Goal: Information Seeking & Learning: Learn about a topic

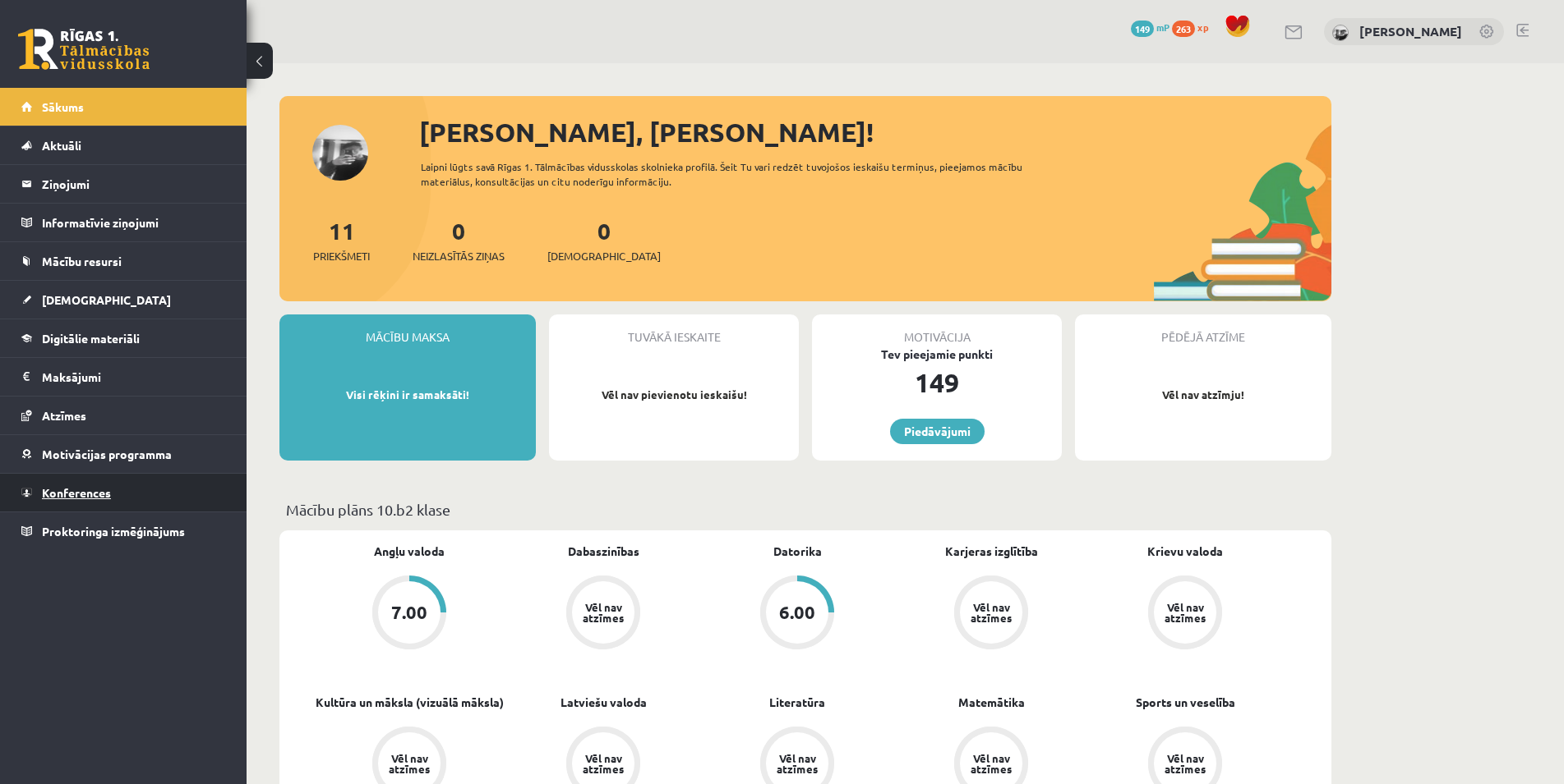
click at [75, 496] on span "Konferences" at bounding box center [76, 493] width 69 height 15
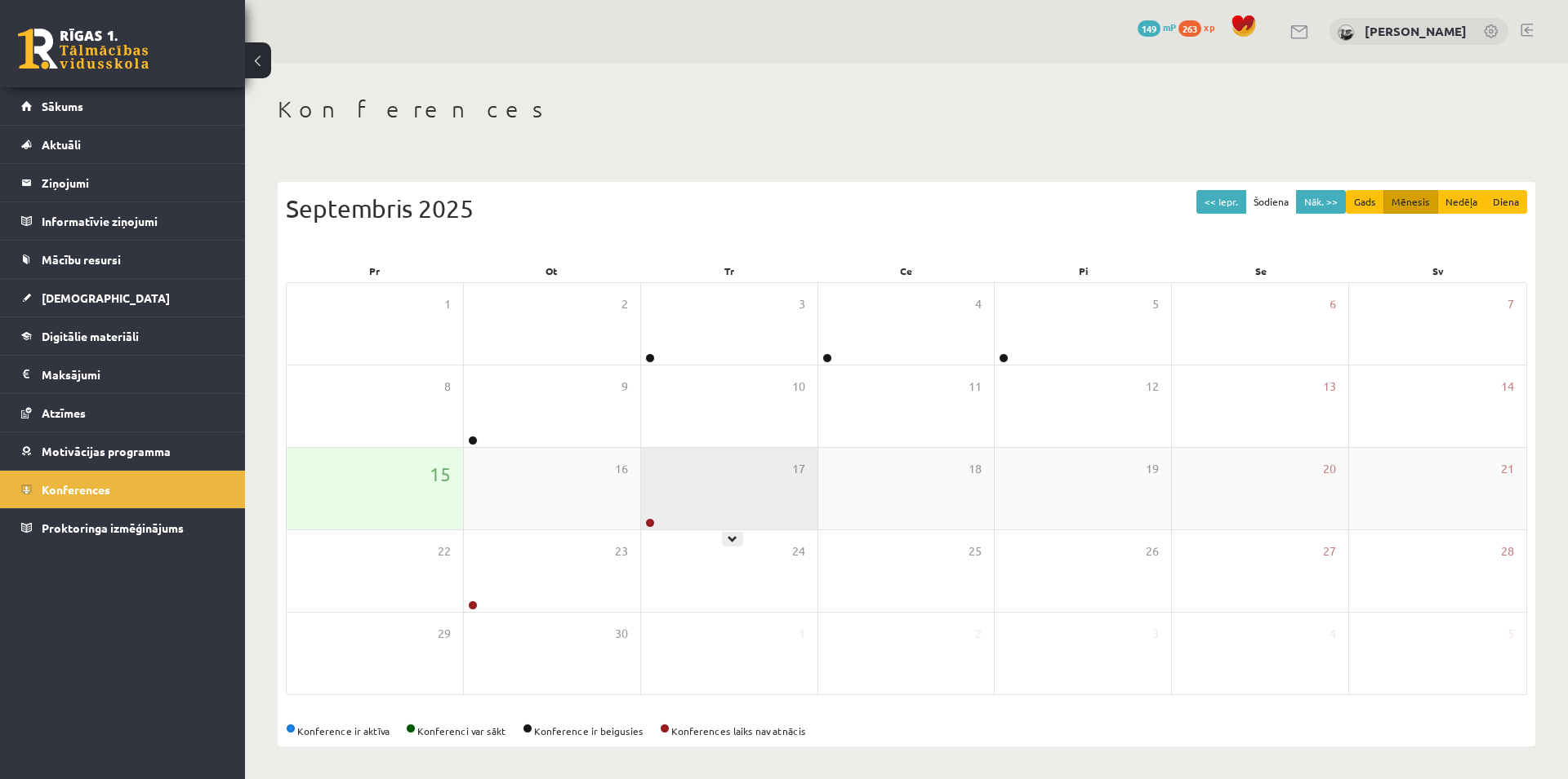
click at [659, 483] on div "17" at bounding box center [729, 489] width 176 height 82
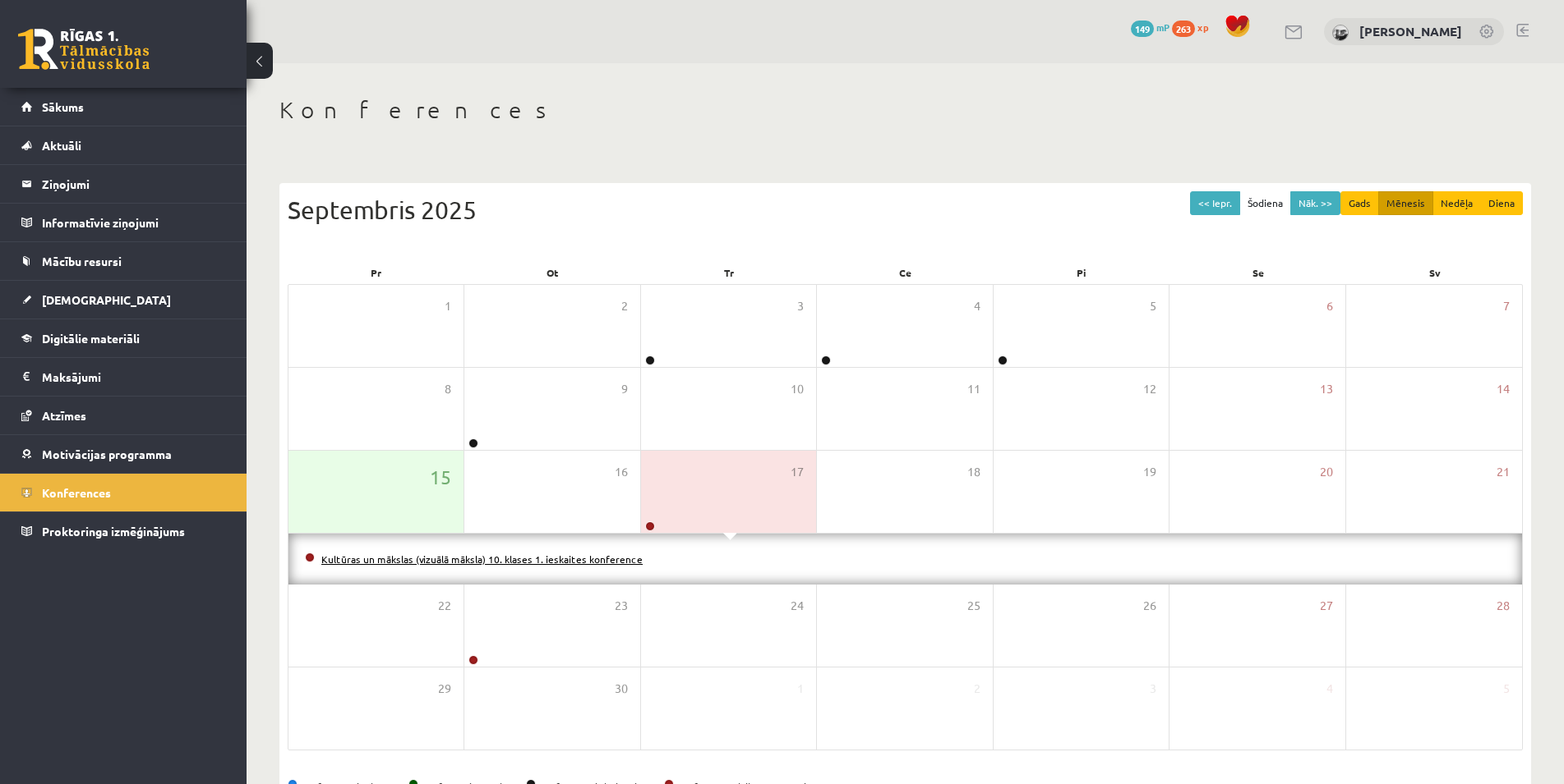
click at [545, 559] on link "Kultūras un mākslas (vizuālā māksla) 10. klases 1. ieskaites konference" at bounding box center [482, 559] width 321 height 13
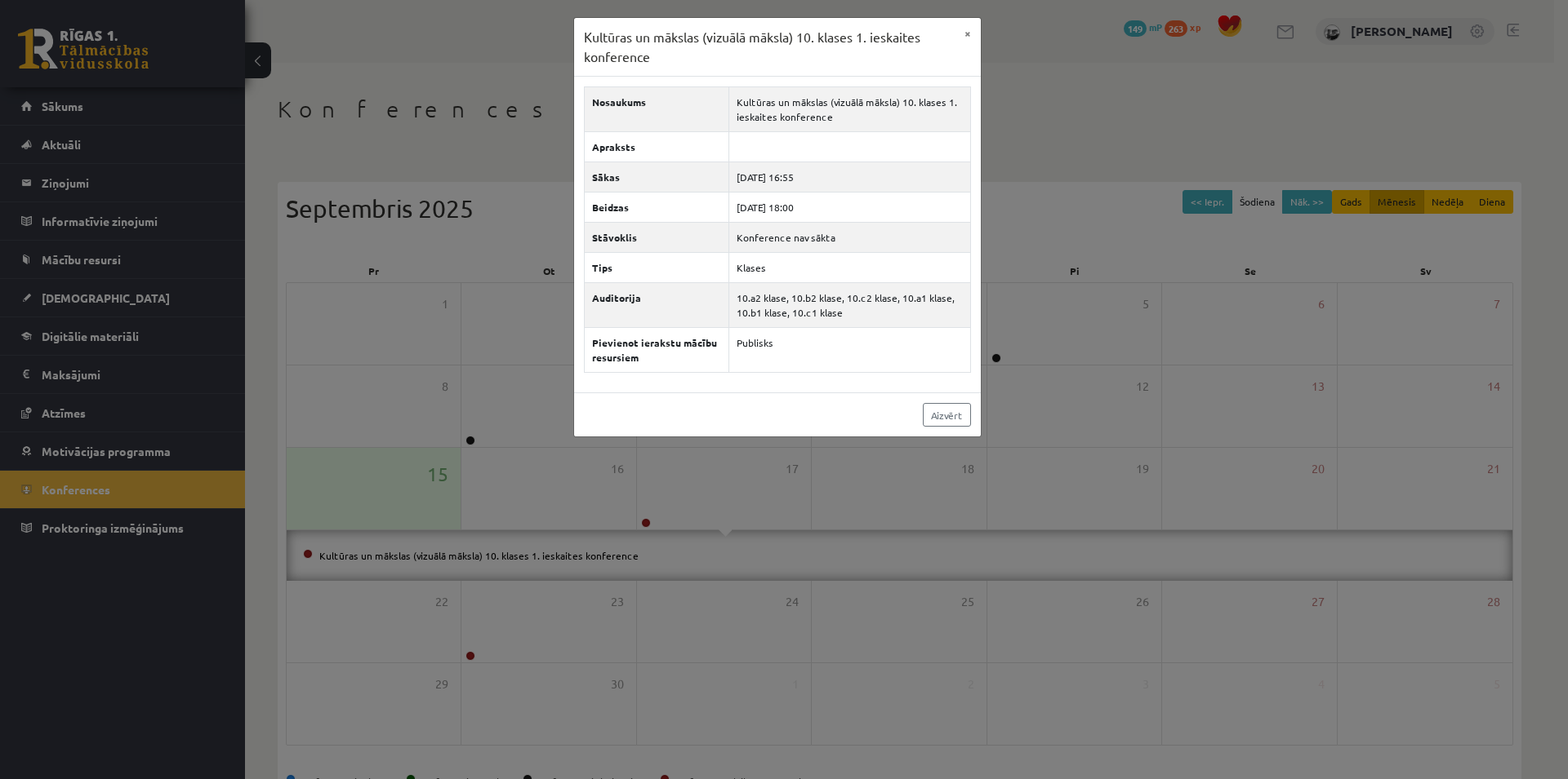
click at [901, 427] on div "Aizvērt" at bounding box center [777, 415] width 407 height 44
click at [936, 418] on link "Aizvērt" at bounding box center [946, 415] width 48 height 24
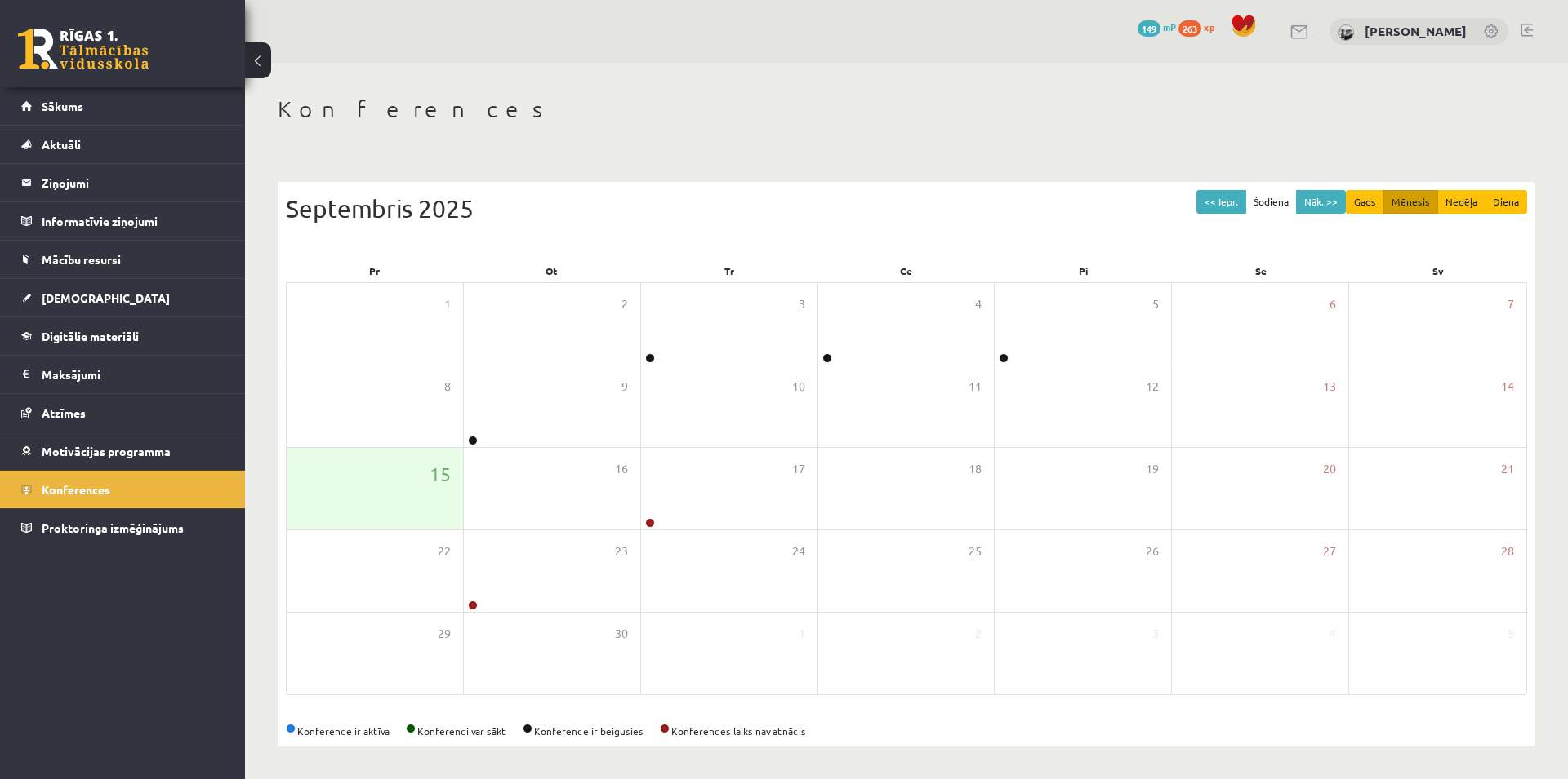
click at [102, 57] on link at bounding box center [83, 49] width 131 height 41
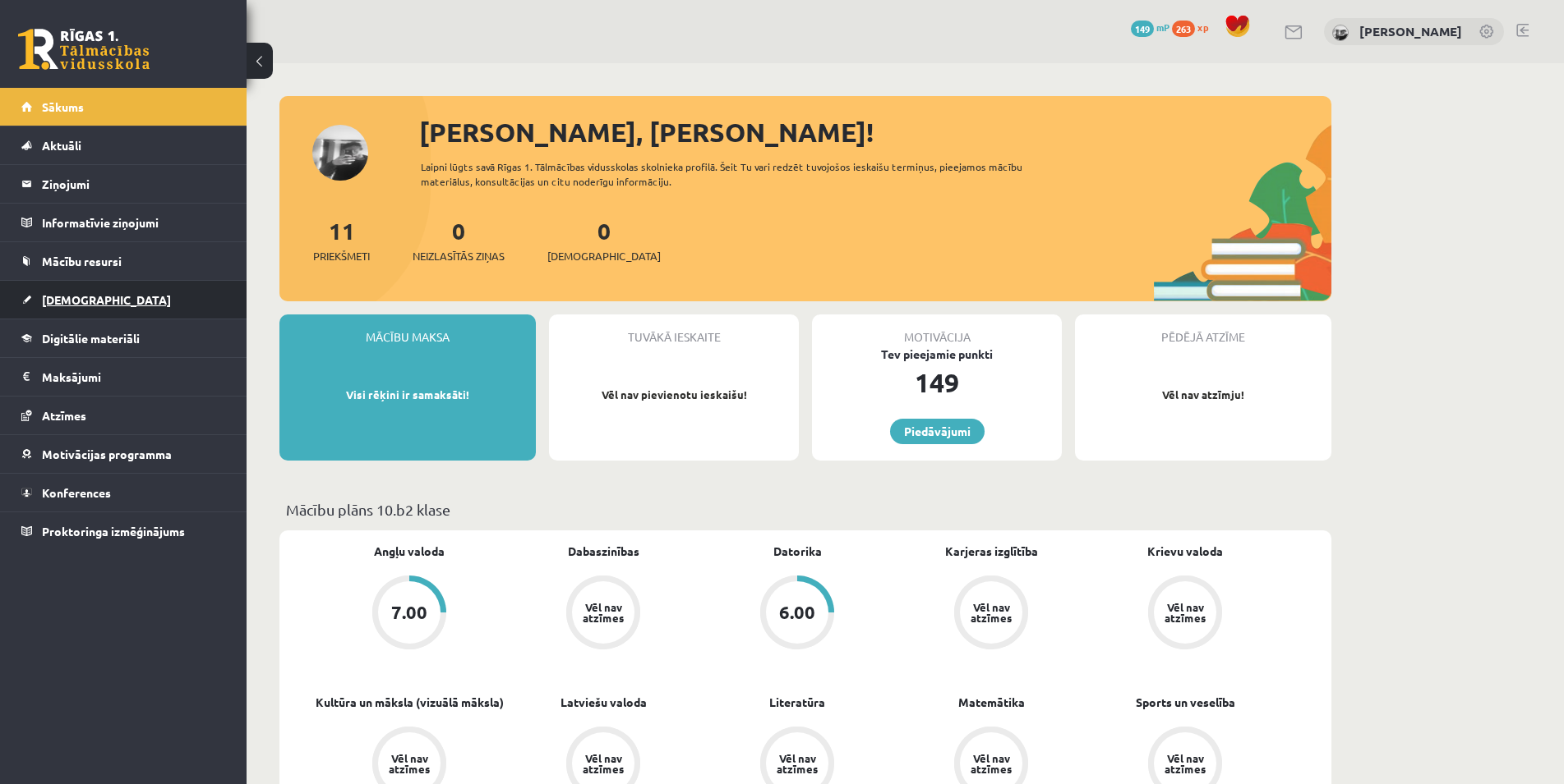
click at [41, 299] on link "[DEMOGRAPHIC_DATA]" at bounding box center [123, 300] width 204 height 38
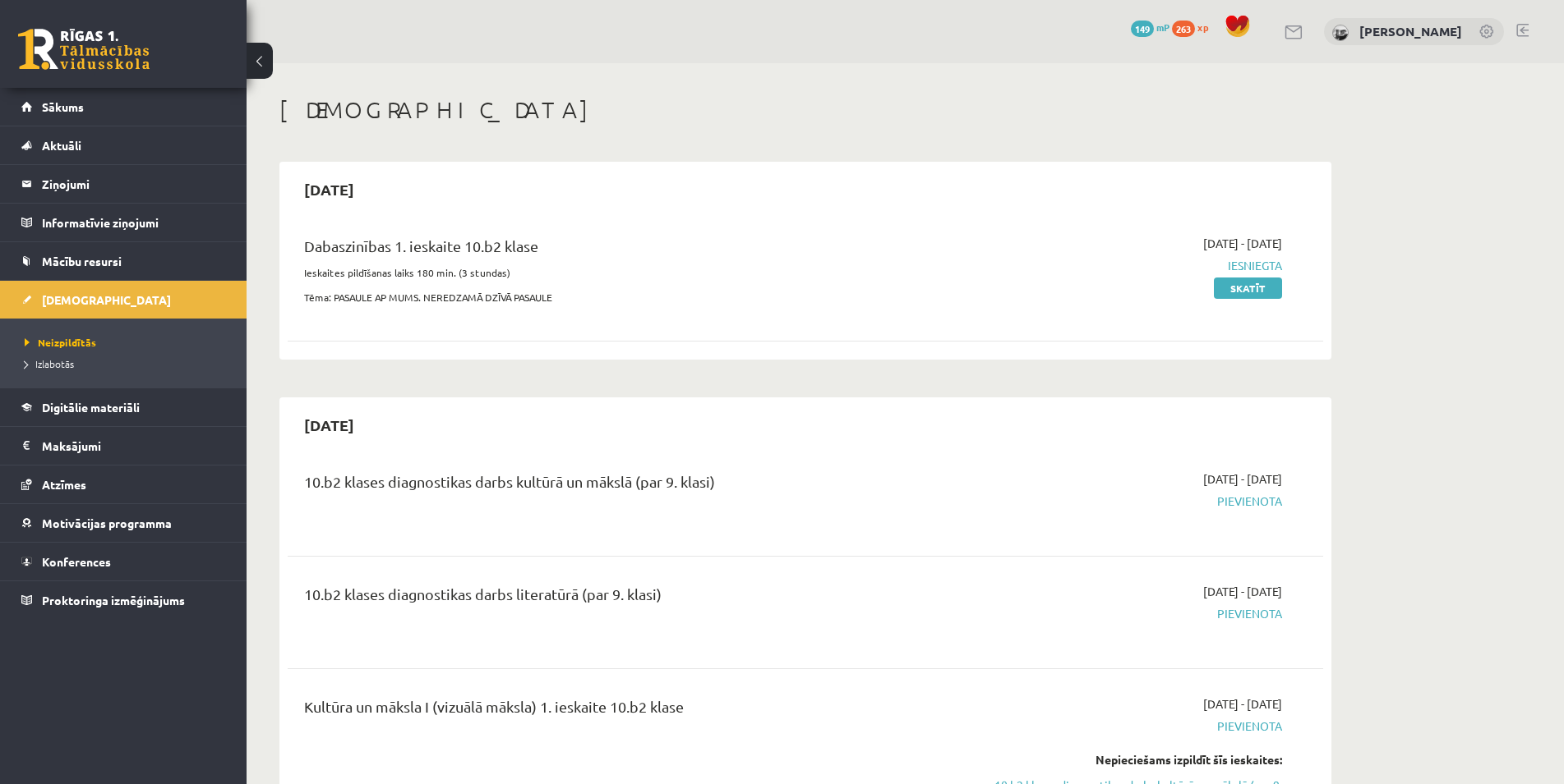
click at [433, 297] on p "Tēma: PASAULE AP MUMS. NEREDZAMĀ DZĪVĀ PASAULE" at bounding box center [626, 297] width 643 height 15
click at [1247, 293] on link "Skatīt" at bounding box center [1247, 288] width 68 height 21
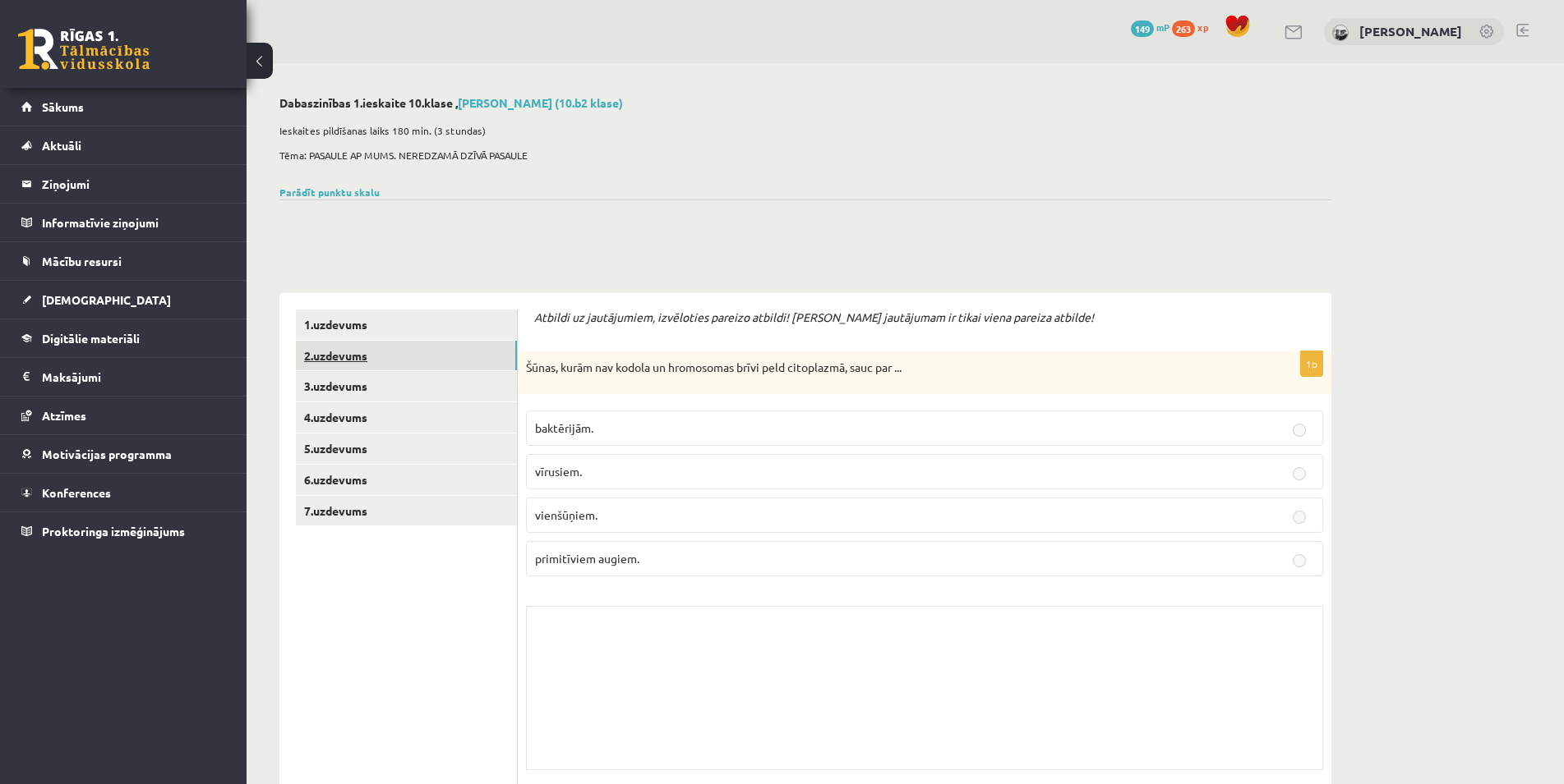
click at [397, 353] on link "2.uzdevums" at bounding box center [407, 355] width 221 height 31
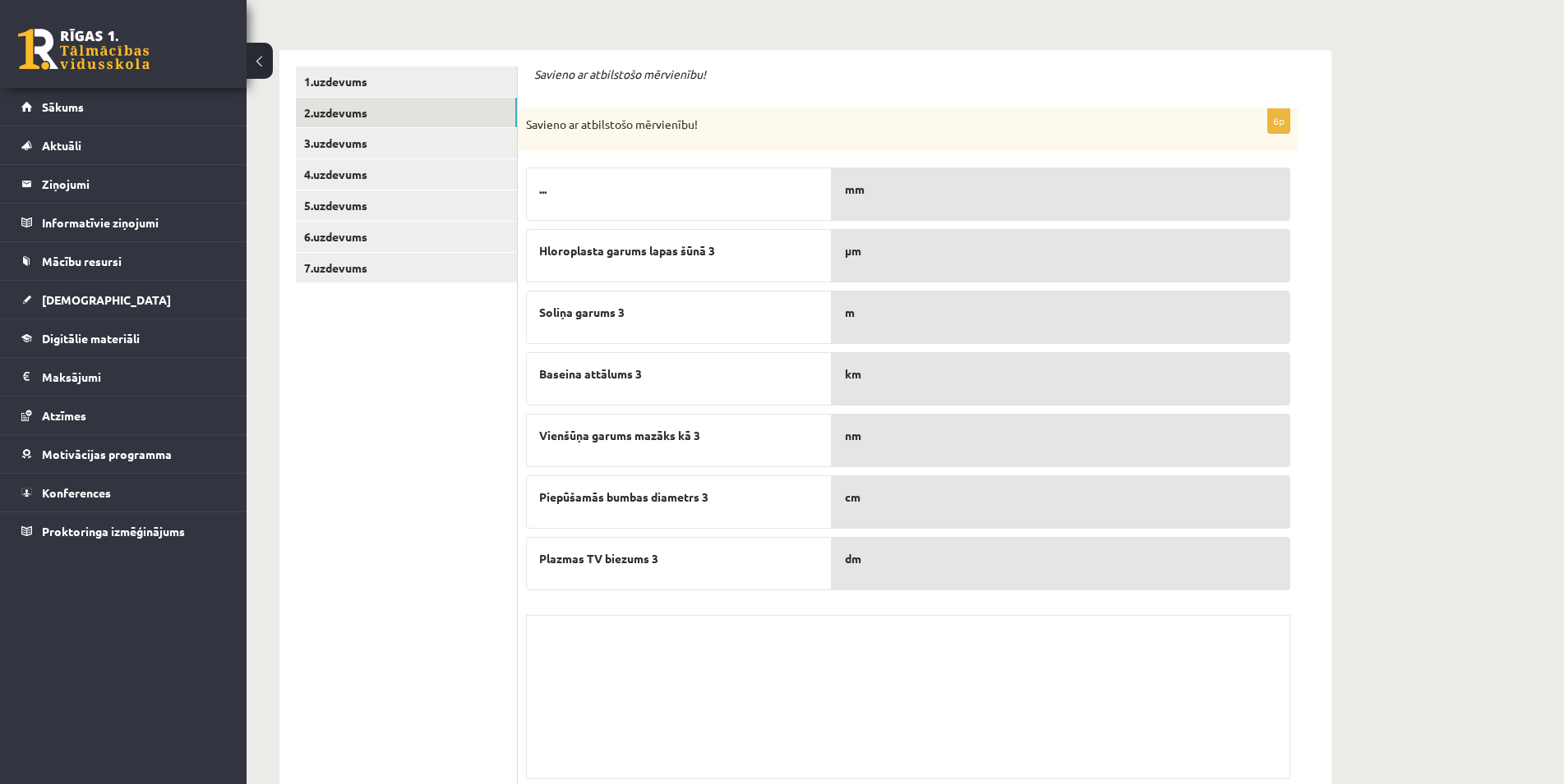
scroll to position [212, 0]
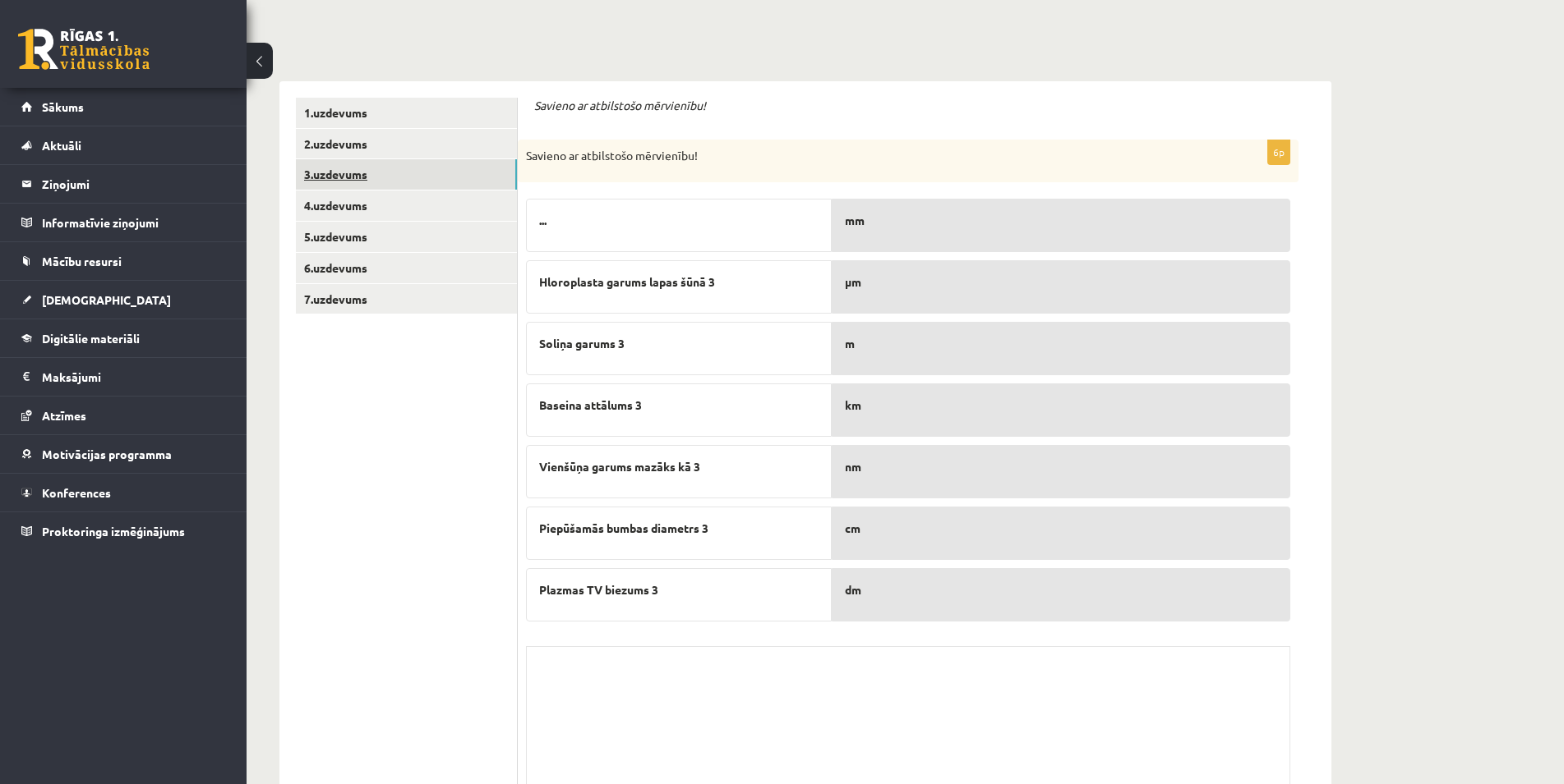
click at [376, 168] on link "3.uzdevums" at bounding box center [407, 174] width 221 height 31
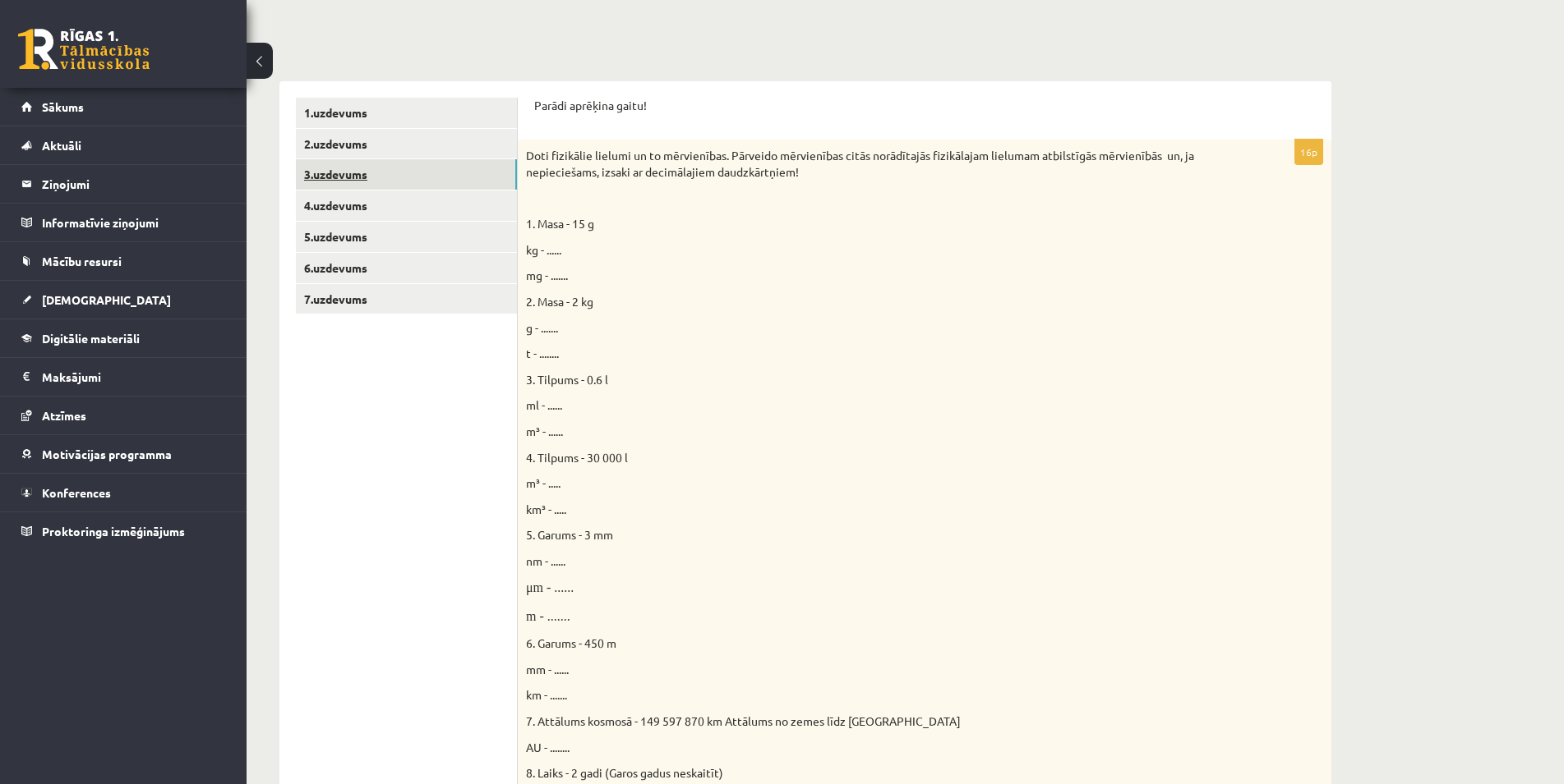
scroll to position [0, 0]
click at [368, 202] on link "4.uzdevums" at bounding box center [407, 205] width 221 height 31
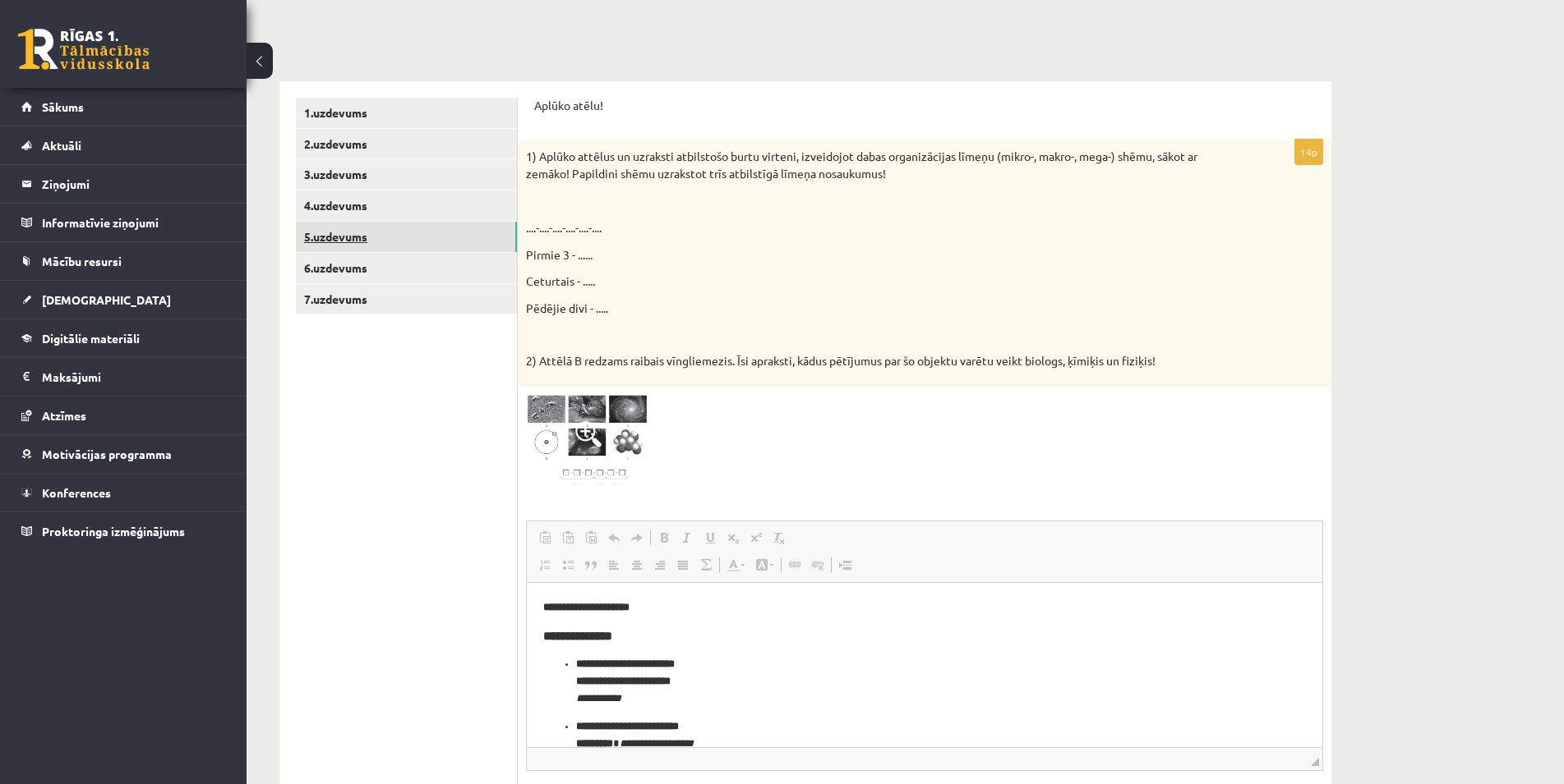
click at [361, 245] on link "5.uzdevums" at bounding box center [407, 237] width 221 height 31
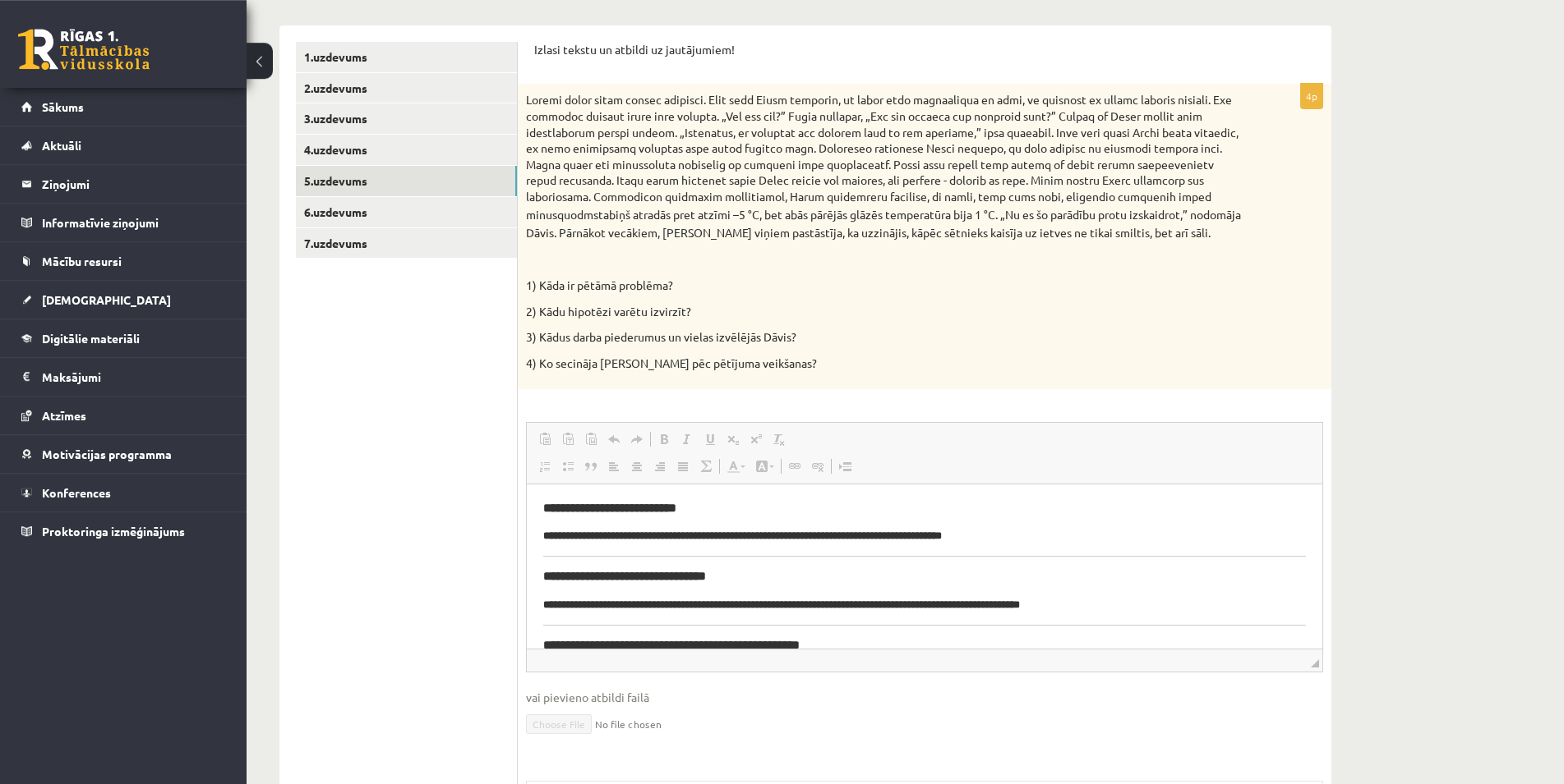
scroll to position [235, 0]
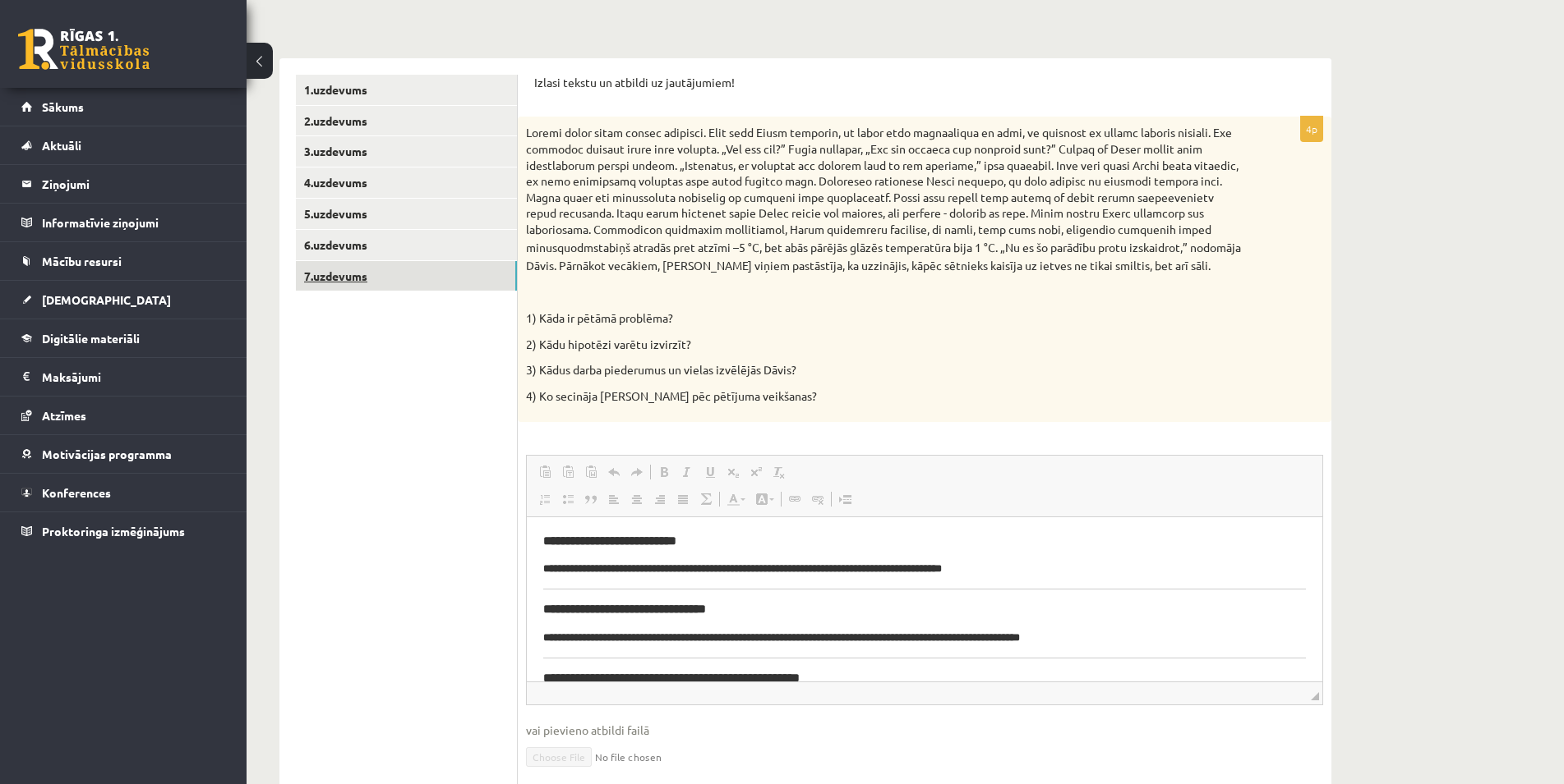
click at [393, 280] on link "7.uzdevums" at bounding box center [407, 276] width 221 height 31
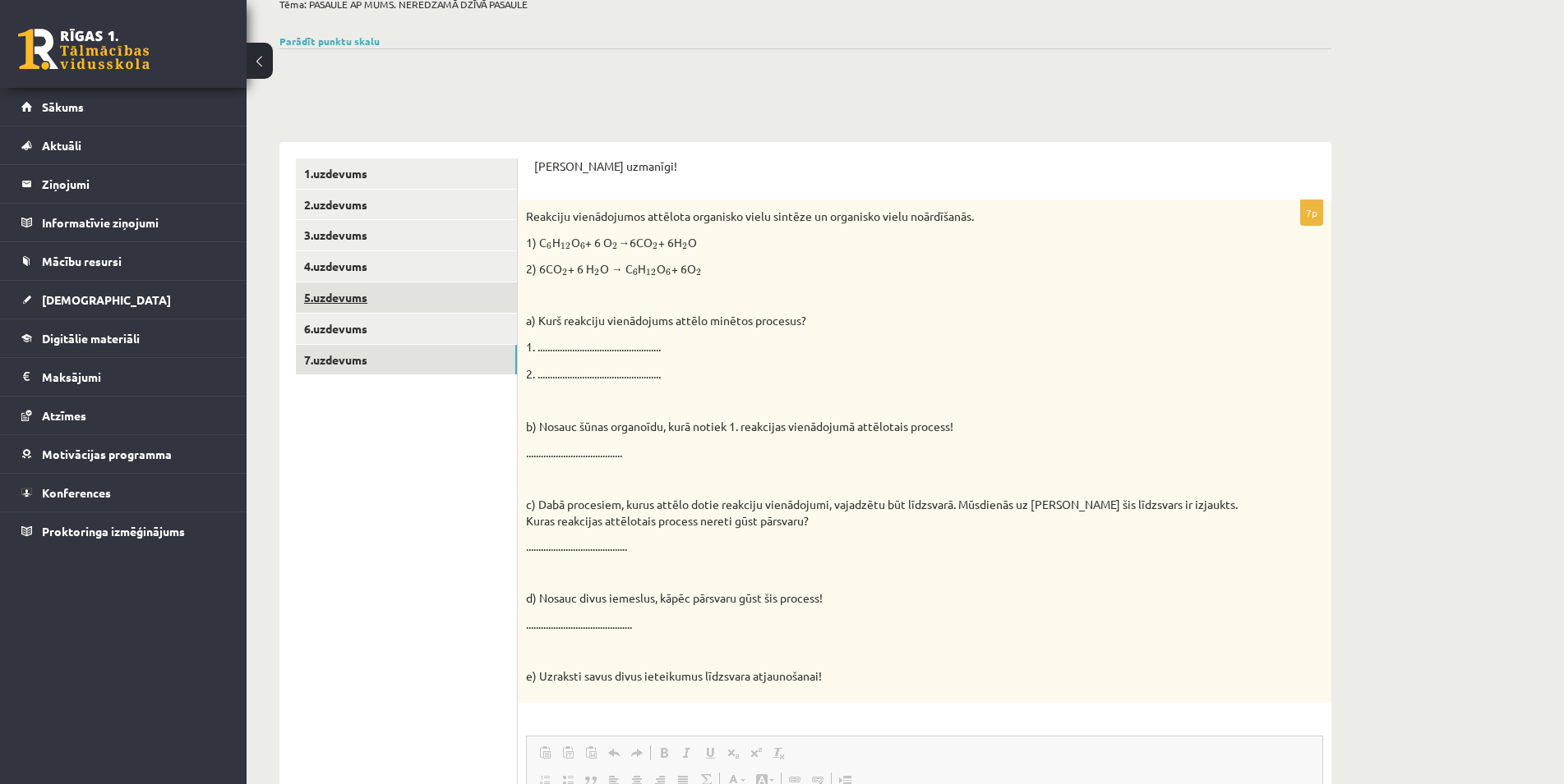
scroll to position [68, 0]
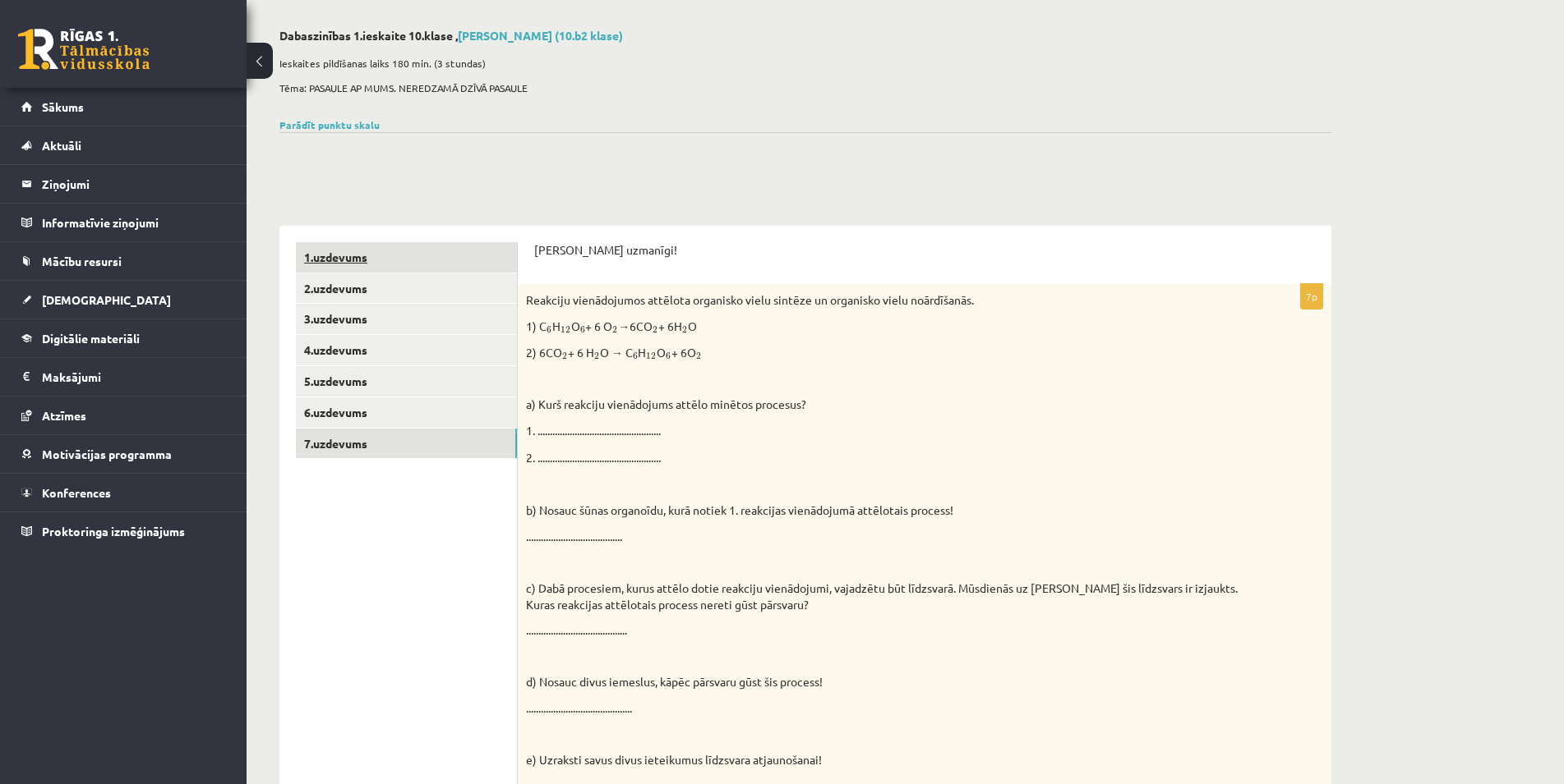
click at [377, 268] on link "1.uzdevums" at bounding box center [407, 257] width 221 height 31
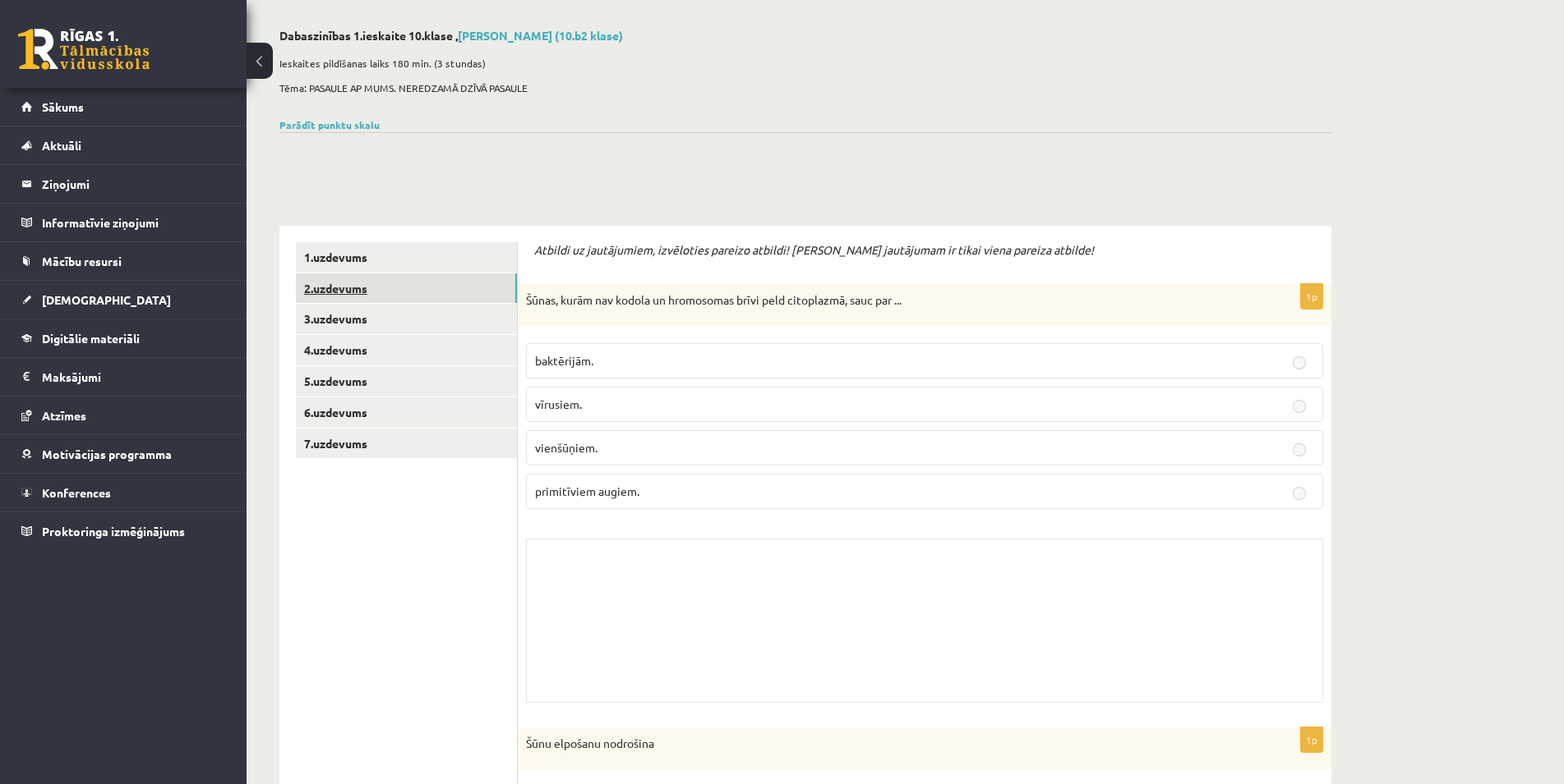
click at [369, 289] on link "2.uzdevums" at bounding box center [407, 289] width 221 height 31
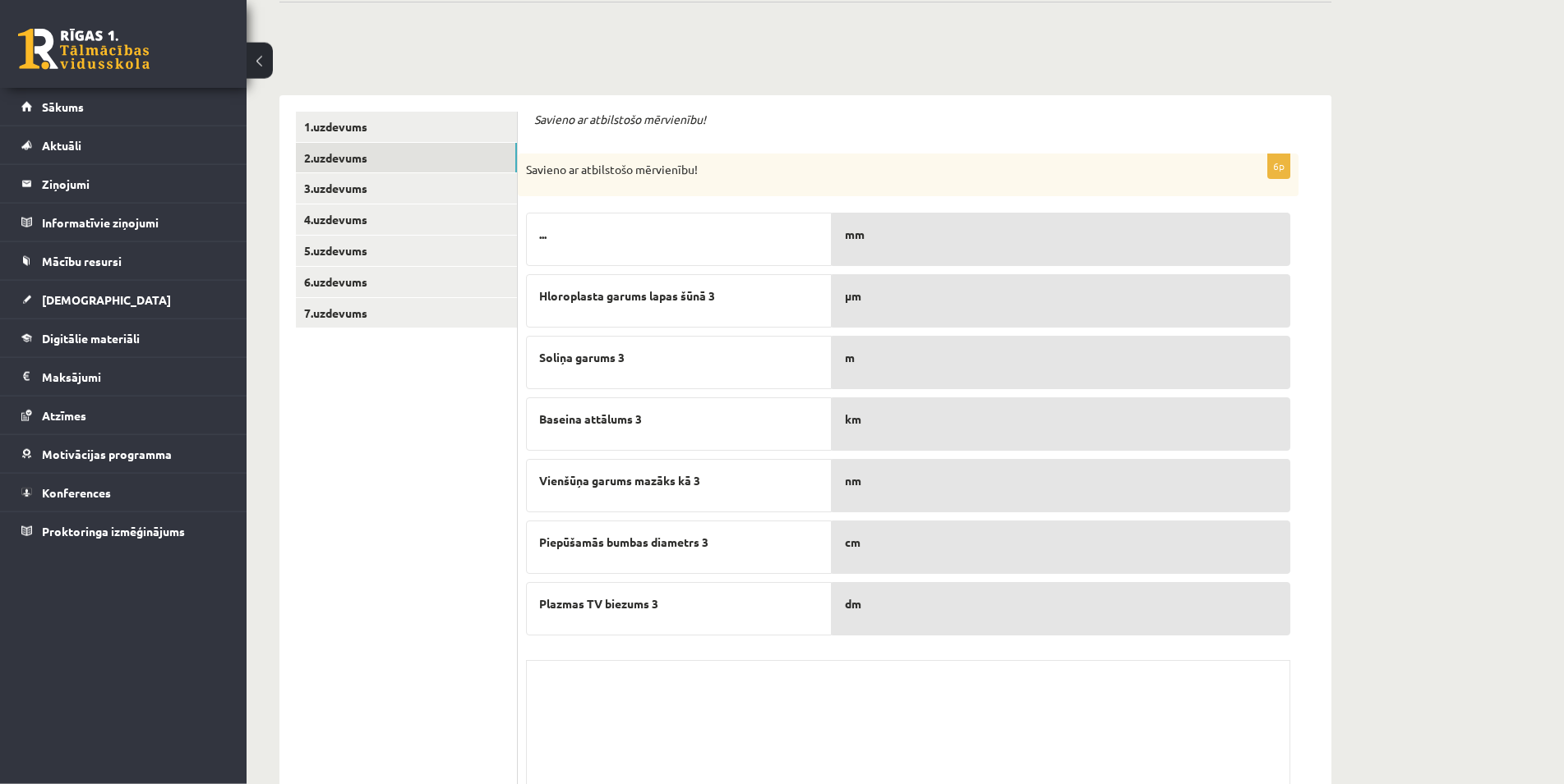
scroll to position [235, 0]
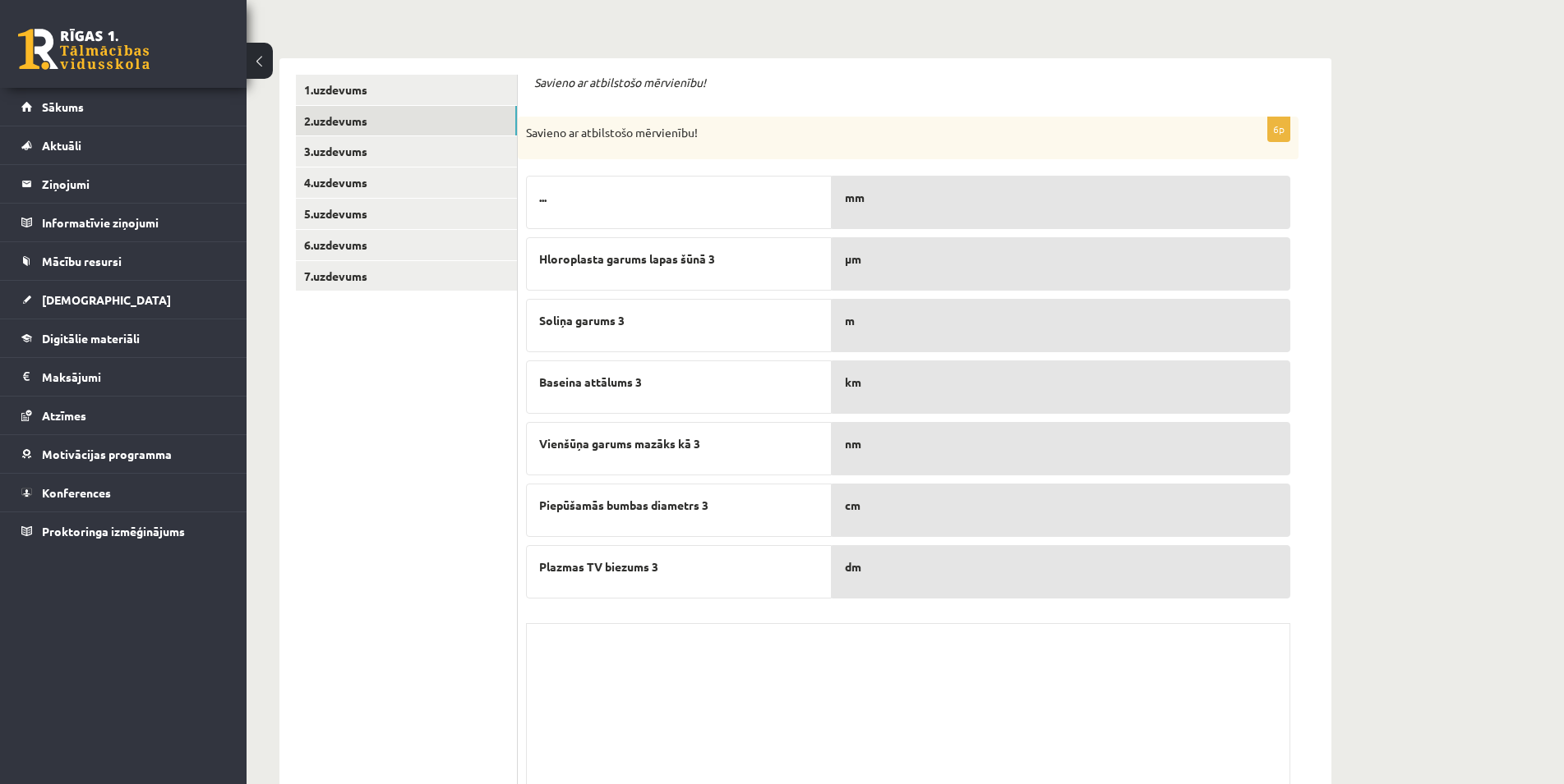
click at [749, 564] on p "Plazmas TV biezums 3" at bounding box center [679, 567] width 279 height 18
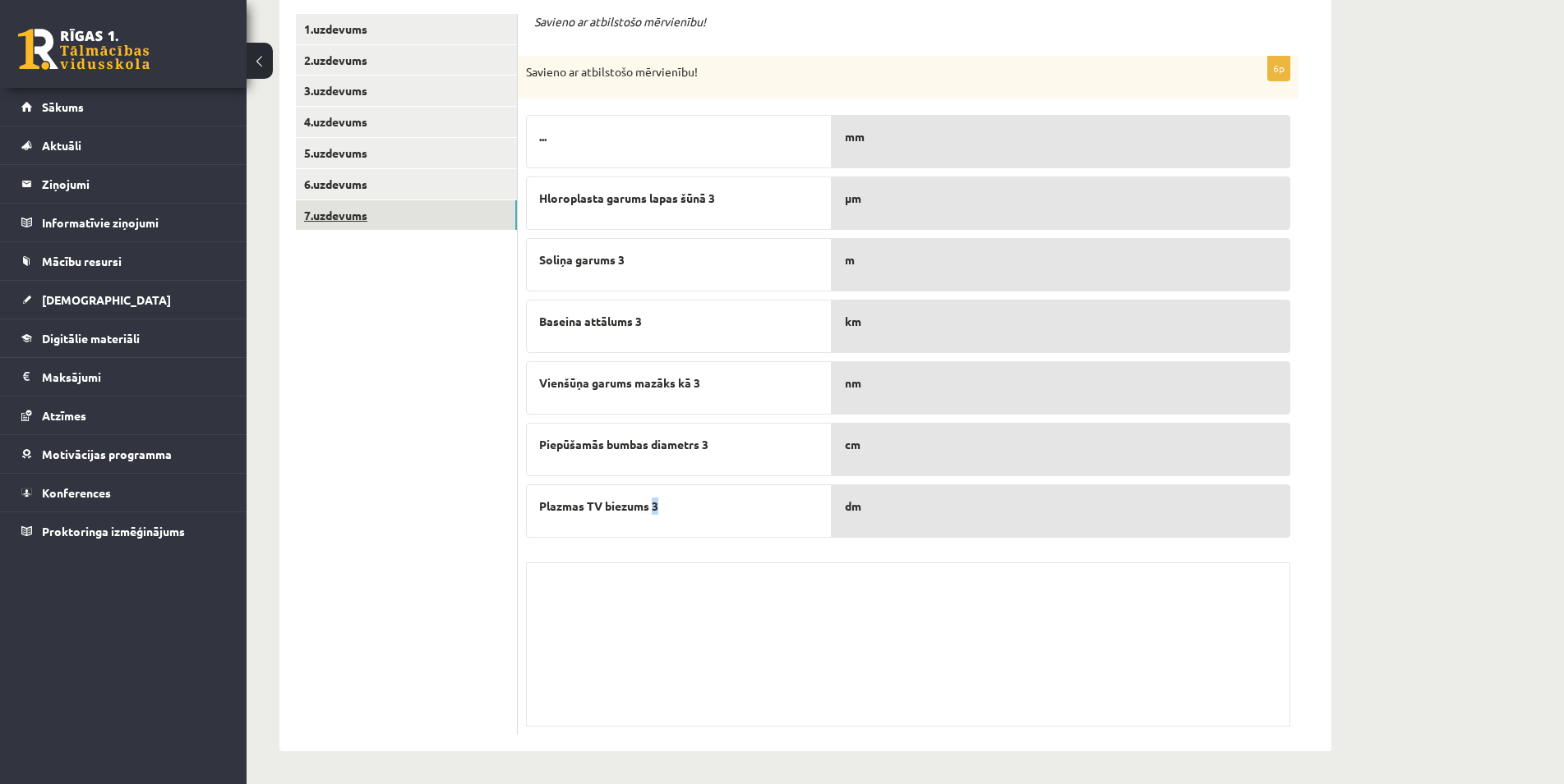
click at [395, 219] on link "7.uzdevums" at bounding box center [407, 215] width 221 height 31
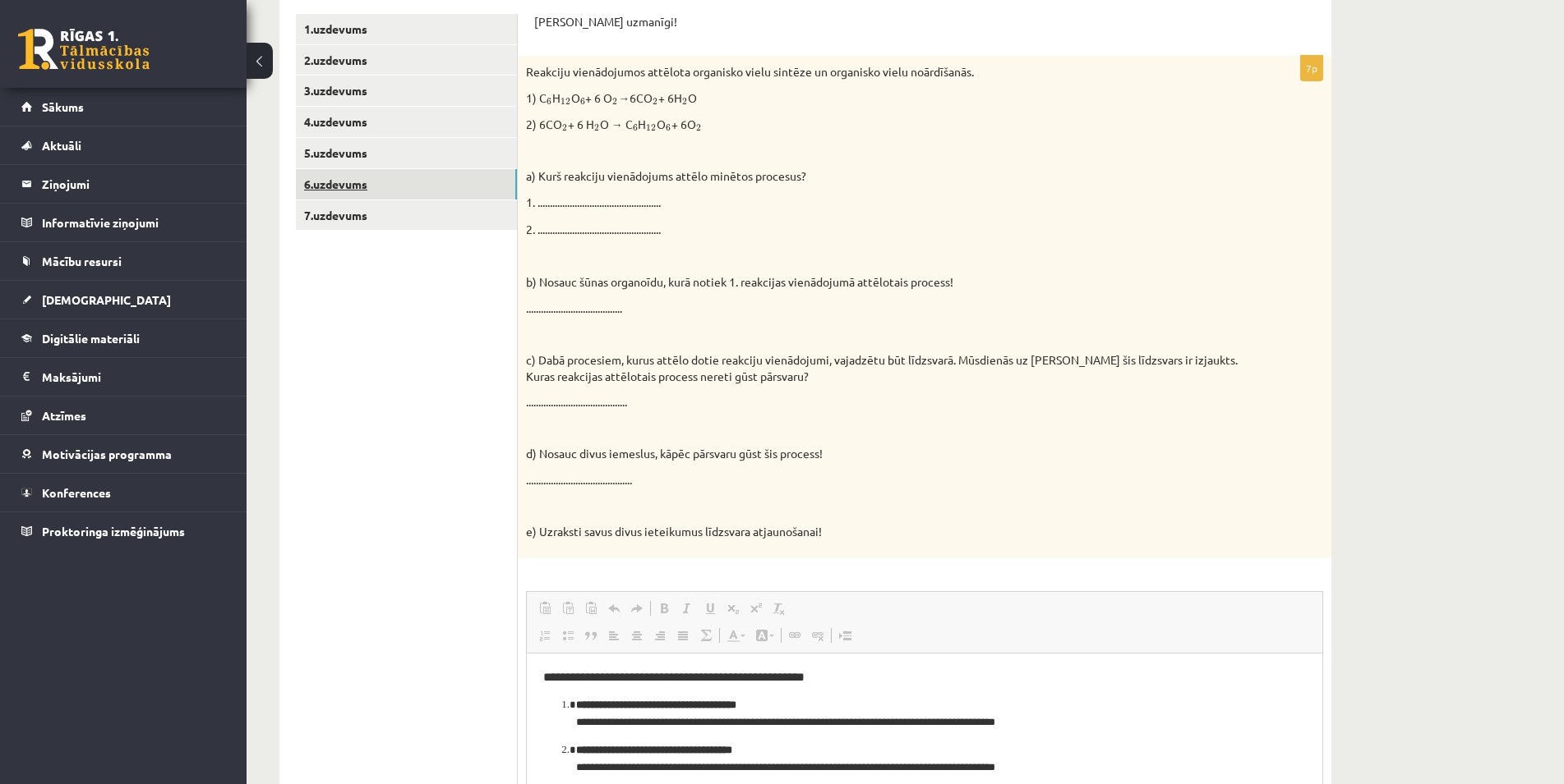
click at [417, 174] on link "6.uzdevums" at bounding box center [407, 184] width 221 height 31
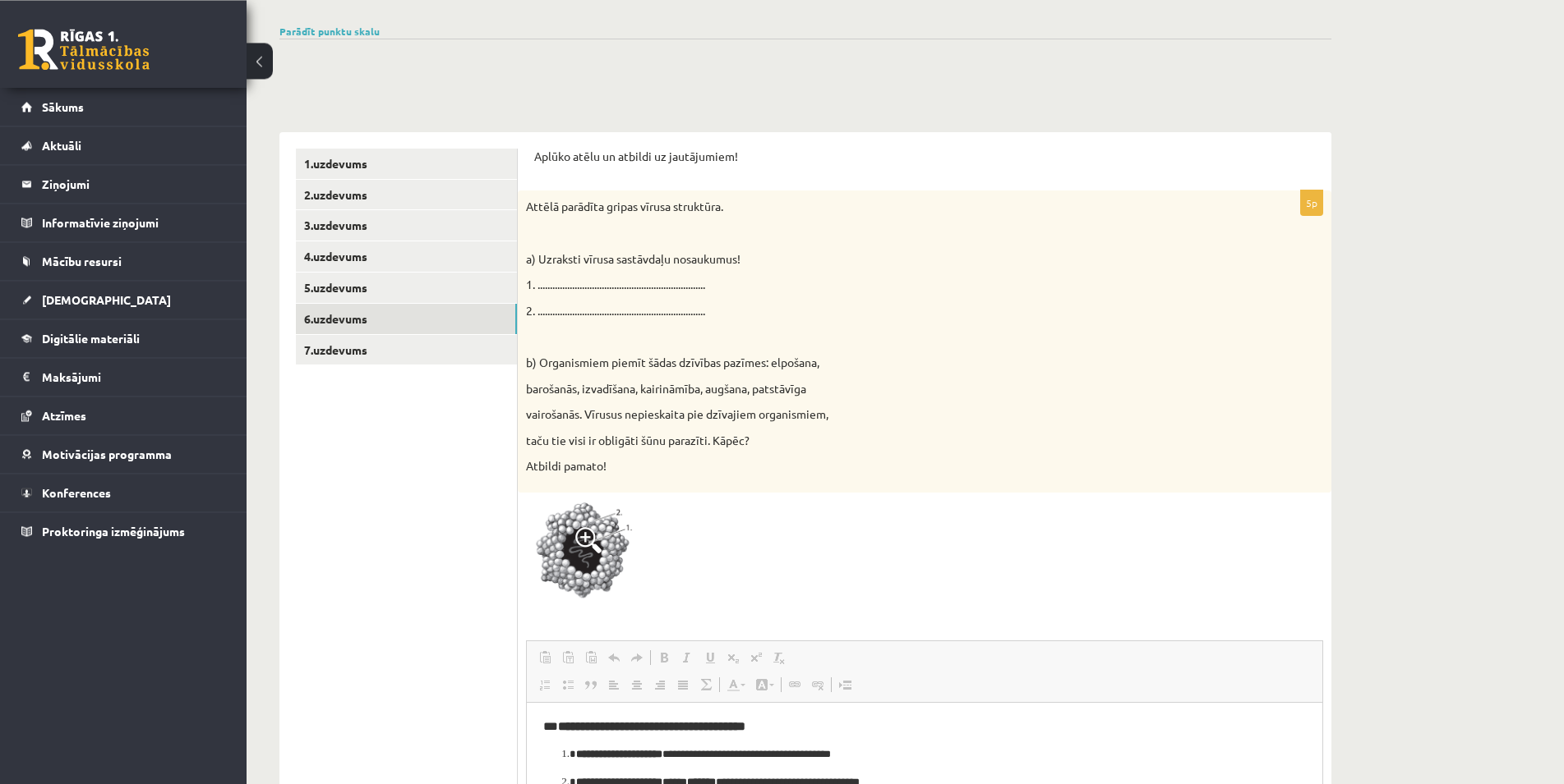
scroll to position [128, 0]
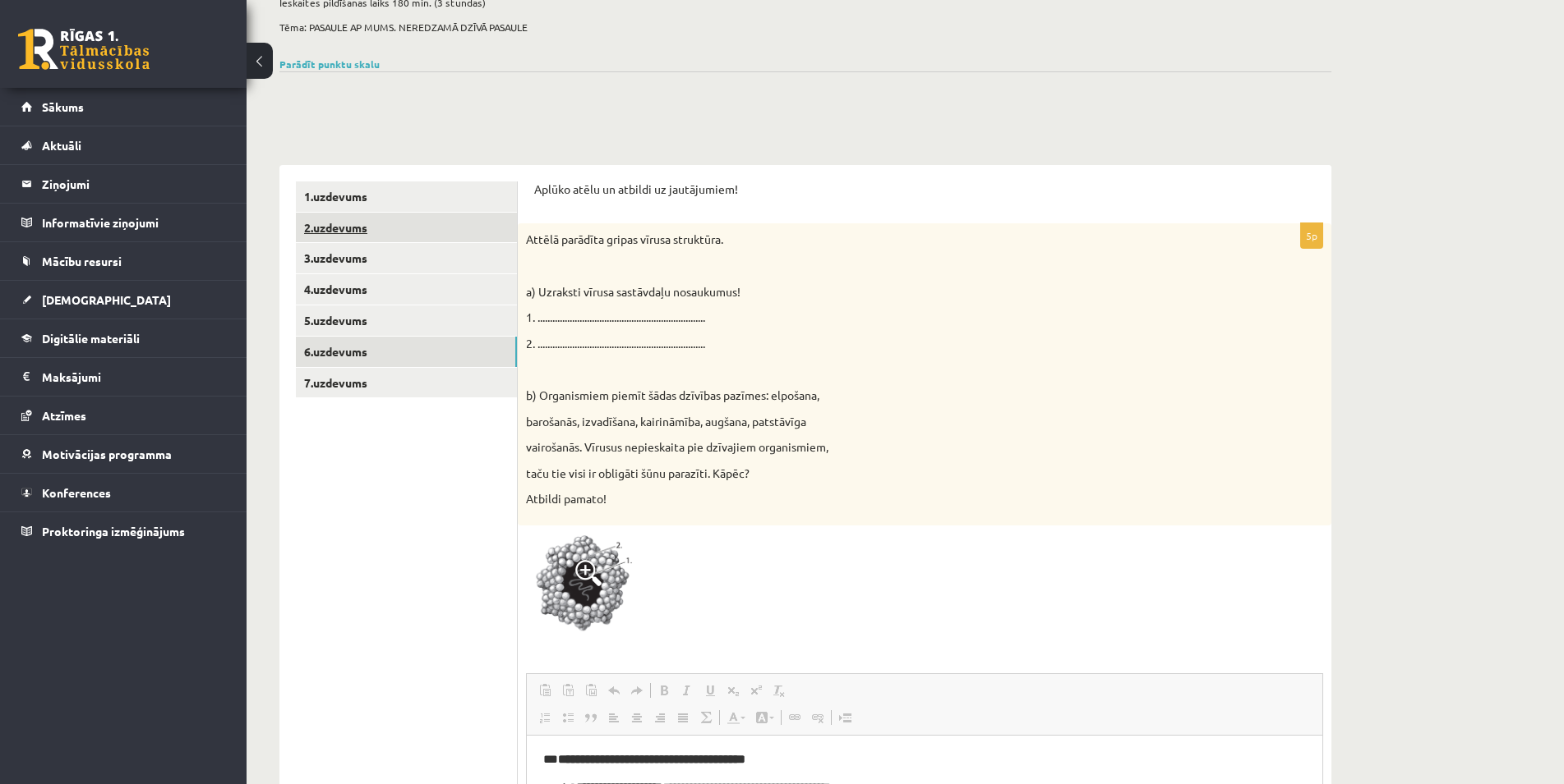
click at [346, 216] on link "2.uzdevums" at bounding box center [407, 227] width 221 height 31
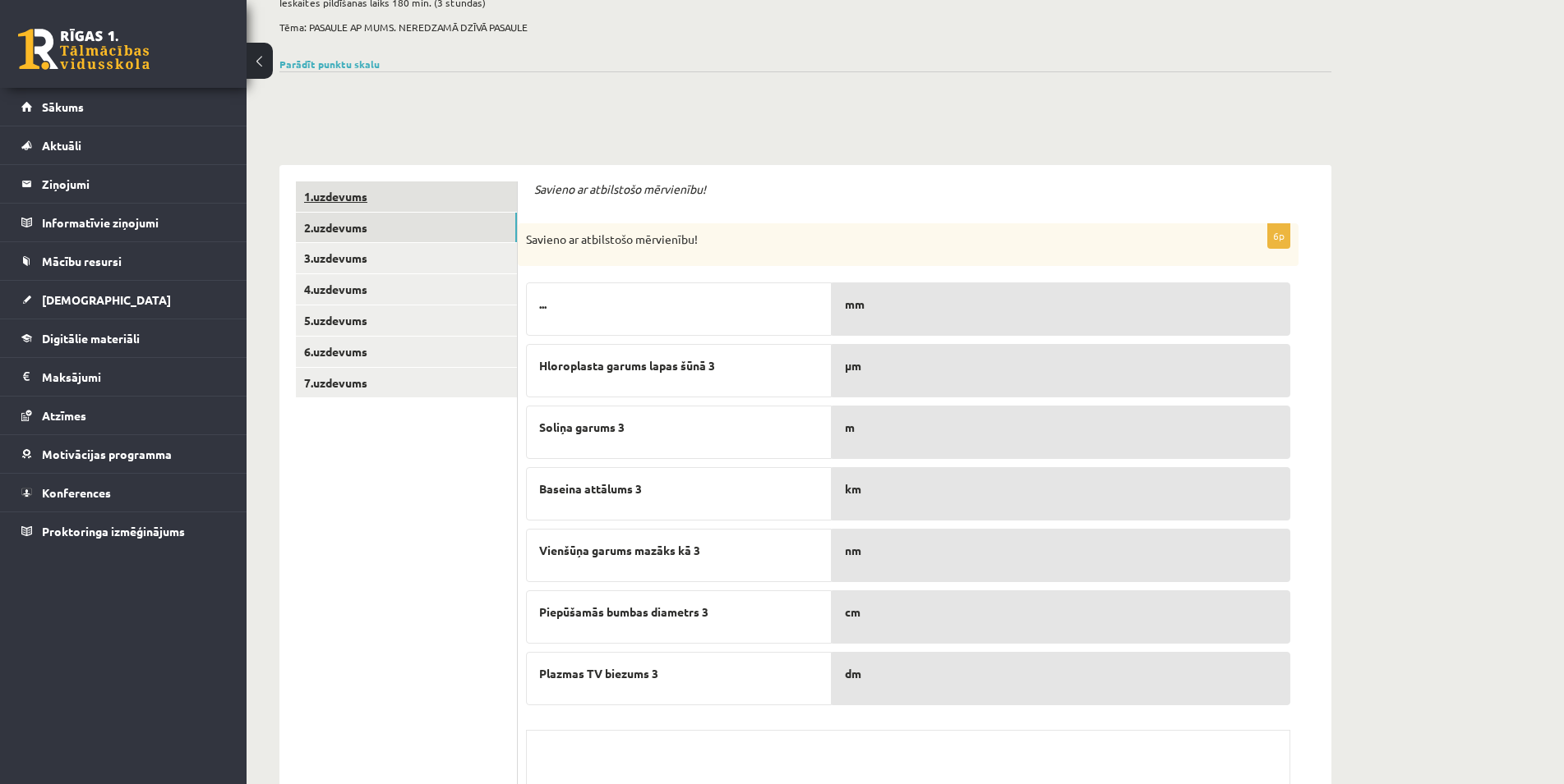
click at [341, 198] on link "1.uzdevums" at bounding box center [407, 197] width 221 height 31
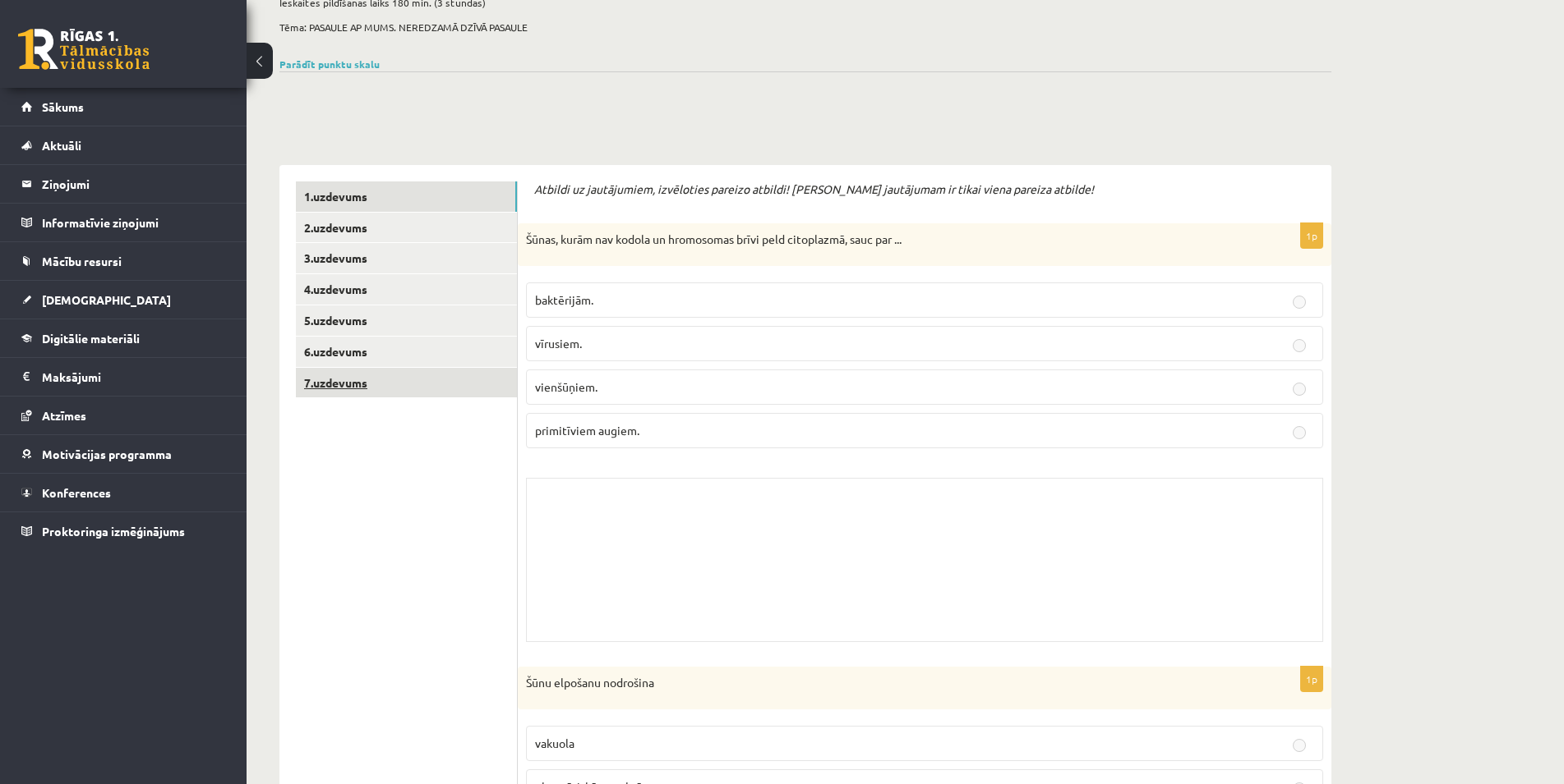
click at [330, 388] on link "7.uzdevums" at bounding box center [407, 383] width 221 height 31
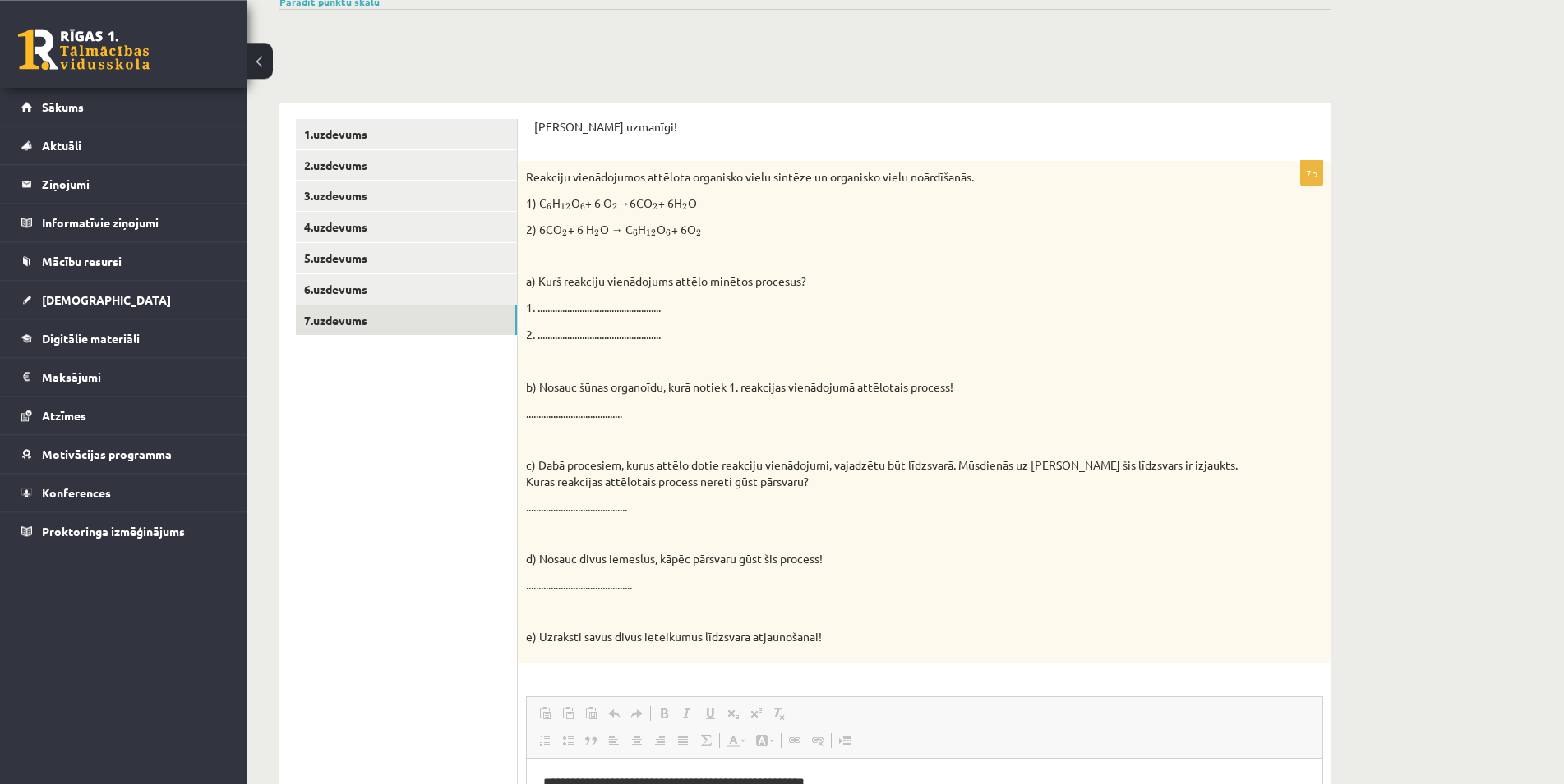
scroll to position [0, 0]
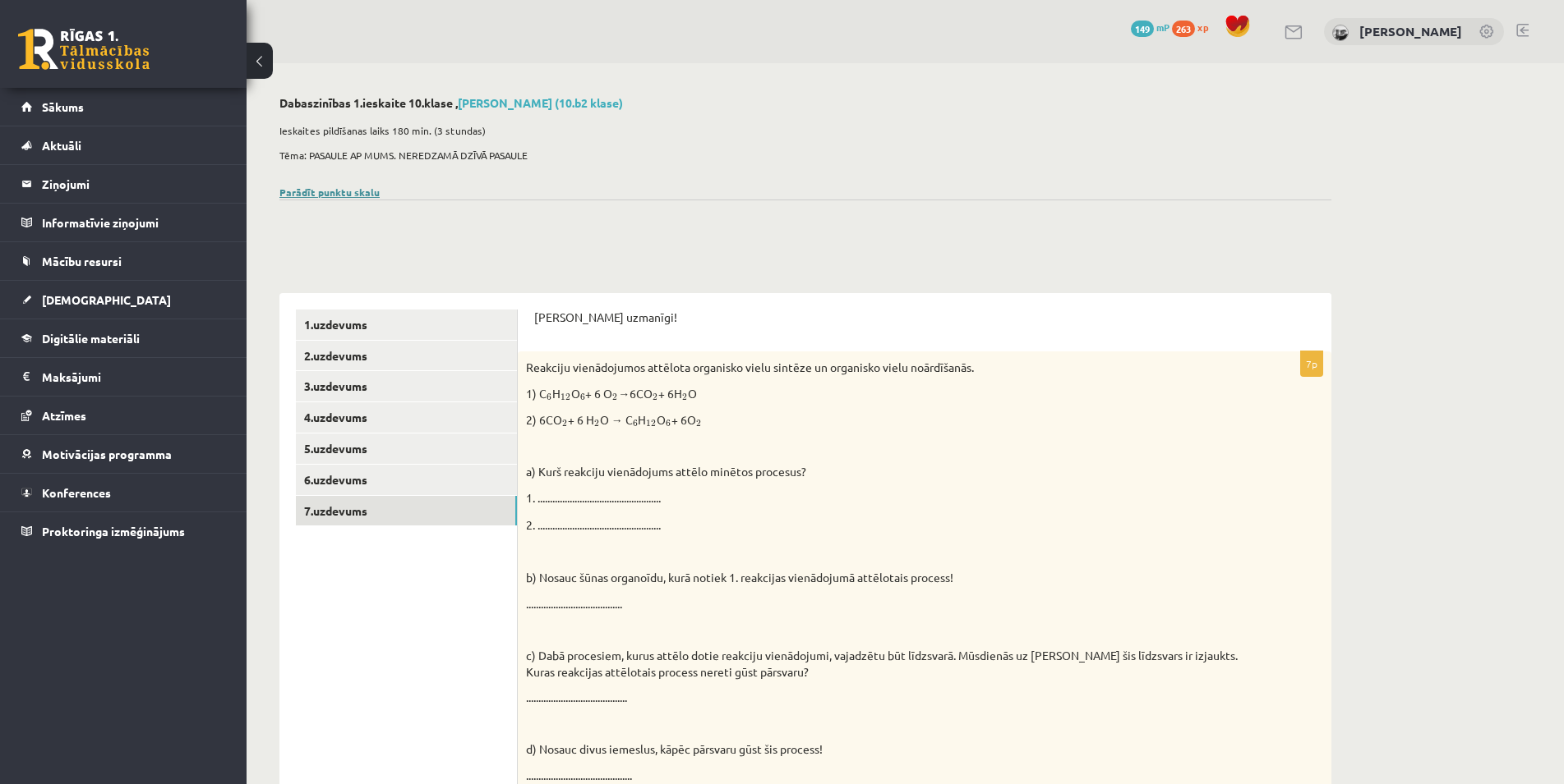
click at [343, 189] on link "Parādīt punktu skalu" at bounding box center [330, 192] width 100 height 13
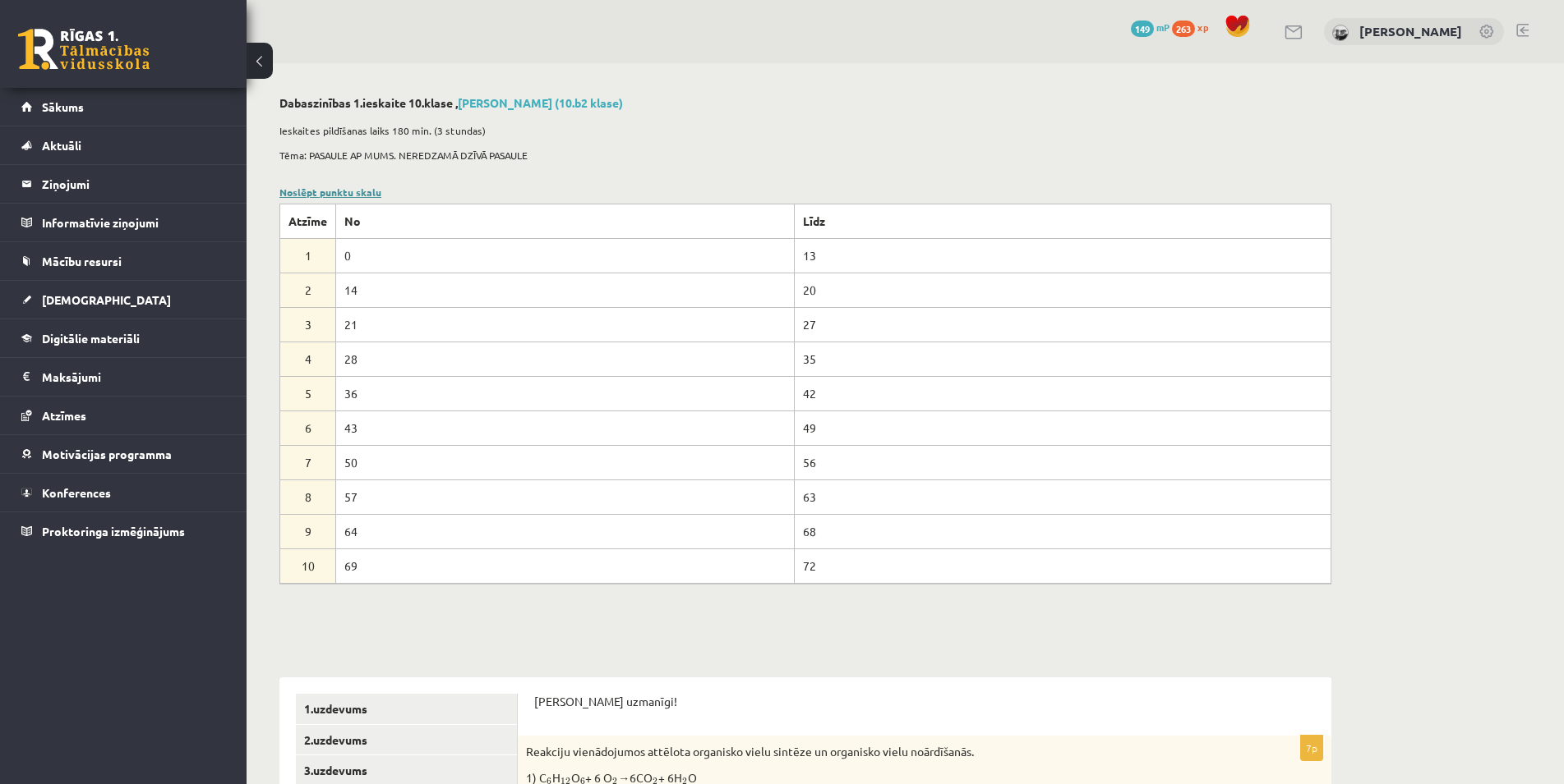
click at [343, 188] on link "Noslēpt punktu skalu" at bounding box center [330, 192] width 102 height 13
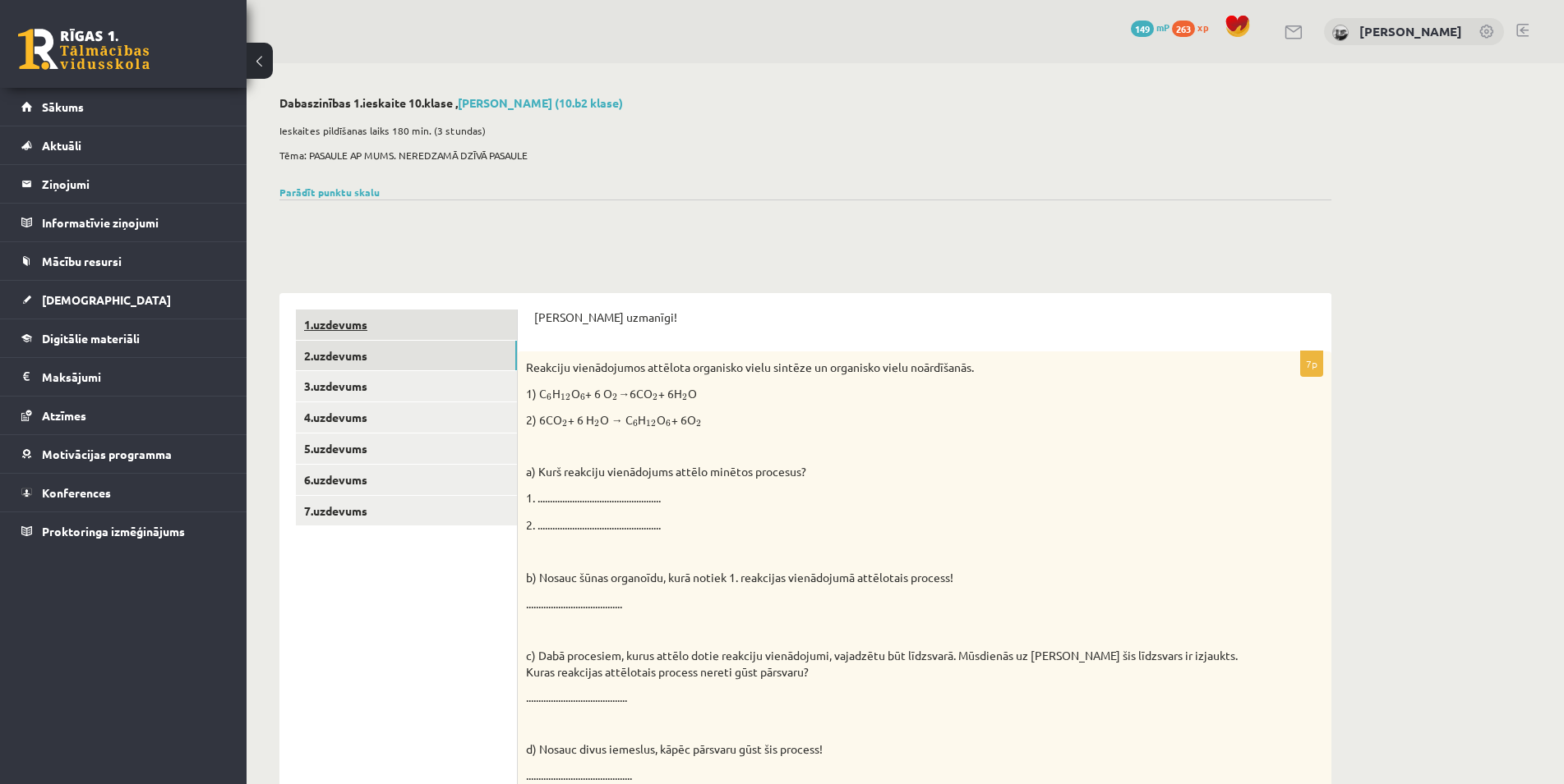
click at [371, 340] on link "1.uzdevums" at bounding box center [407, 325] width 221 height 31
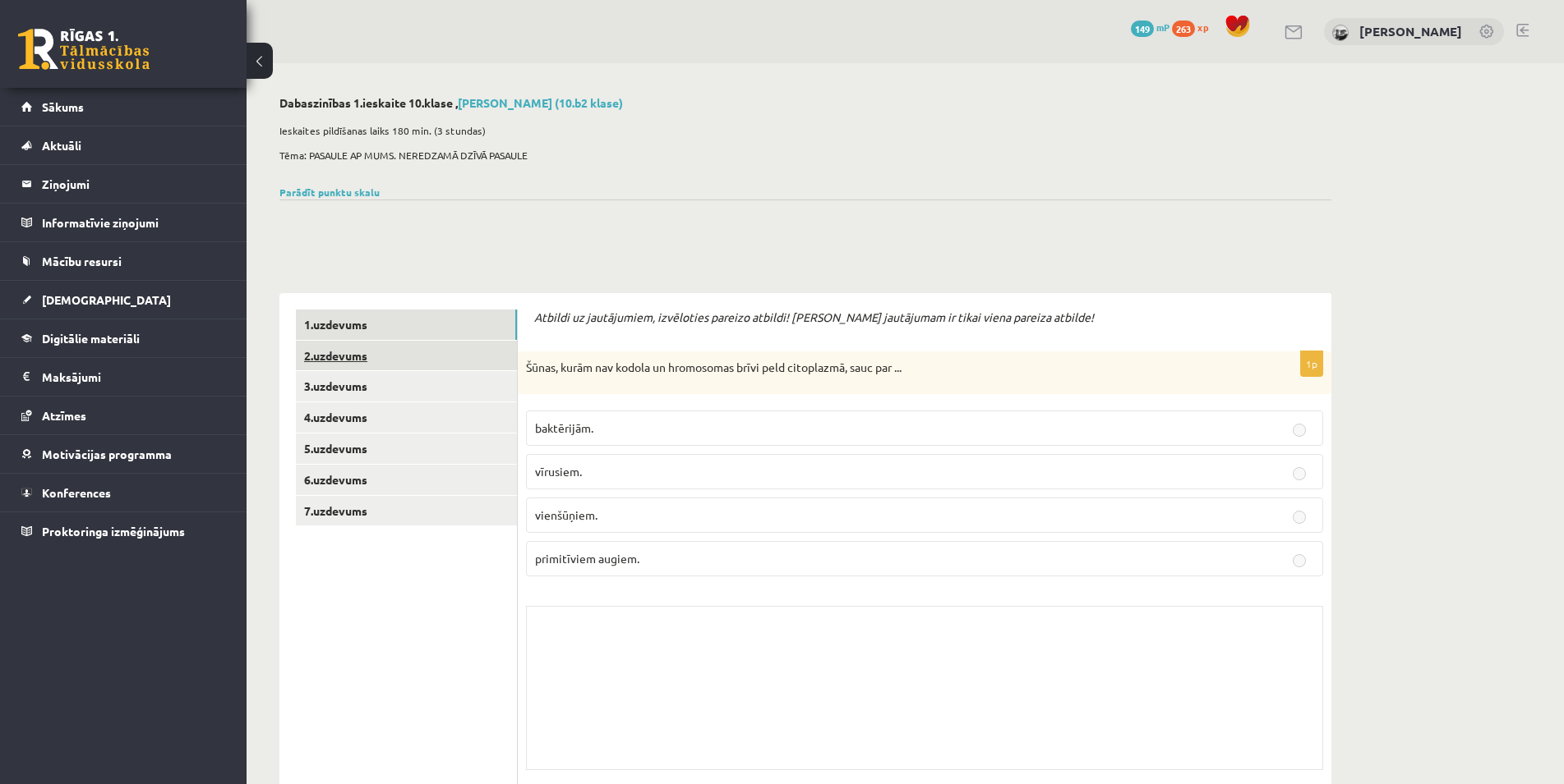
click at [369, 364] on link "2.uzdevums" at bounding box center [407, 355] width 221 height 31
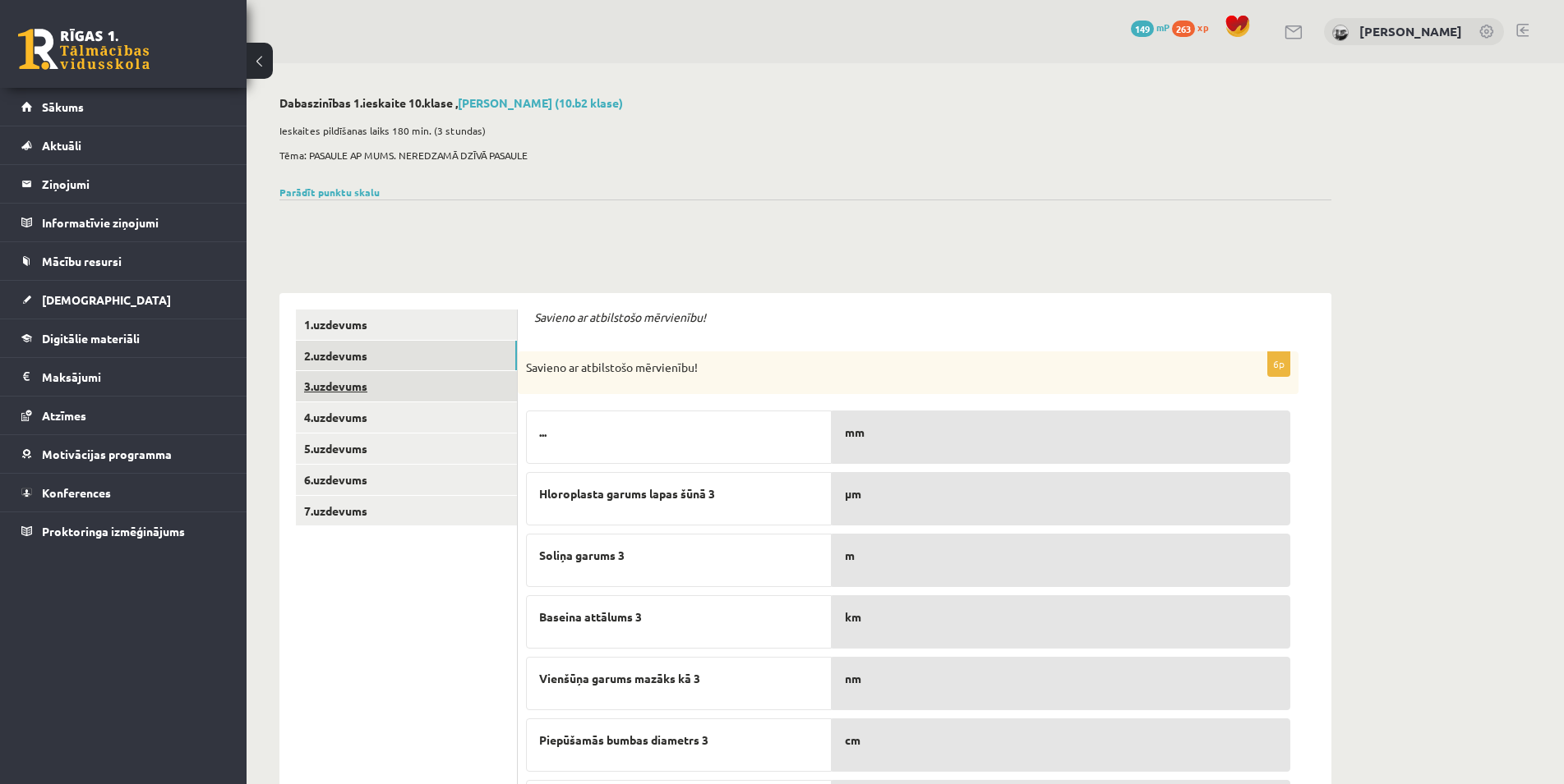
click at [334, 401] on link "3.uzdevums" at bounding box center [407, 386] width 221 height 31
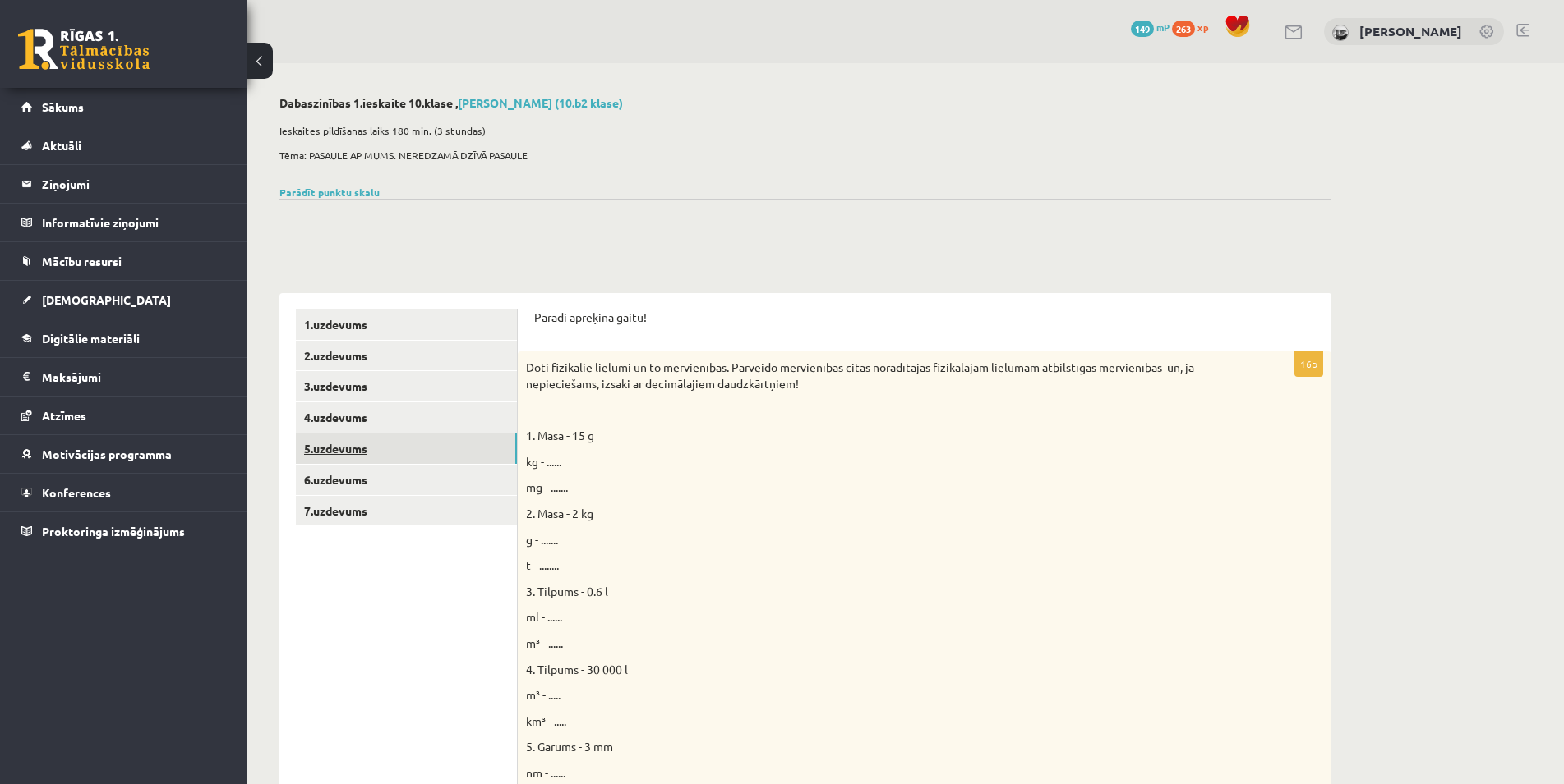
click at [326, 440] on link "5.uzdevums" at bounding box center [407, 448] width 221 height 31
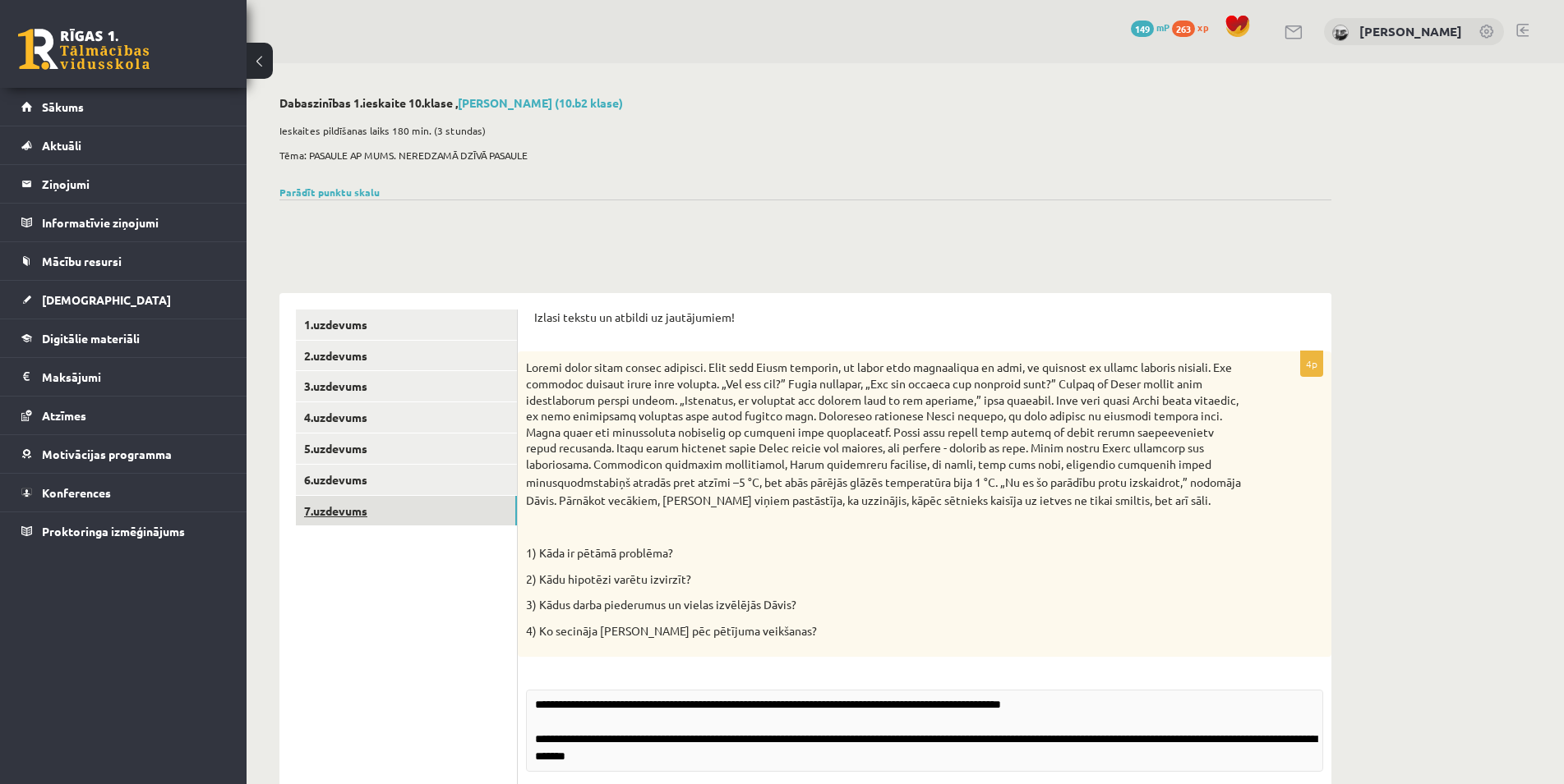
click at [307, 512] on link "7.uzdevums" at bounding box center [407, 511] width 221 height 31
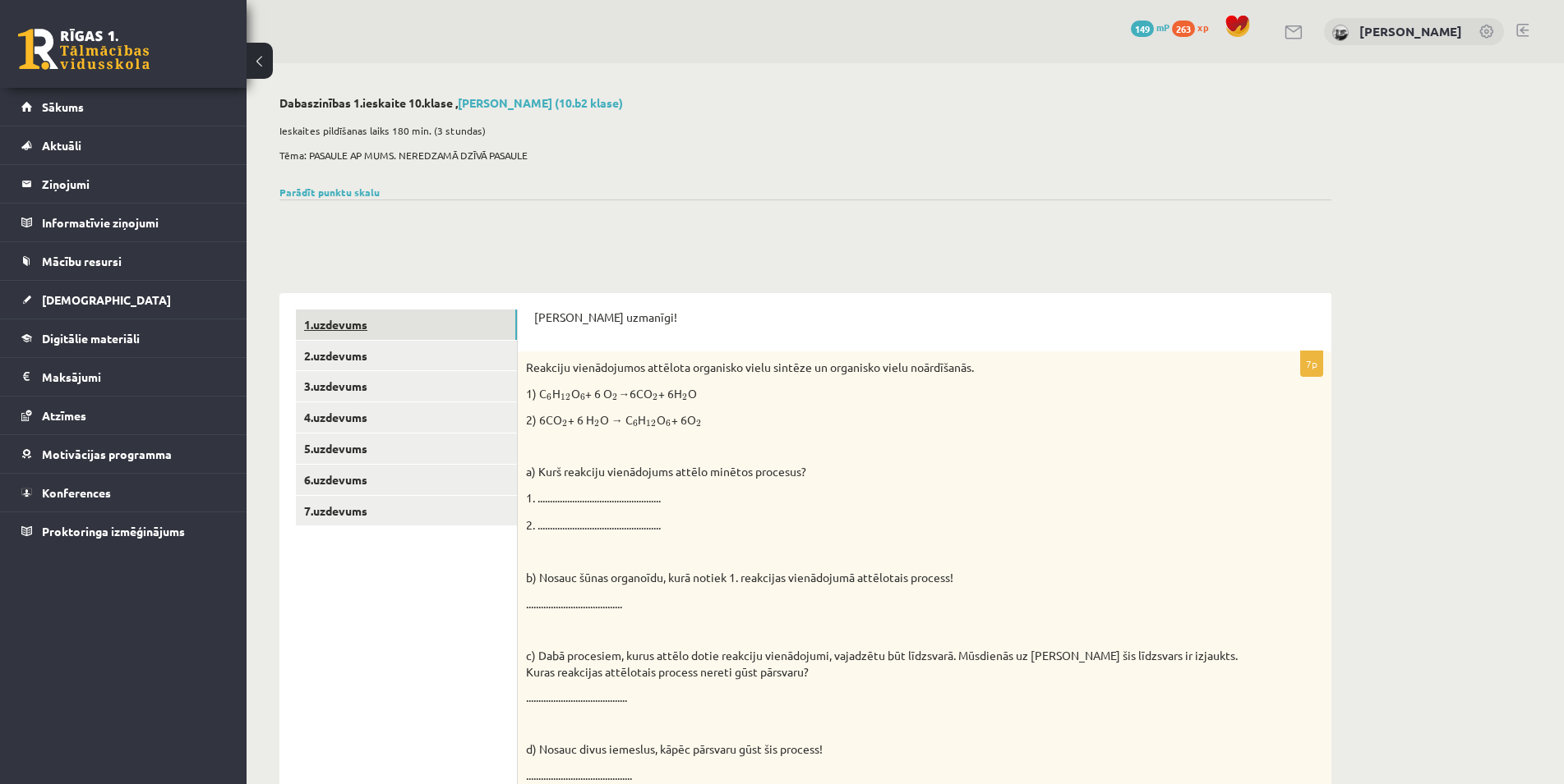
click at [350, 320] on link "1.uzdevums" at bounding box center [407, 325] width 221 height 31
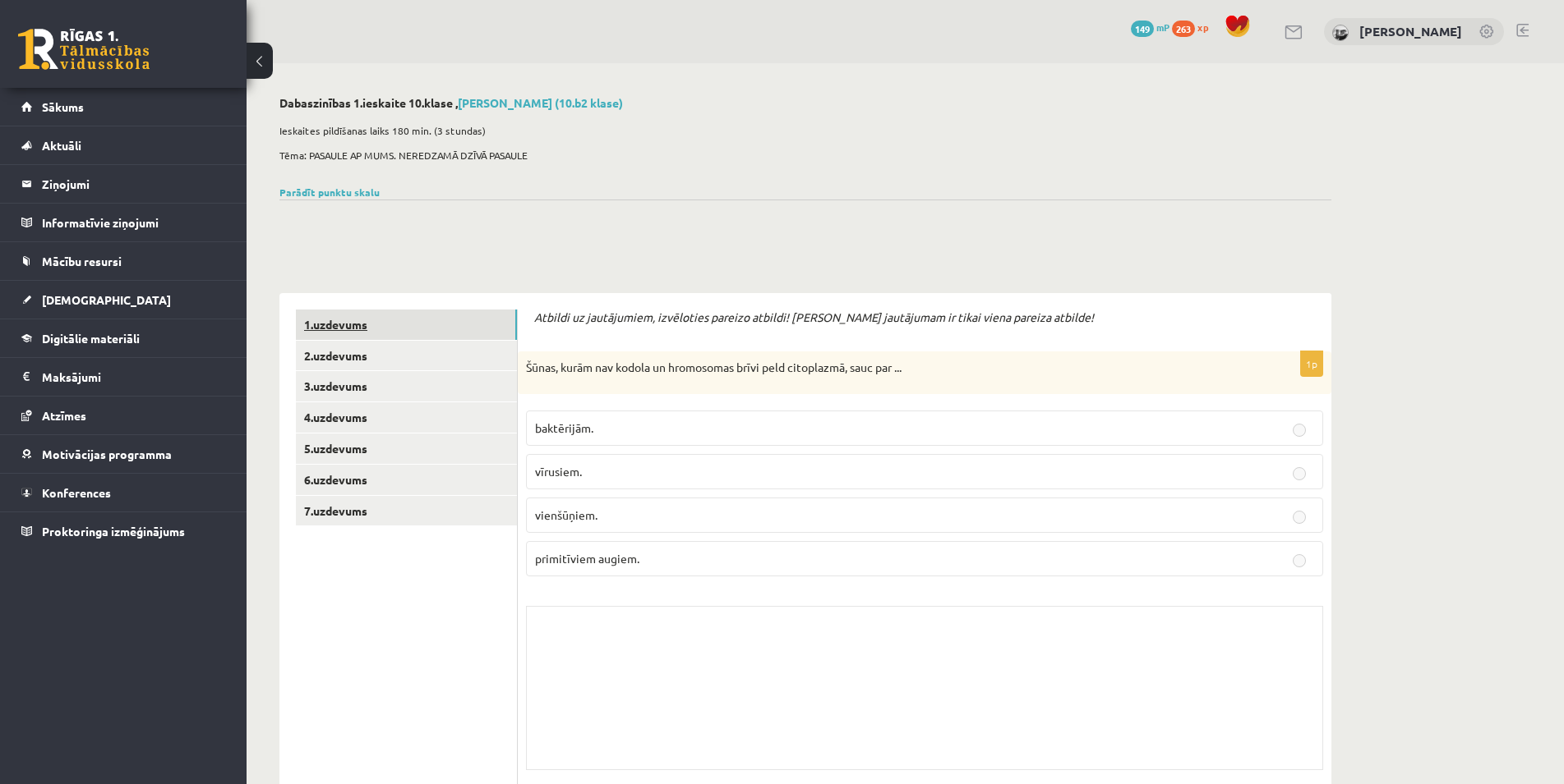
click at [338, 319] on link "1.uzdevums" at bounding box center [407, 325] width 221 height 31
click at [122, 380] on legend "Maksājumi 0" at bounding box center [134, 377] width 184 height 38
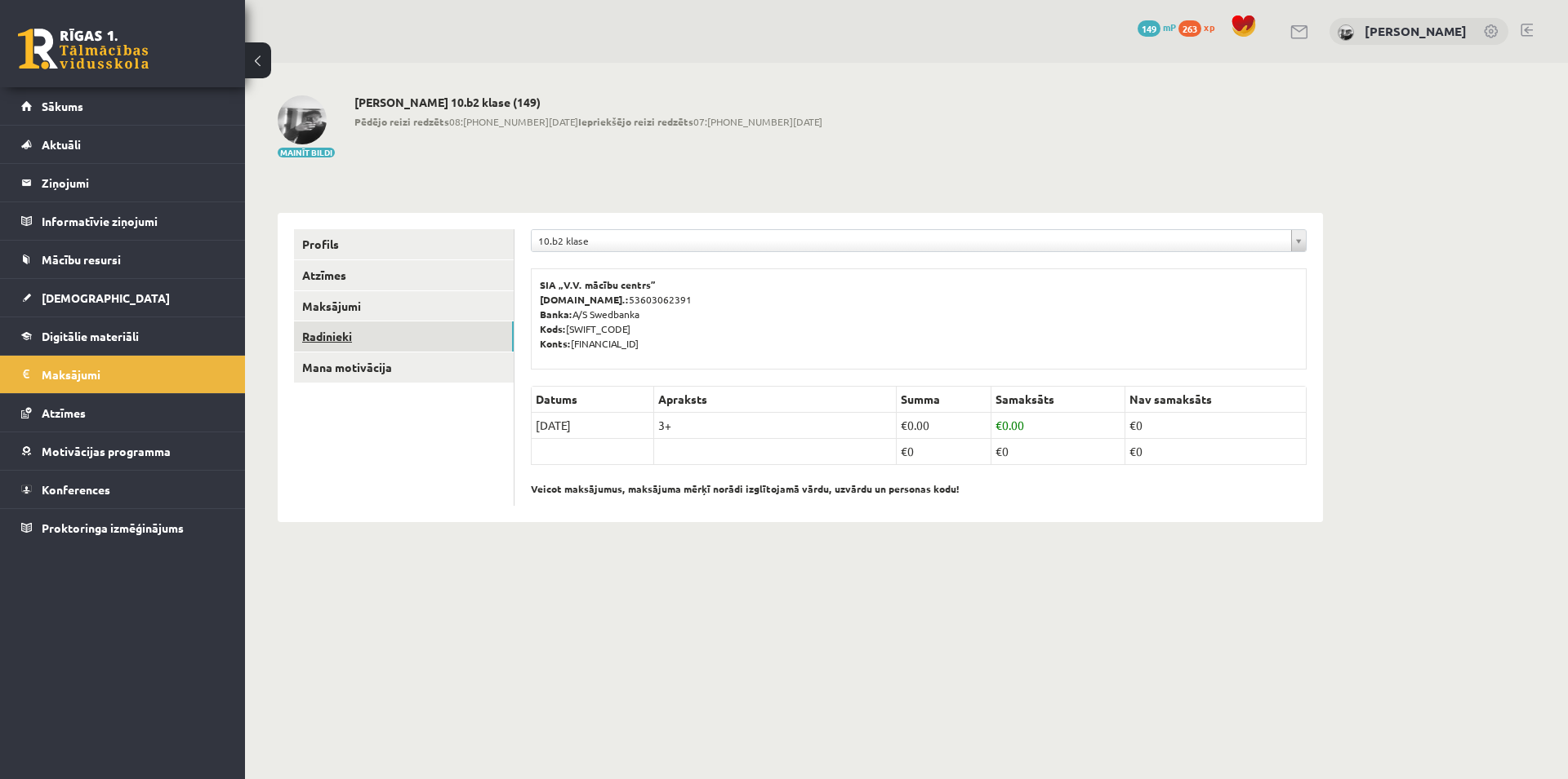
click at [327, 335] on link "Radinieki" at bounding box center [404, 336] width 220 height 30
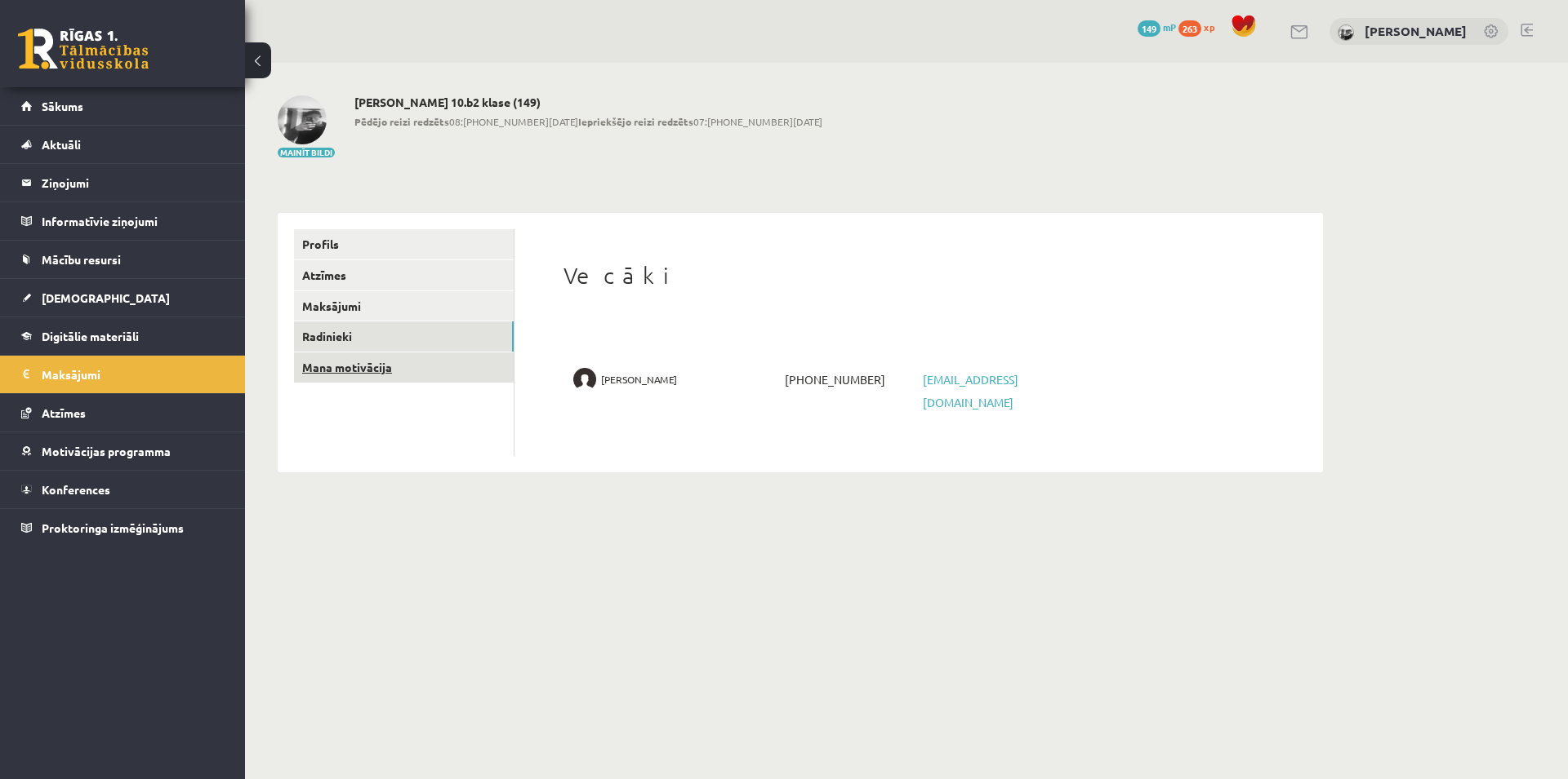
click at [319, 367] on link "Mana motivācija" at bounding box center [404, 367] width 220 height 30
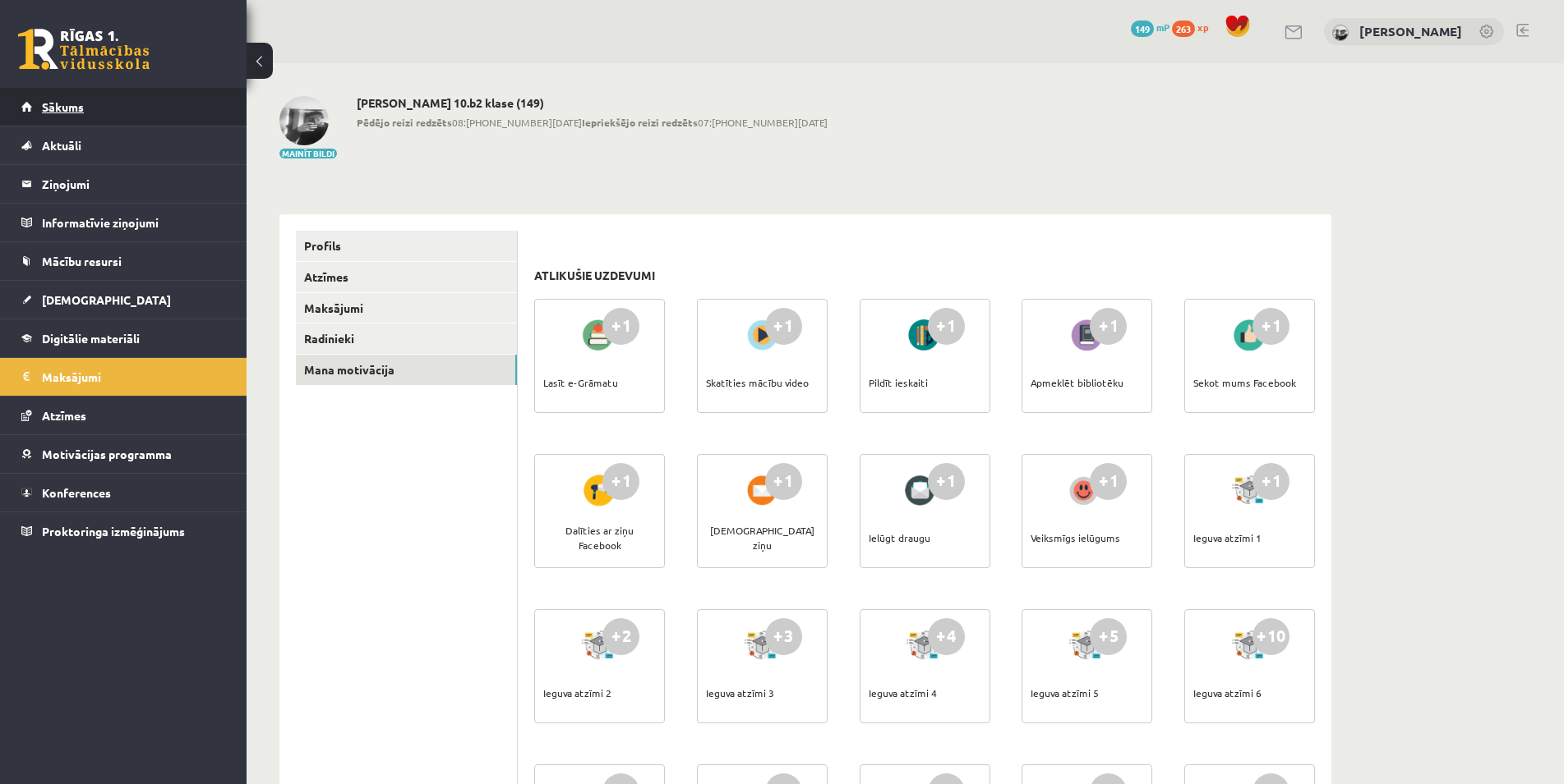
click at [87, 112] on link "Sākums" at bounding box center [123, 107] width 204 height 38
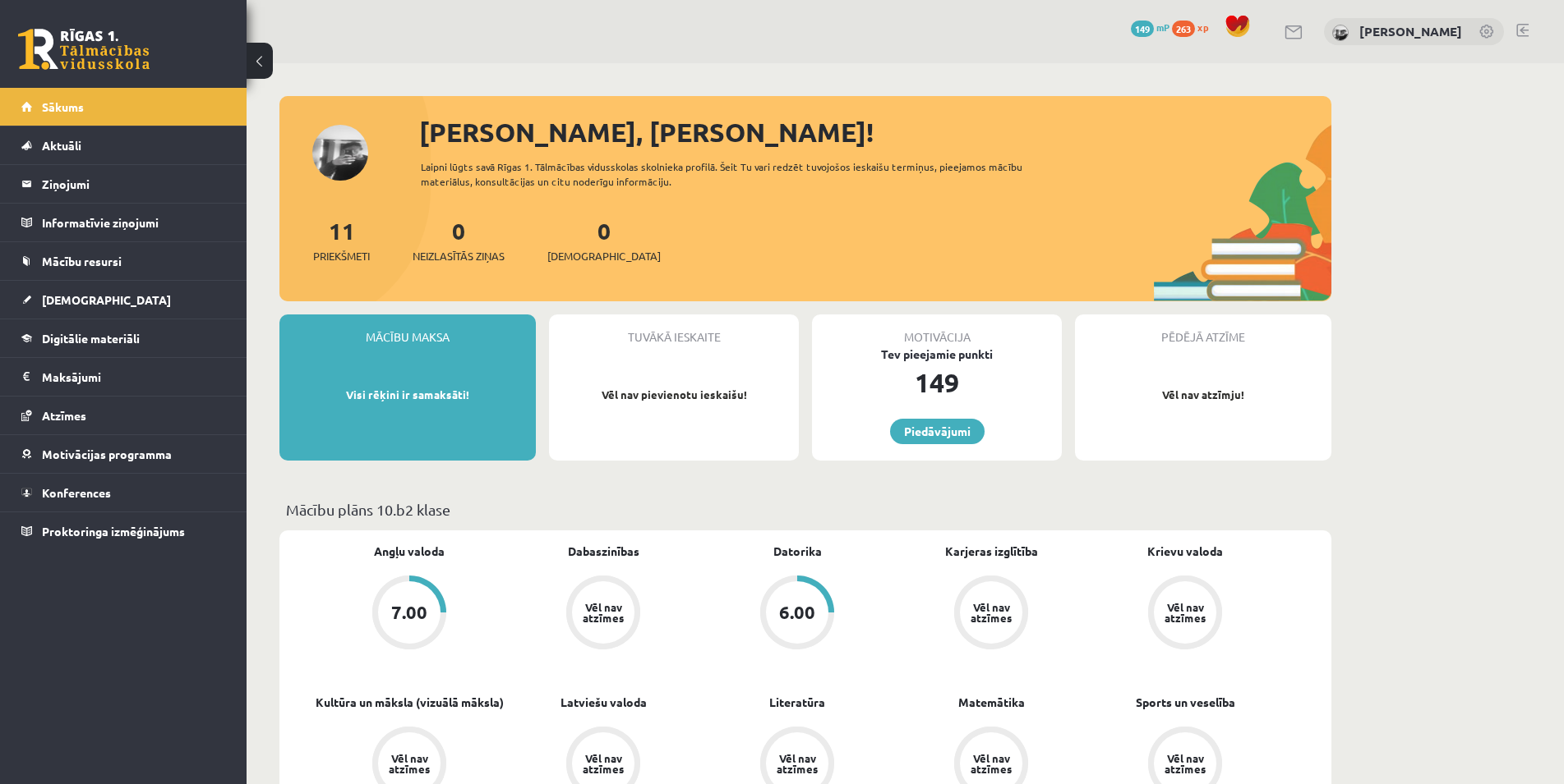
click at [618, 602] on div "Vēl nav atzīmes" at bounding box center [603, 612] width 46 height 21
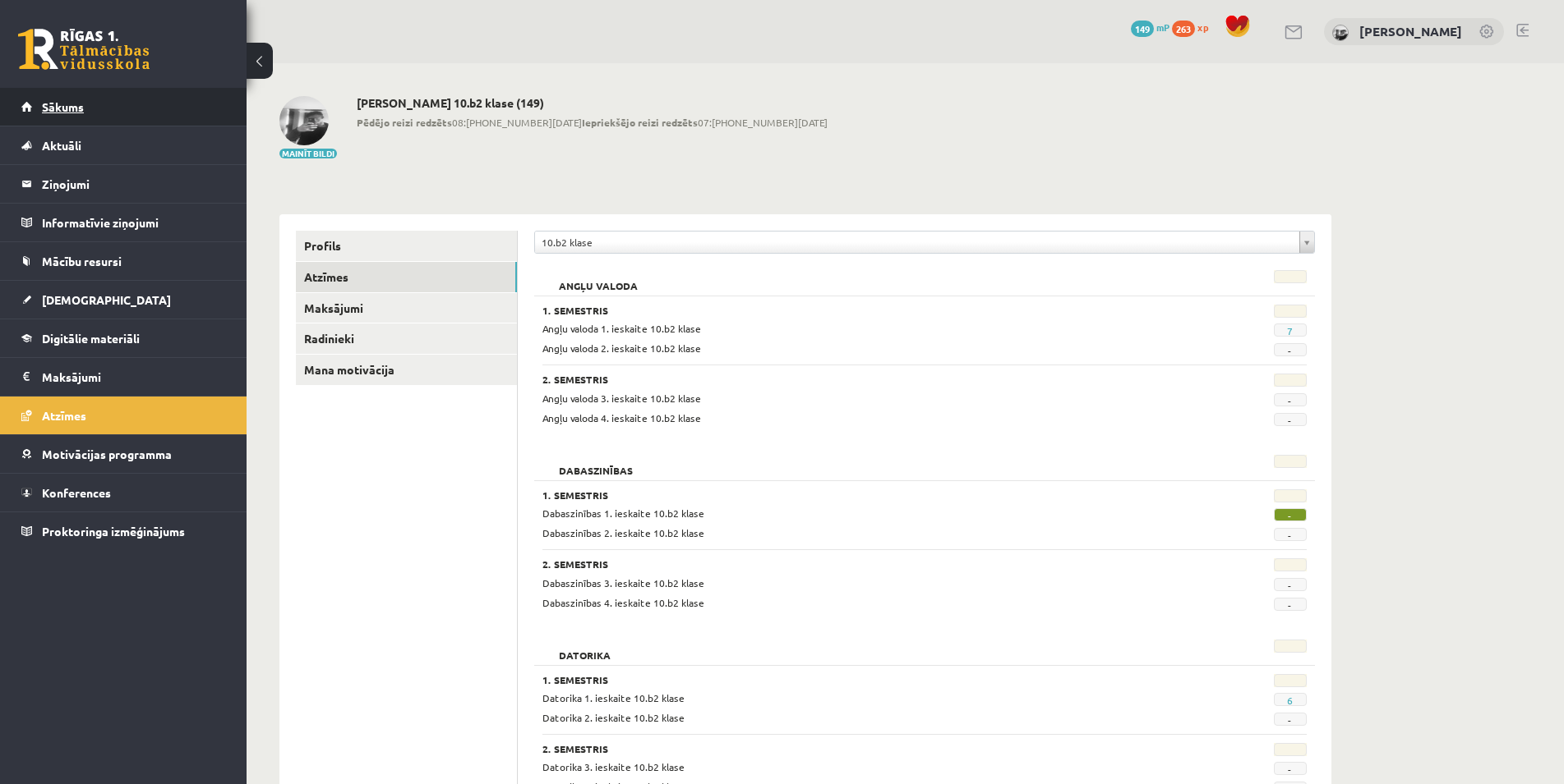
click at [172, 95] on link "Sākums" at bounding box center [123, 107] width 204 height 38
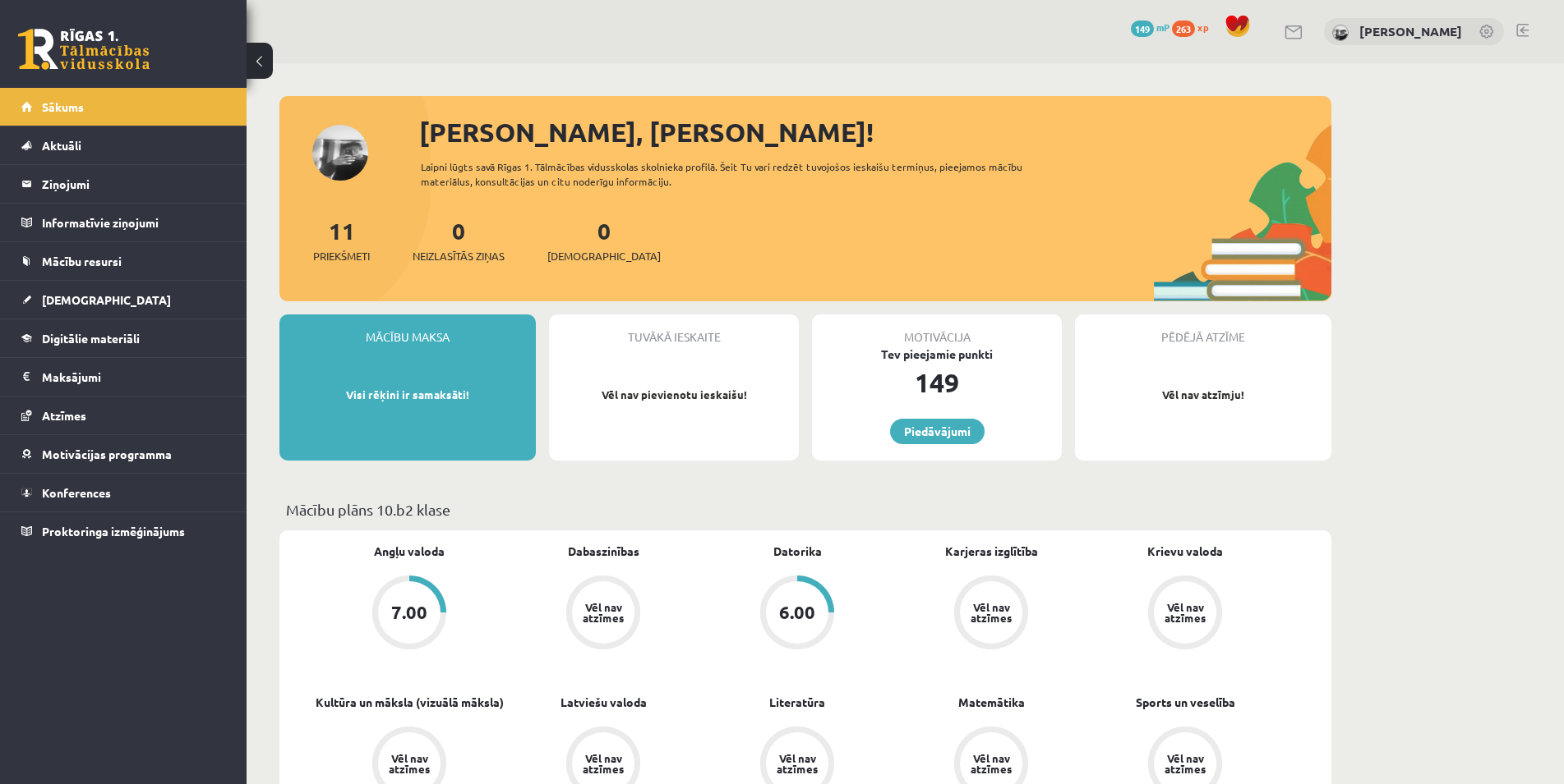
click at [608, 611] on div "Vēl nav atzīmes" at bounding box center [603, 612] width 46 height 21
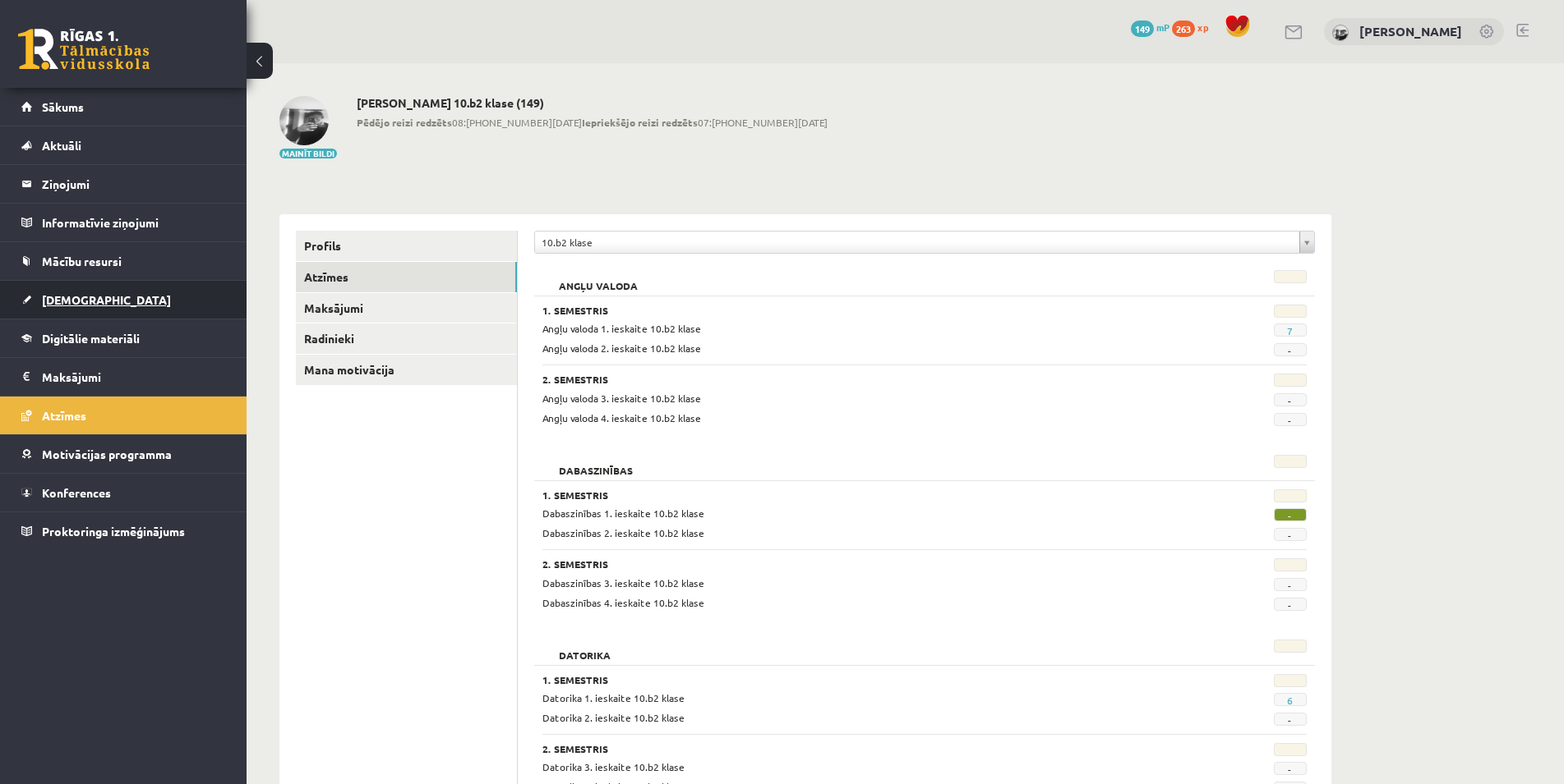
click at [75, 299] on span "[DEMOGRAPHIC_DATA]" at bounding box center [106, 300] width 129 height 15
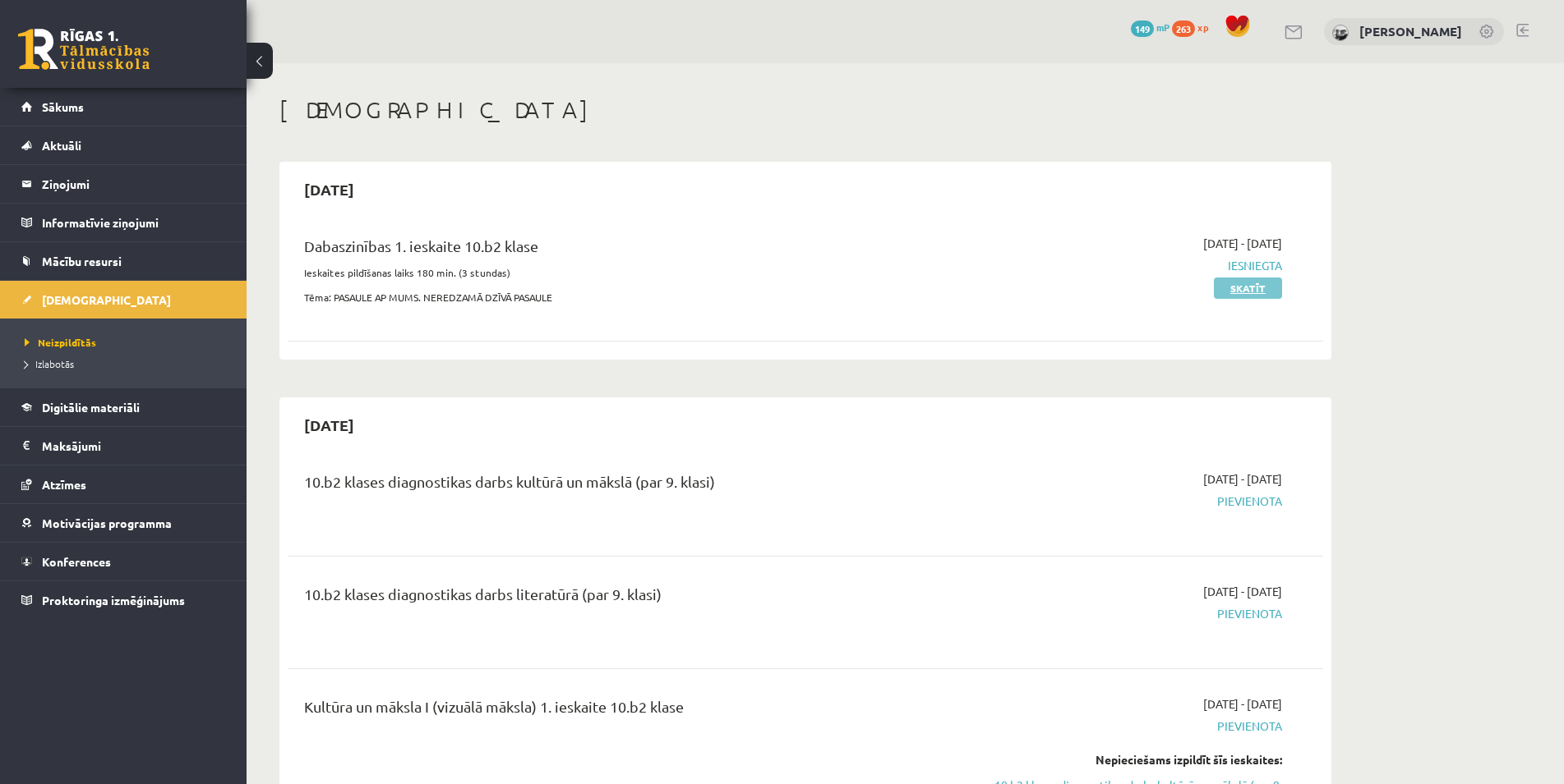
click at [1277, 289] on link "Skatīt" at bounding box center [1247, 288] width 68 height 21
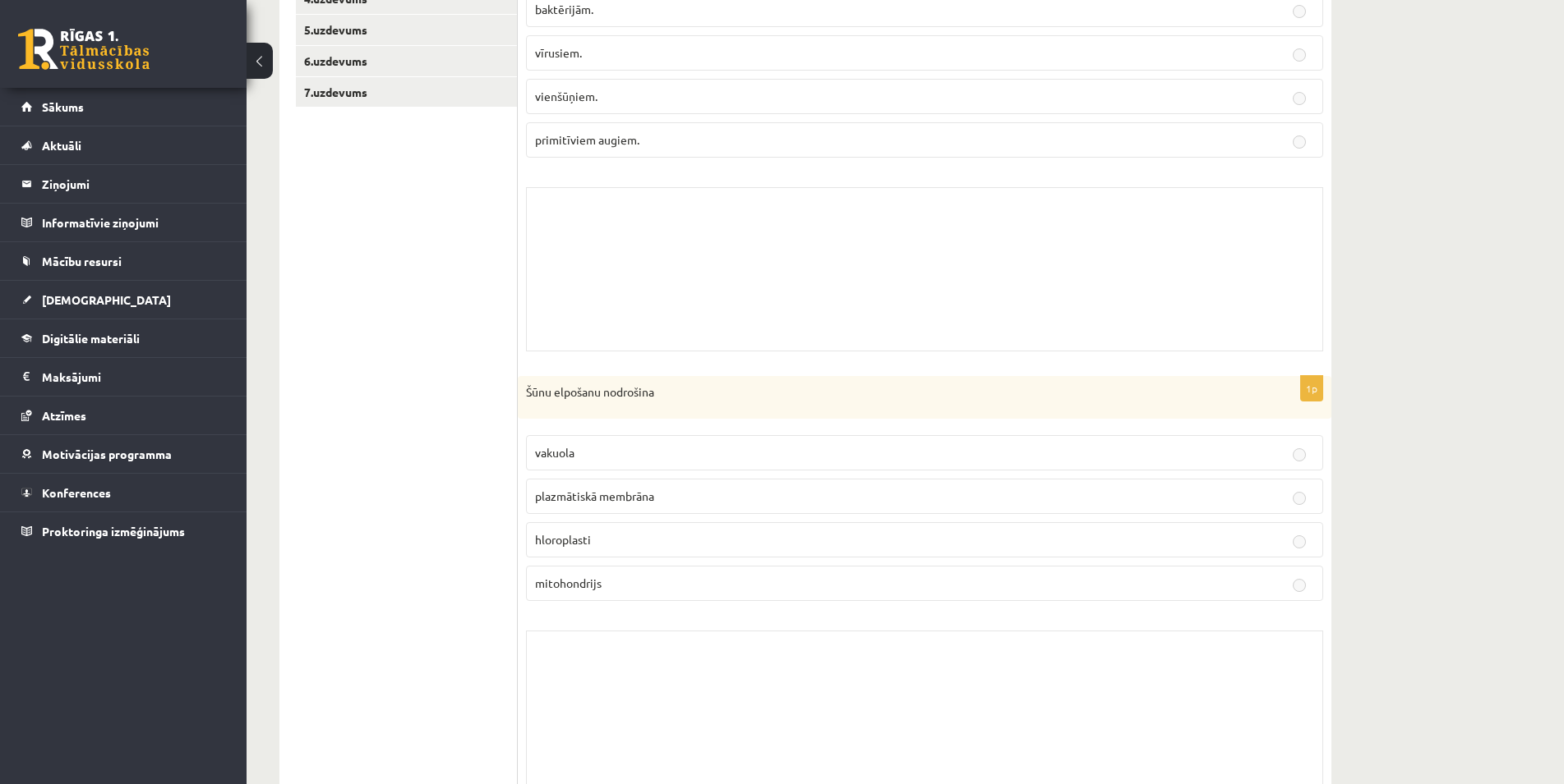
scroll to position [168, 0]
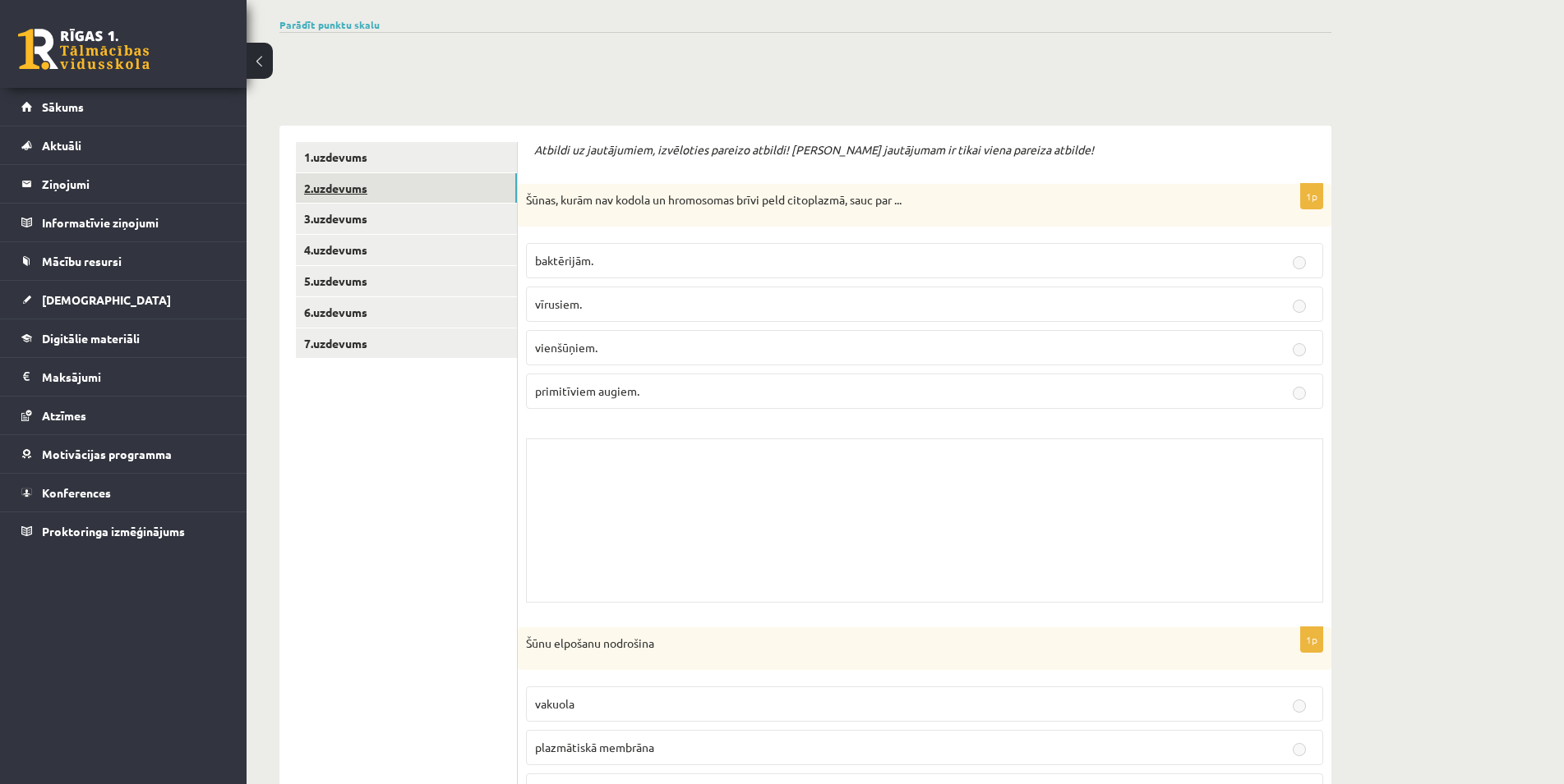
click at [341, 190] on link "2.uzdevums" at bounding box center [407, 188] width 221 height 31
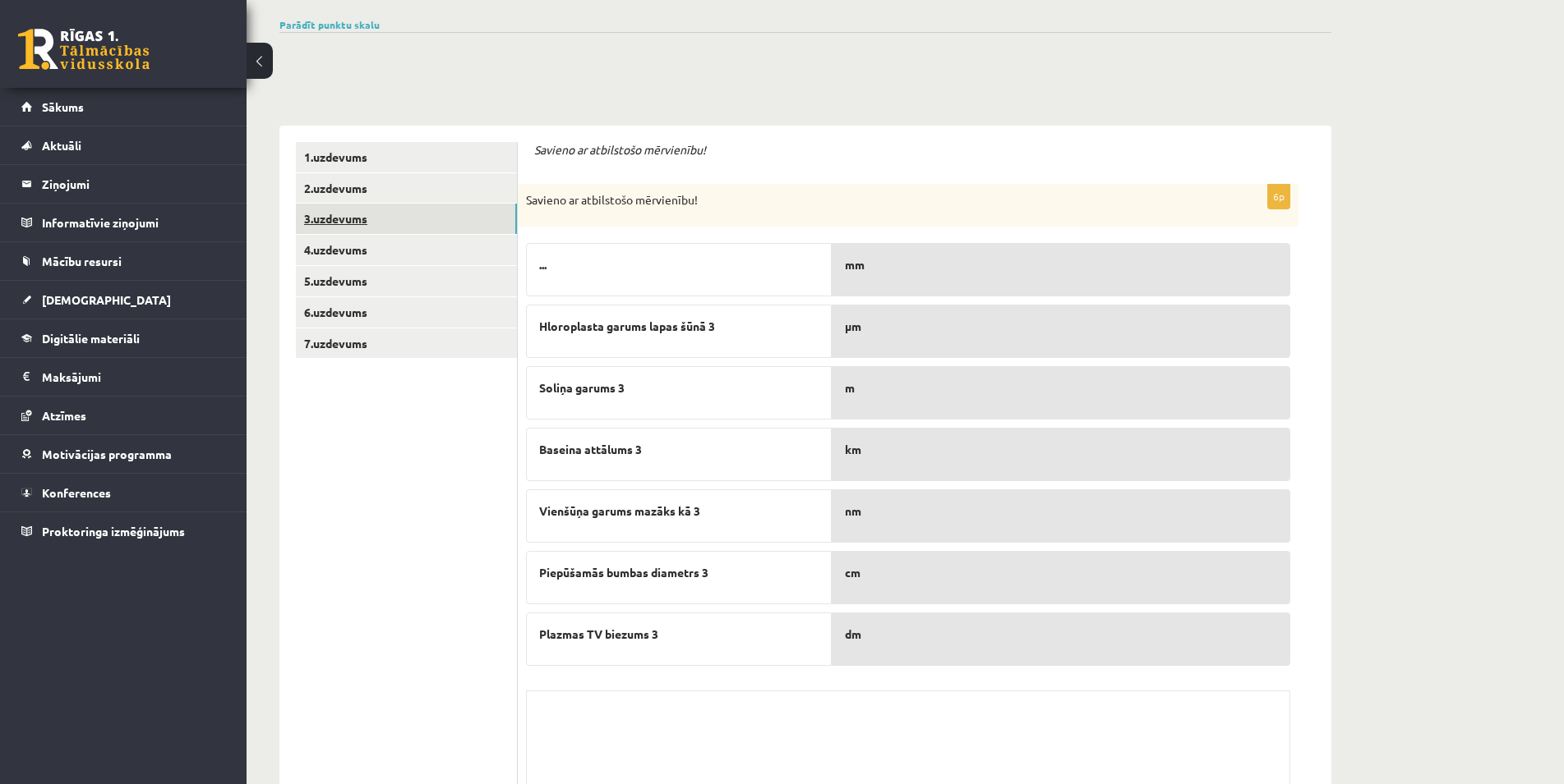
click at [383, 205] on link "3.uzdevums" at bounding box center [407, 219] width 221 height 31
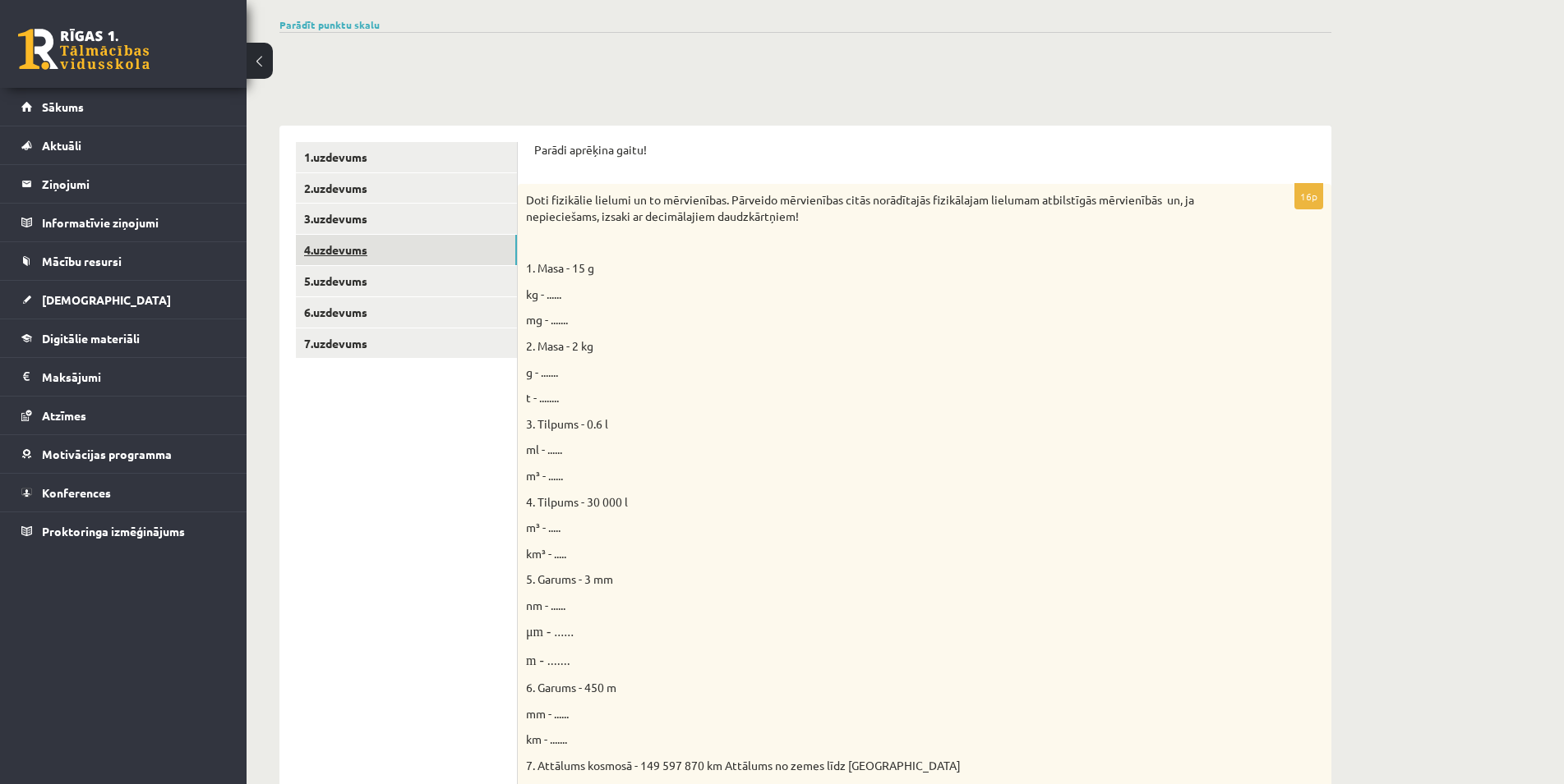
click at [347, 253] on link "4.uzdevums" at bounding box center [407, 250] width 221 height 31
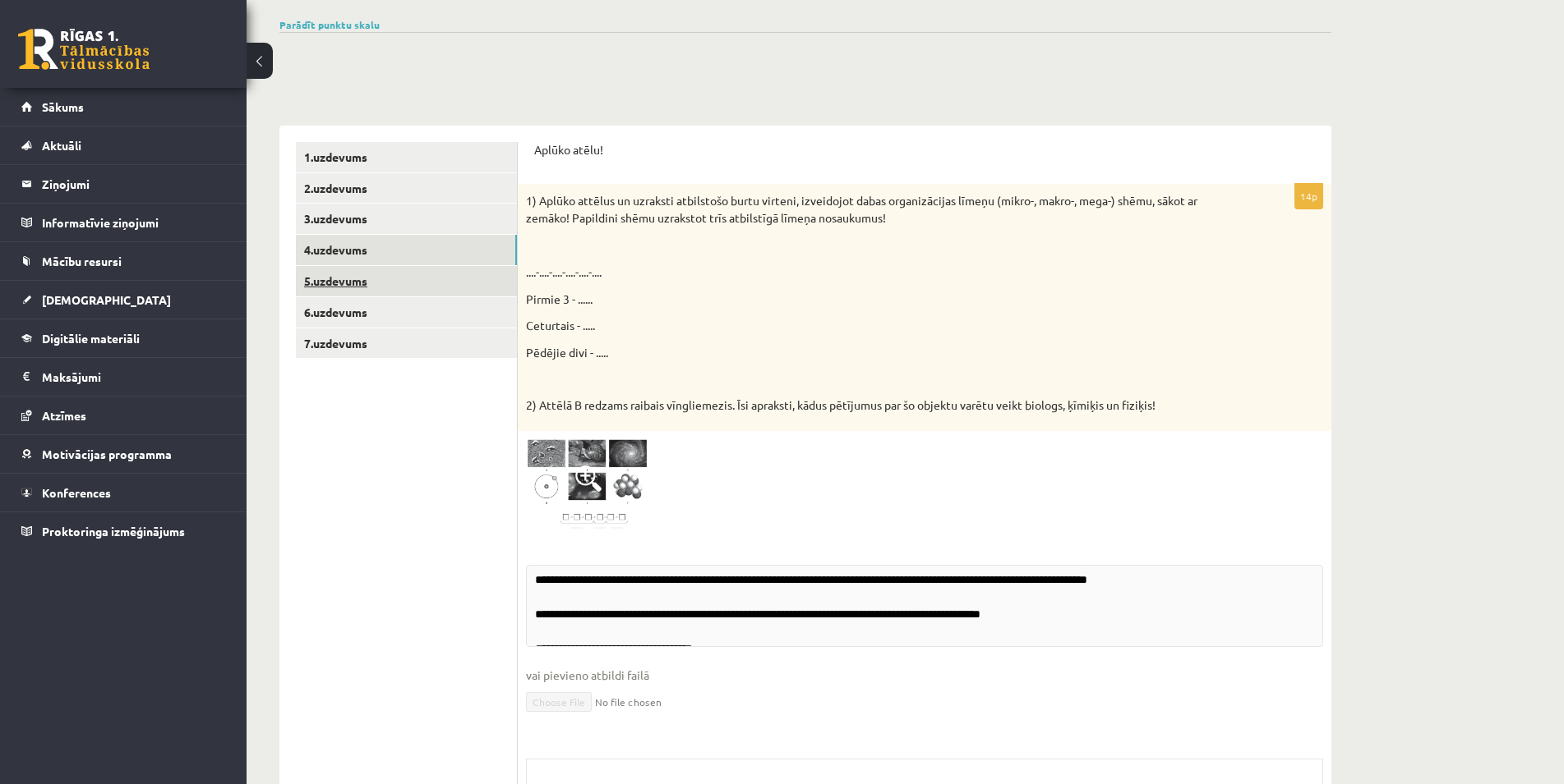
click at [355, 272] on link "5.uzdevums" at bounding box center [407, 281] width 221 height 31
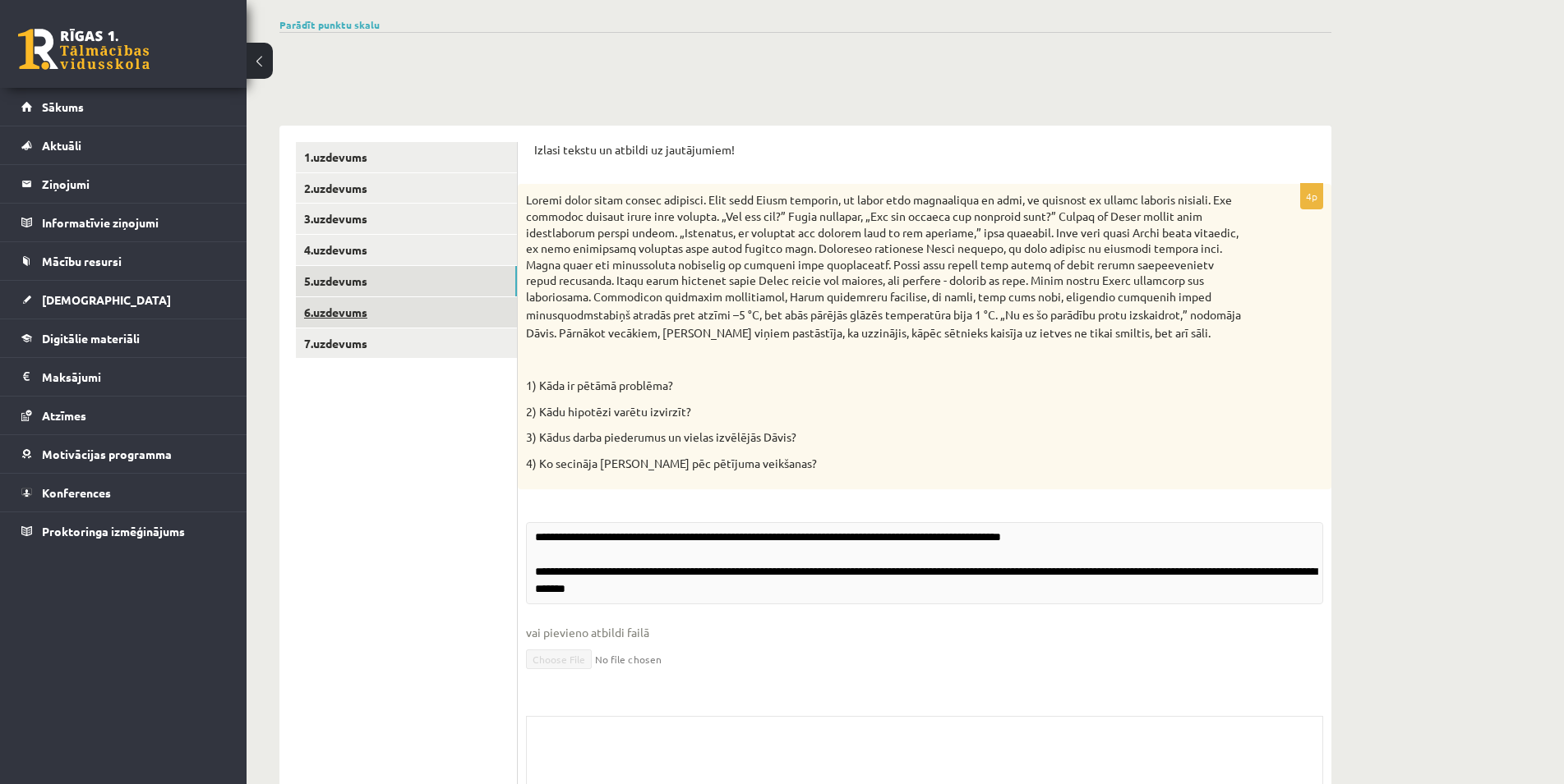
click at [354, 308] on link "6.uzdevums" at bounding box center [407, 312] width 221 height 31
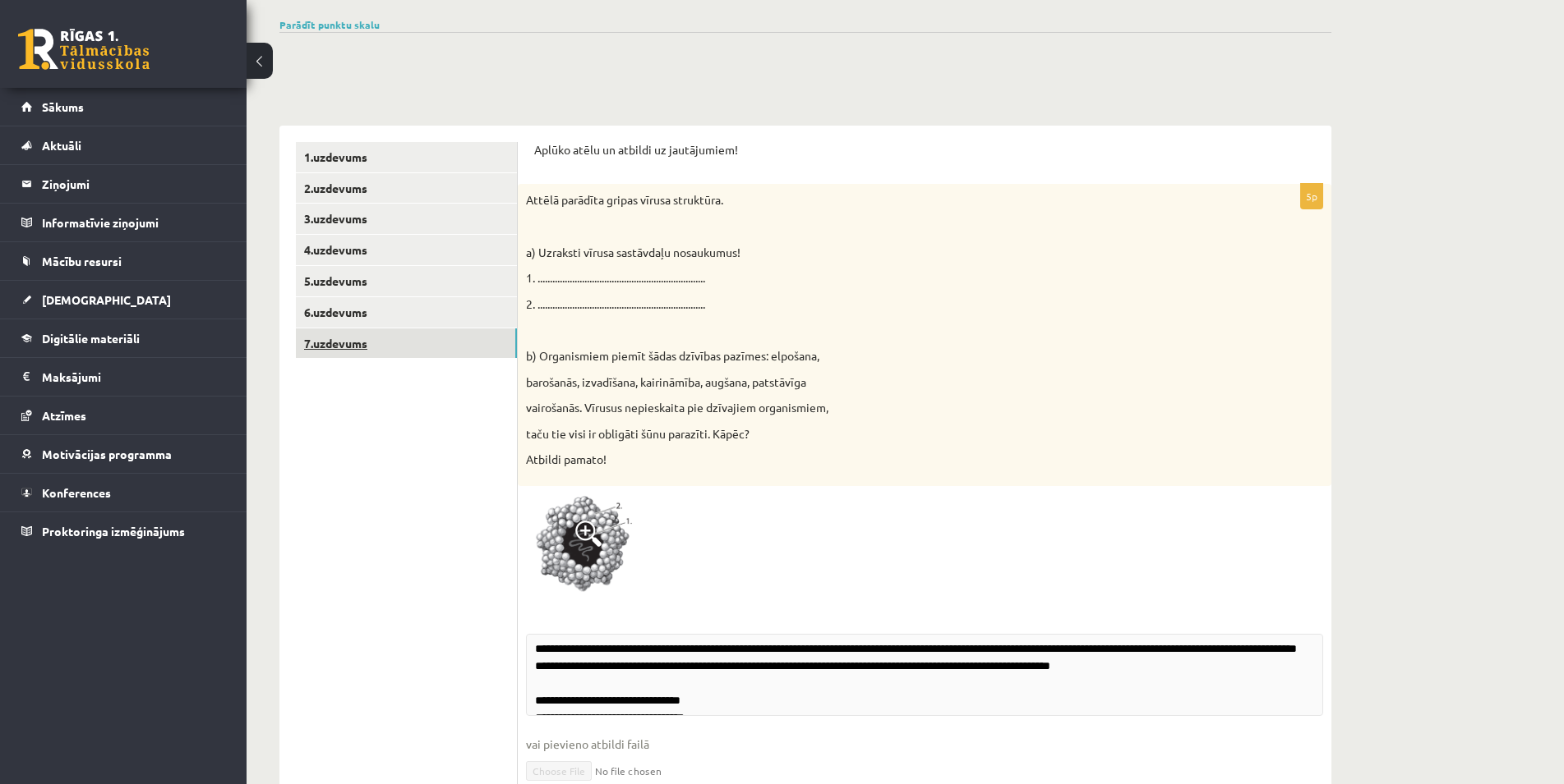
click at [362, 345] on link "7.uzdevums" at bounding box center [407, 343] width 221 height 31
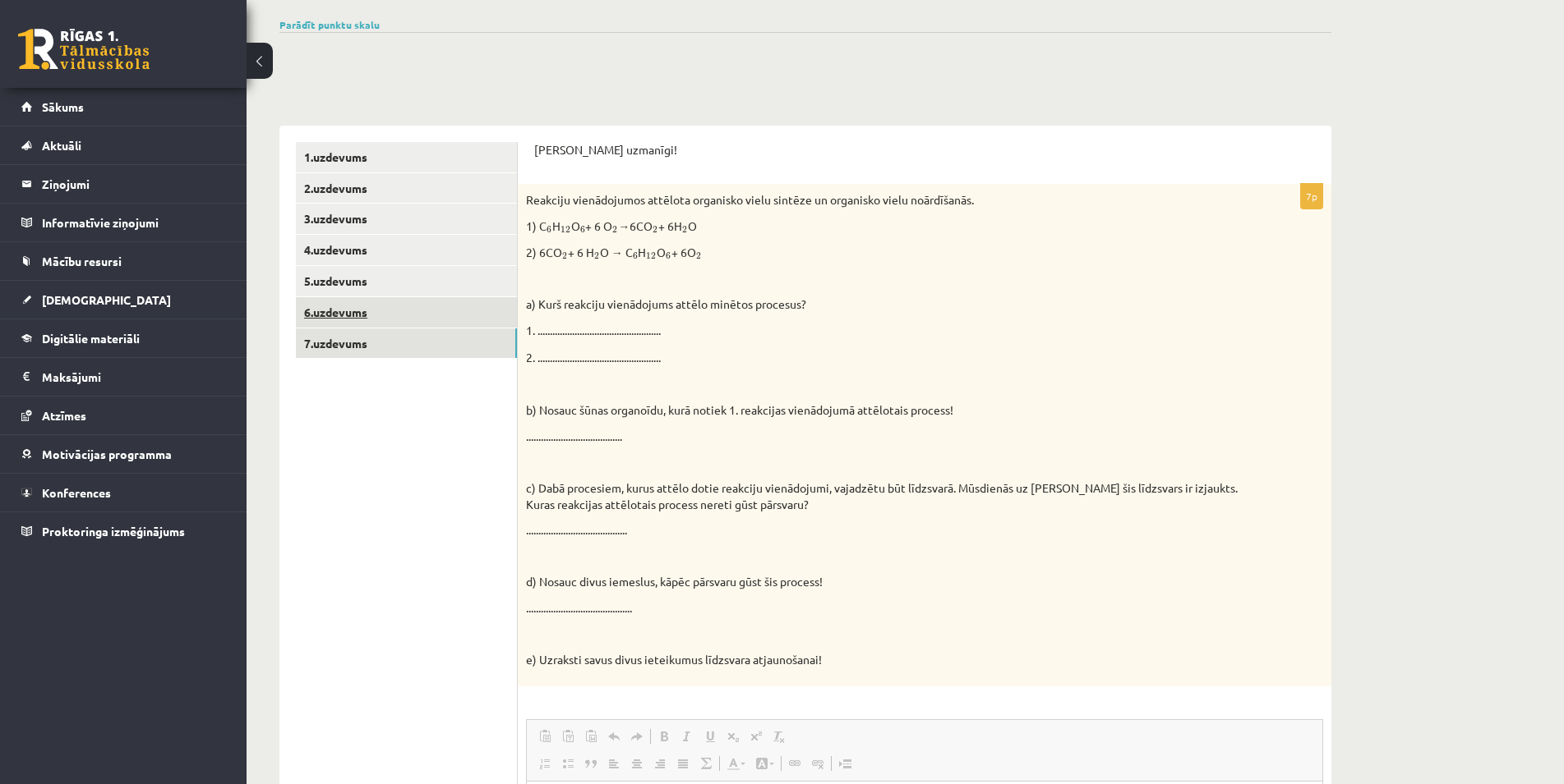
scroll to position [0, 0]
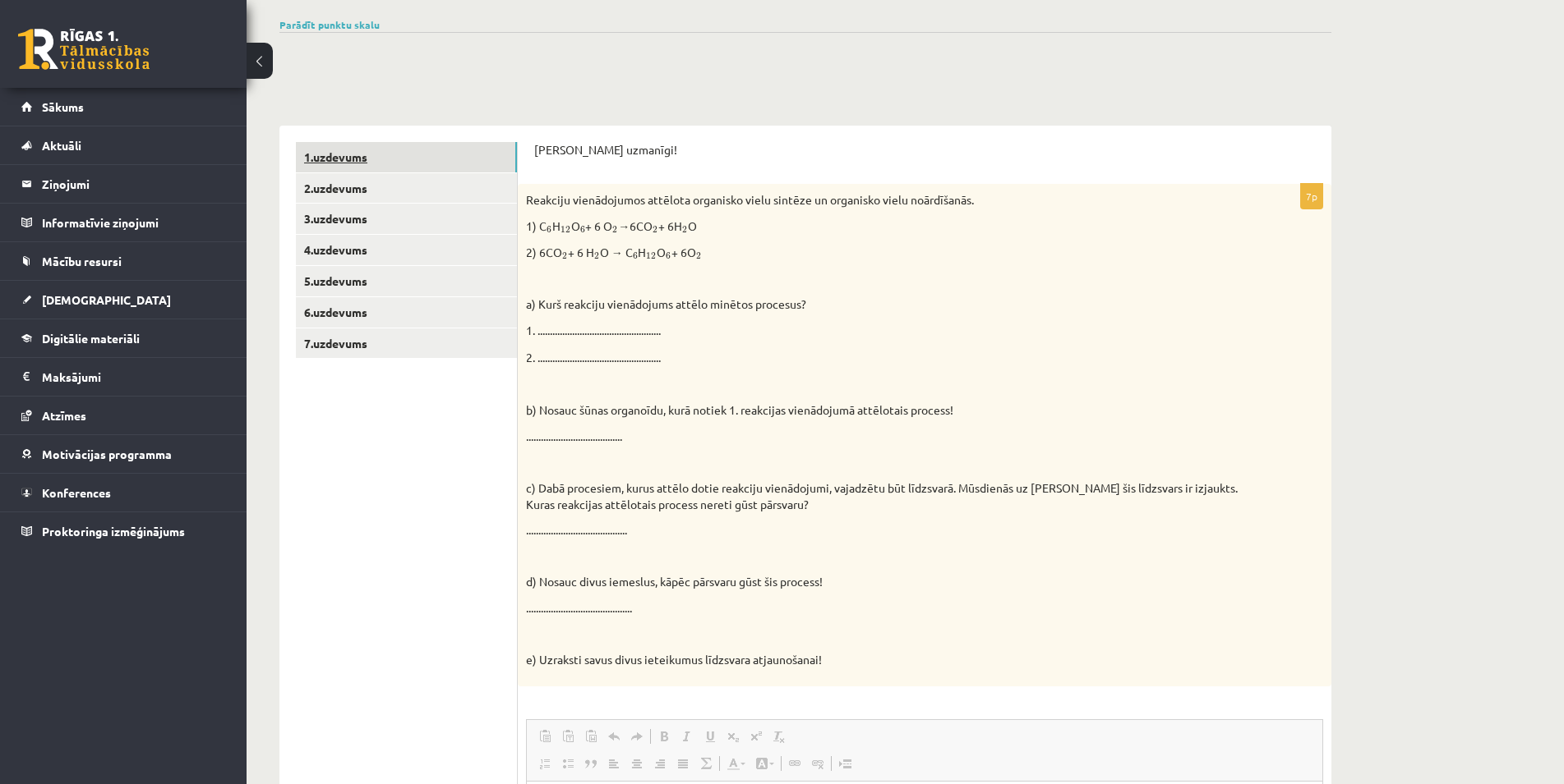
click at [328, 159] on link "1.uzdevums" at bounding box center [407, 157] width 221 height 31
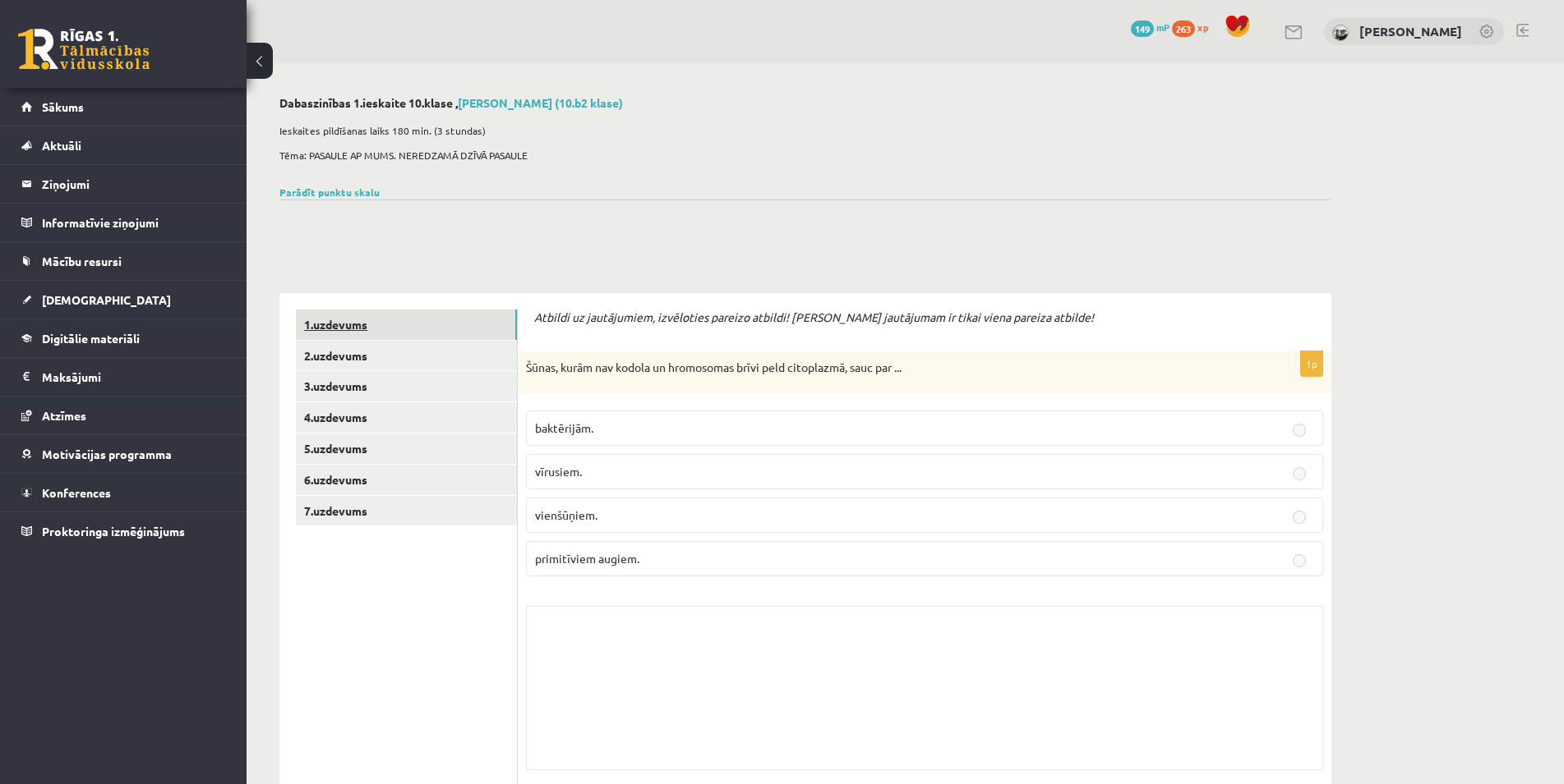
click at [374, 322] on link "1.uzdevums" at bounding box center [407, 325] width 221 height 31
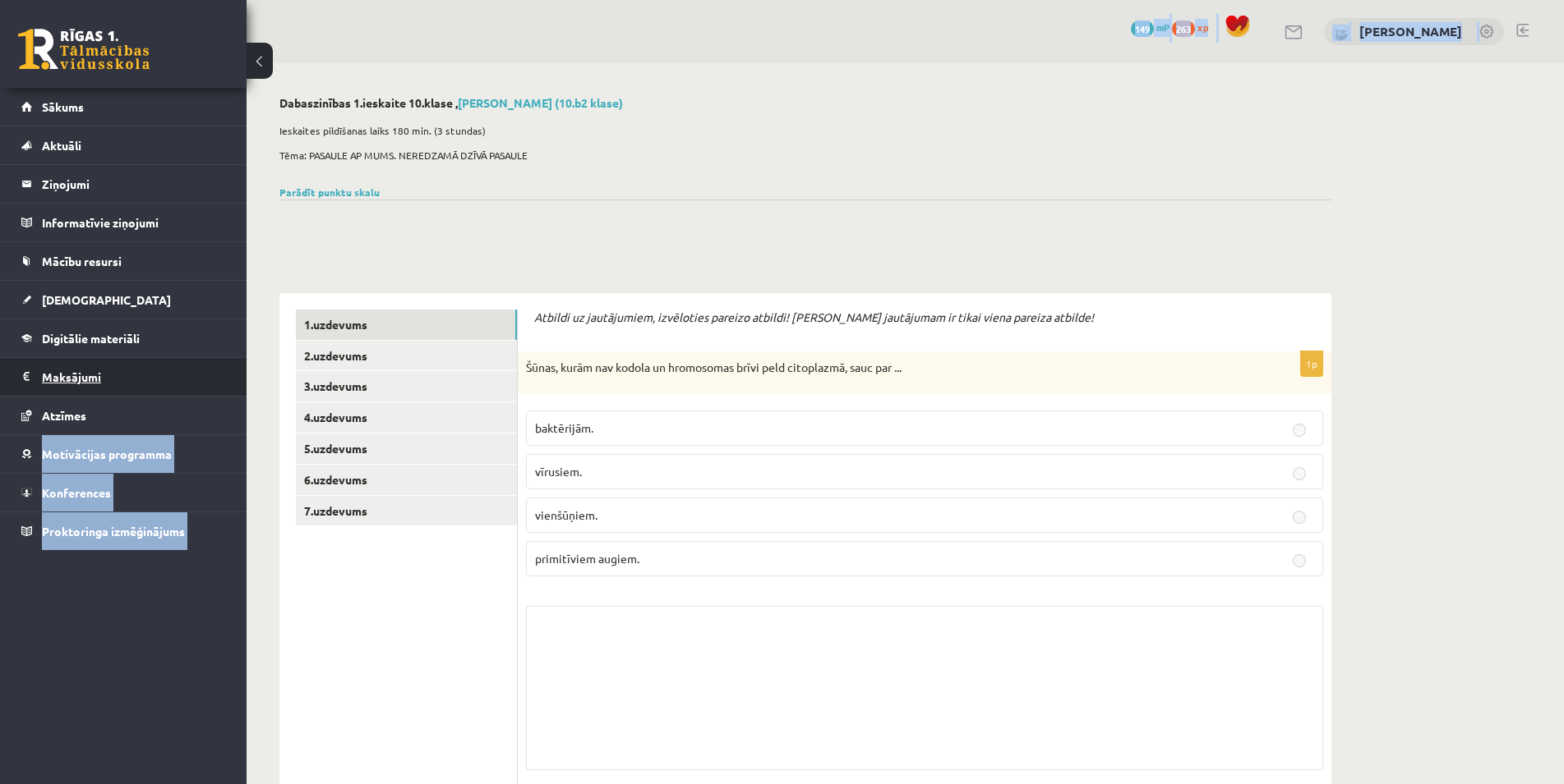
drag, startPoint x: 182, startPoint y: 397, endPoint x: 190, endPoint y: 385, distance: 14.4
click at [338, 315] on link "1.uzdevums" at bounding box center [407, 325] width 221 height 31
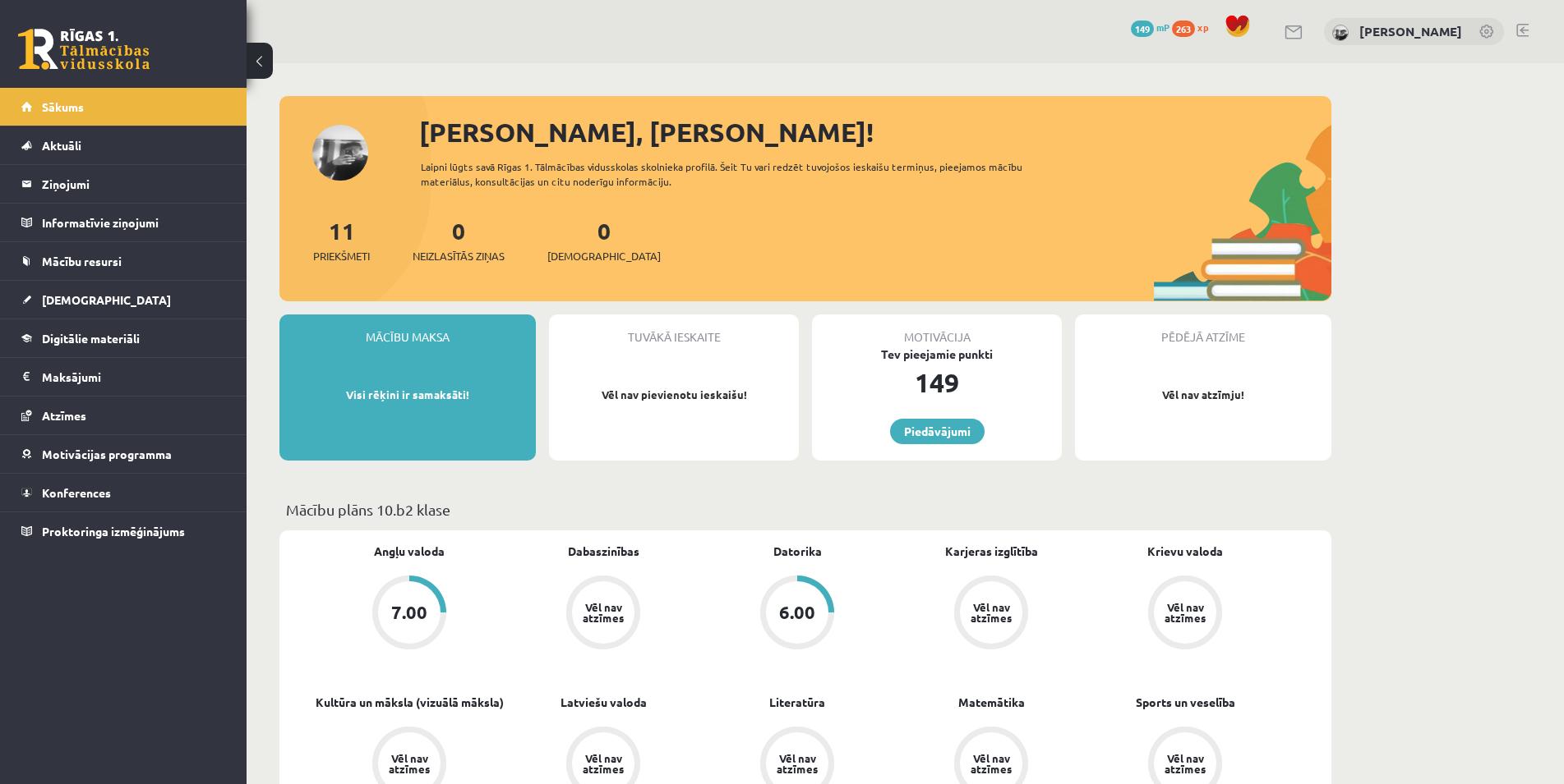
click at [595, 611] on div "Vēl nav atzīmes" at bounding box center [603, 612] width 46 height 21
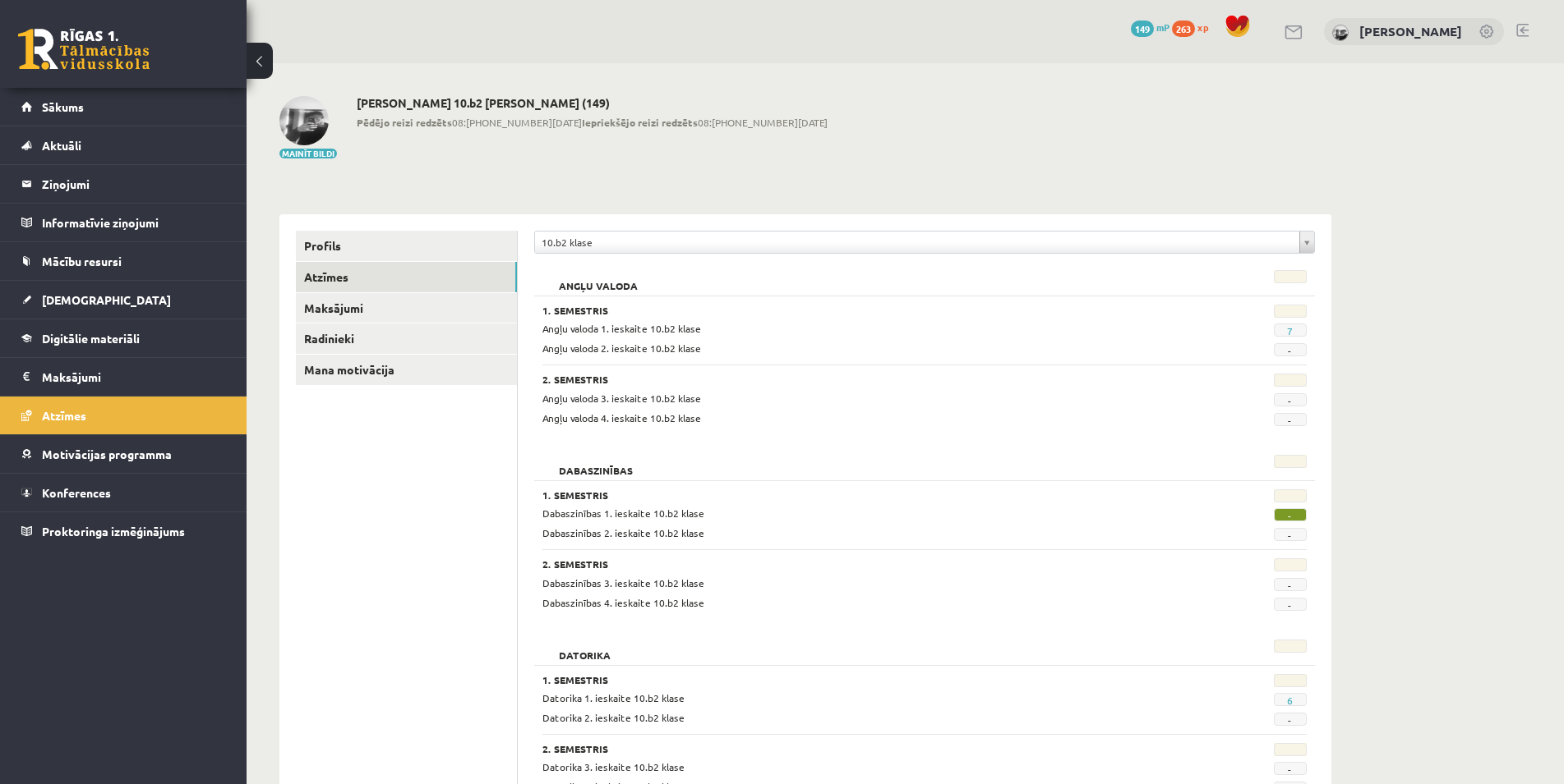
click at [594, 505] on div "1. Semestris" at bounding box center [859, 498] width 633 height 17
click at [1281, 516] on span "-" at bounding box center [1289, 515] width 32 height 13
click at [97, 292] on link "[DEMOGRAPHIC_DATA]" at bounding box center [123, 300] width 204 height 38
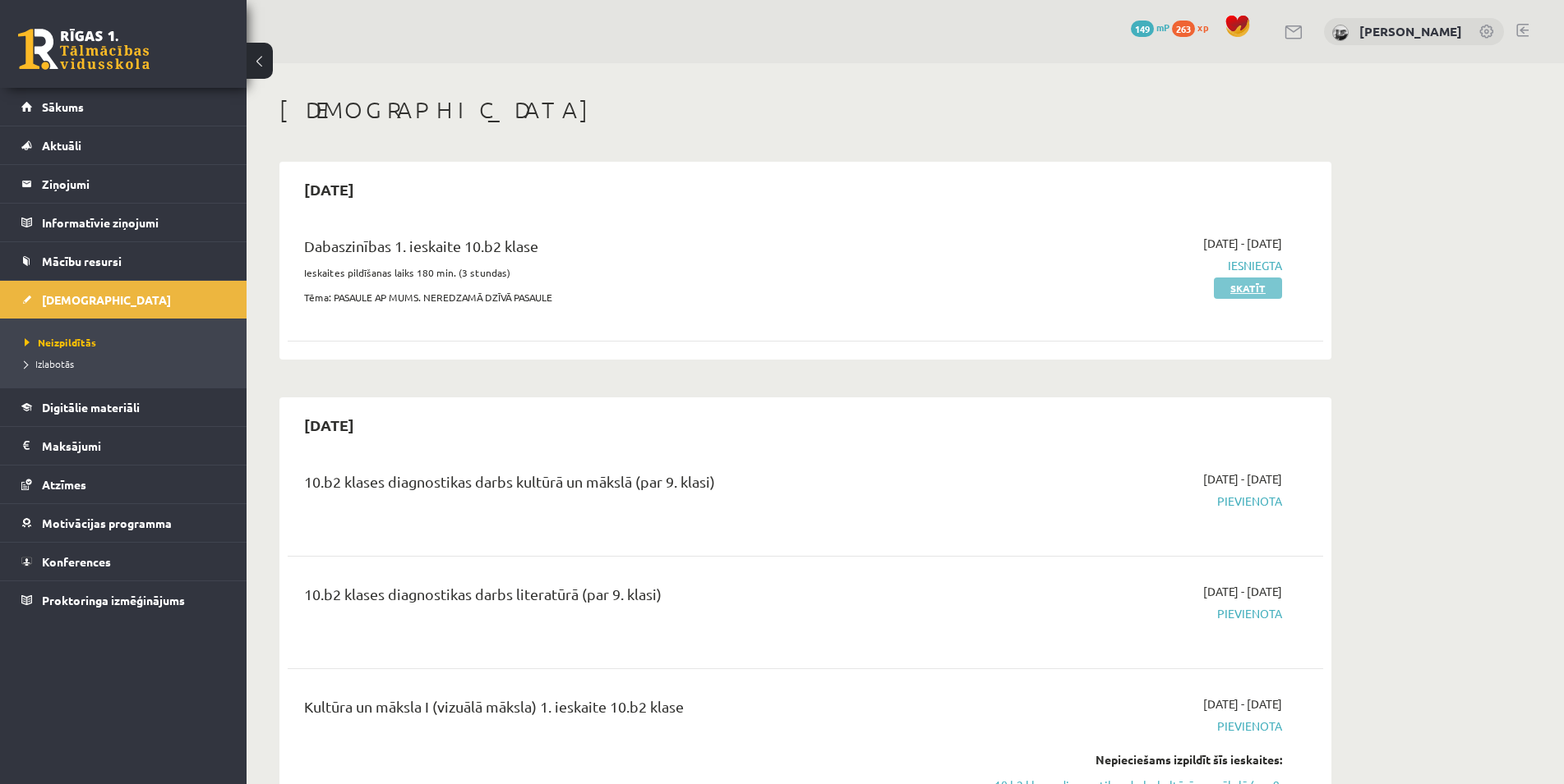
click at [1245, 287] on link "Skatīt" at bounding box center [1247, 288] width 68 height 21
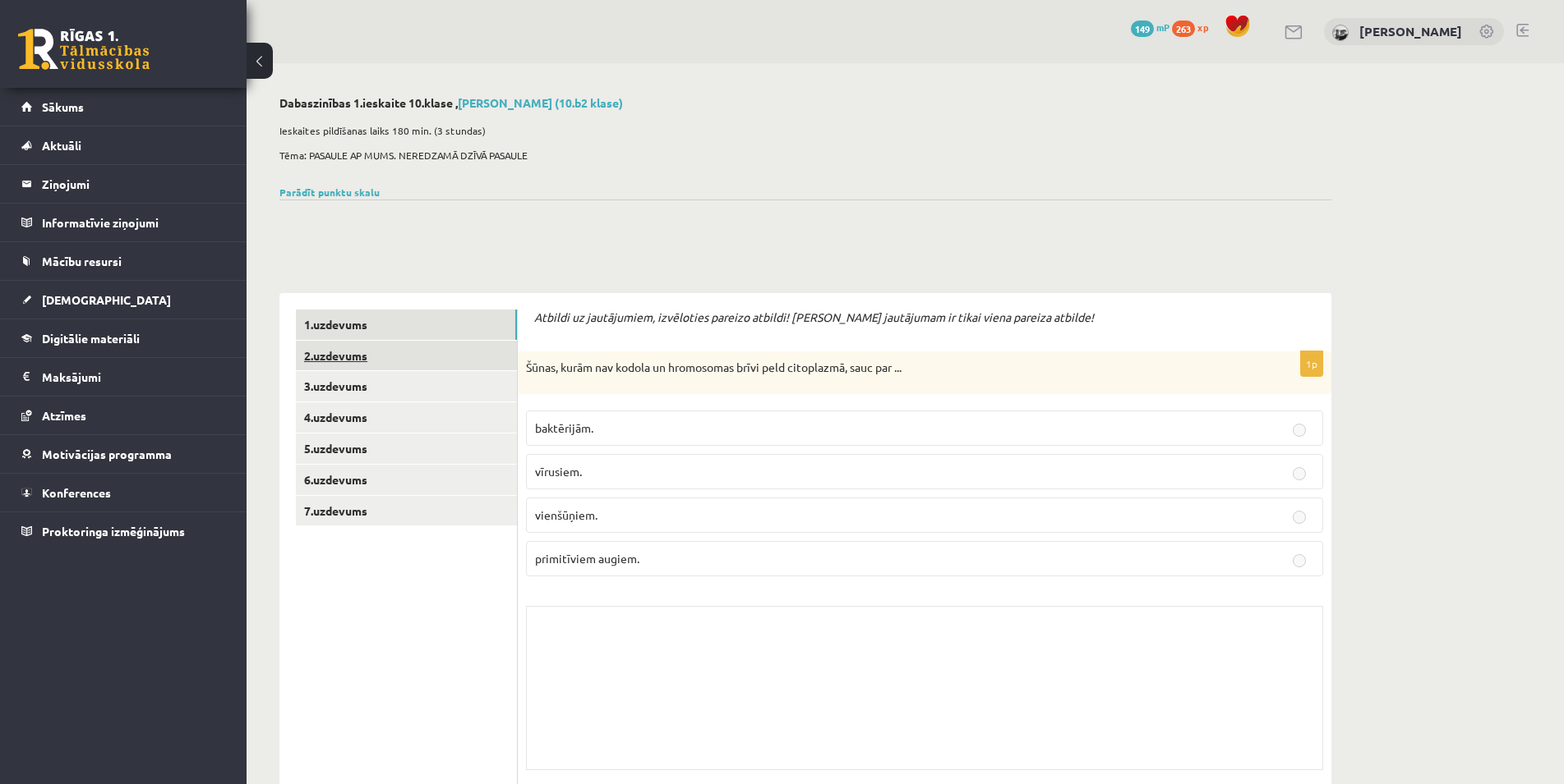
click at [314, 352] on link "2.uzdevums" at bounding box center [407, 355] width 221 height 31
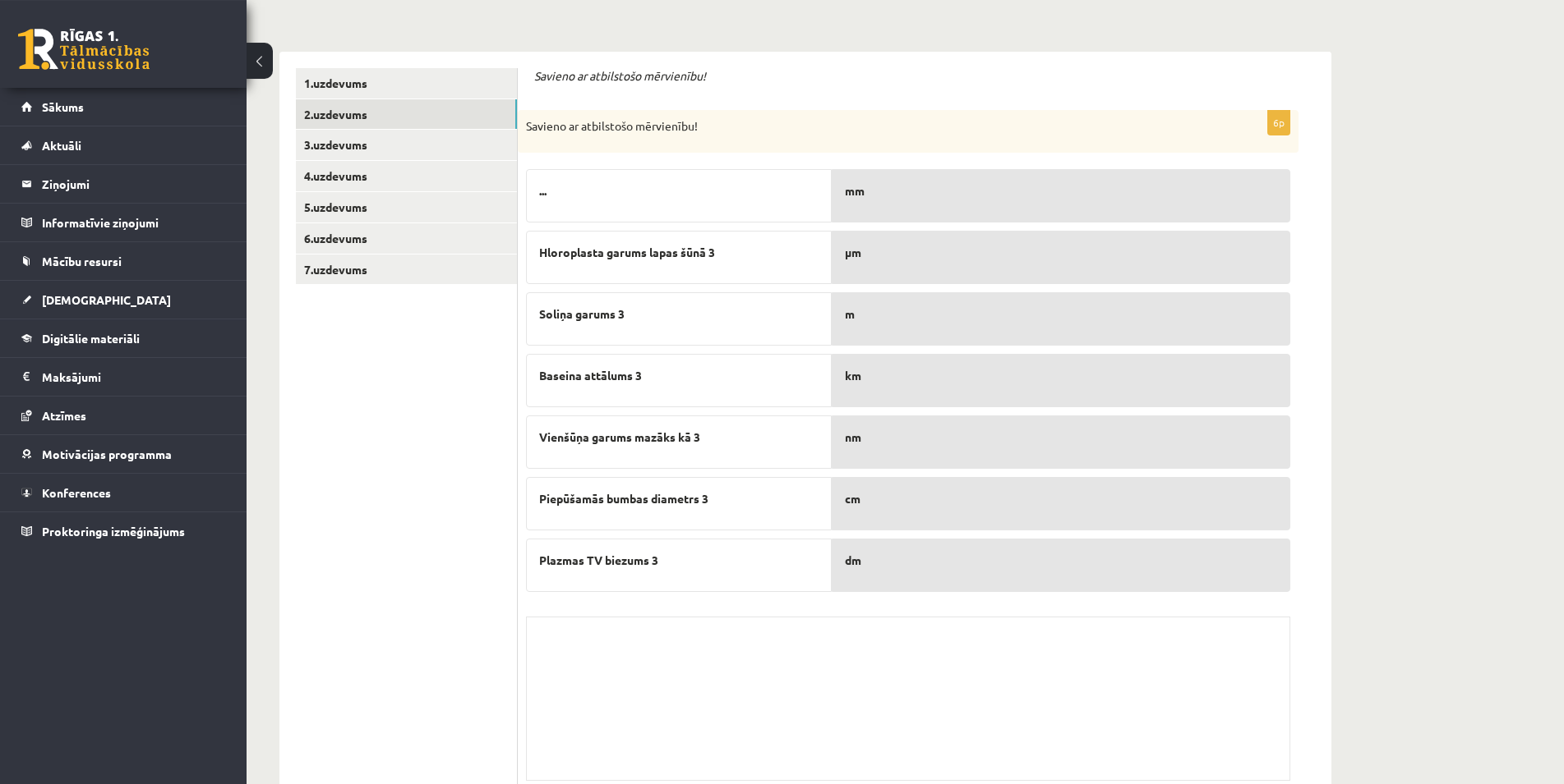
scroll to position [212, 0]
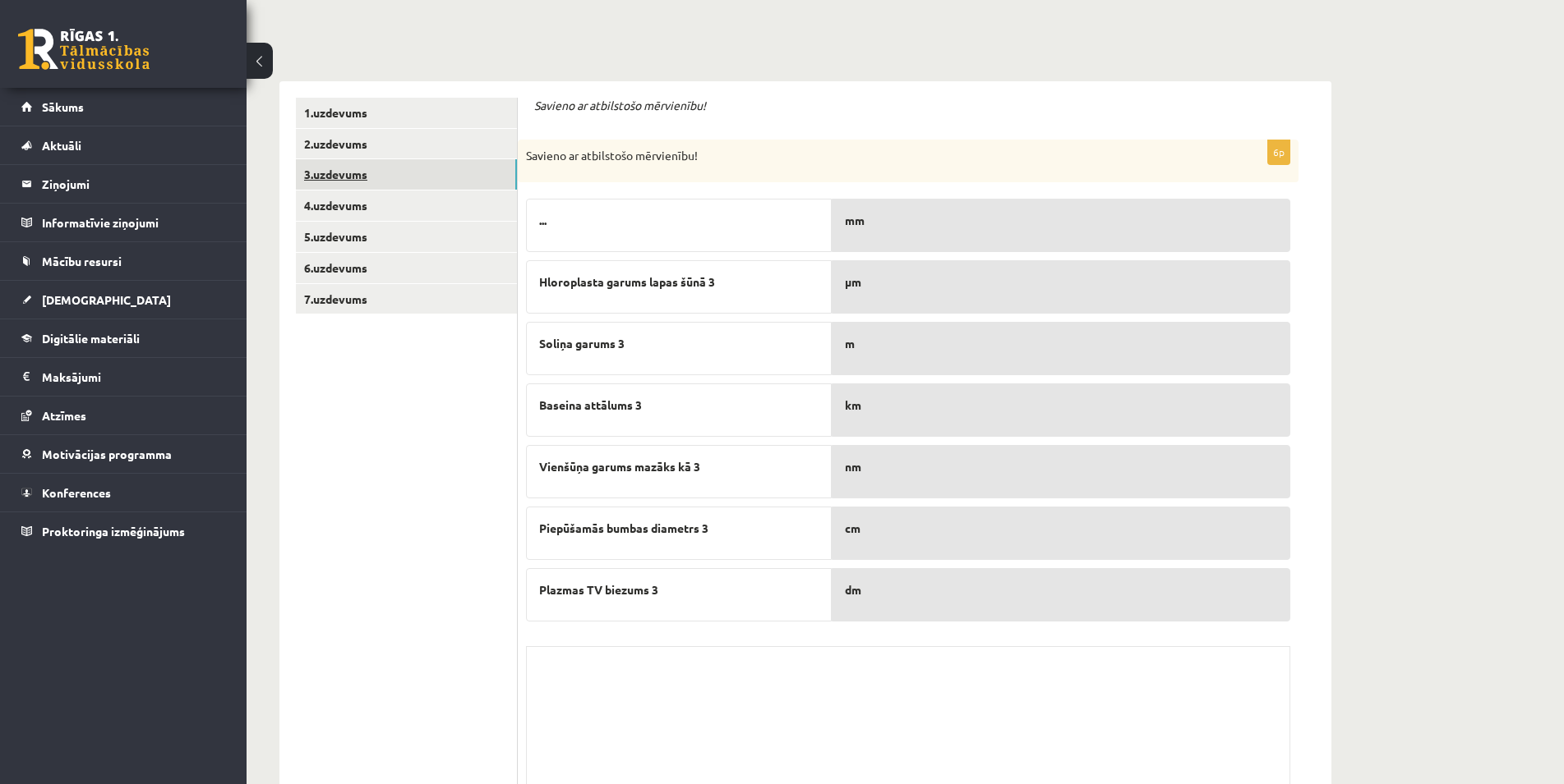
click at [312, 173] on link "3.uzdevums" at bounding box center [407, 174] width 221 height 31
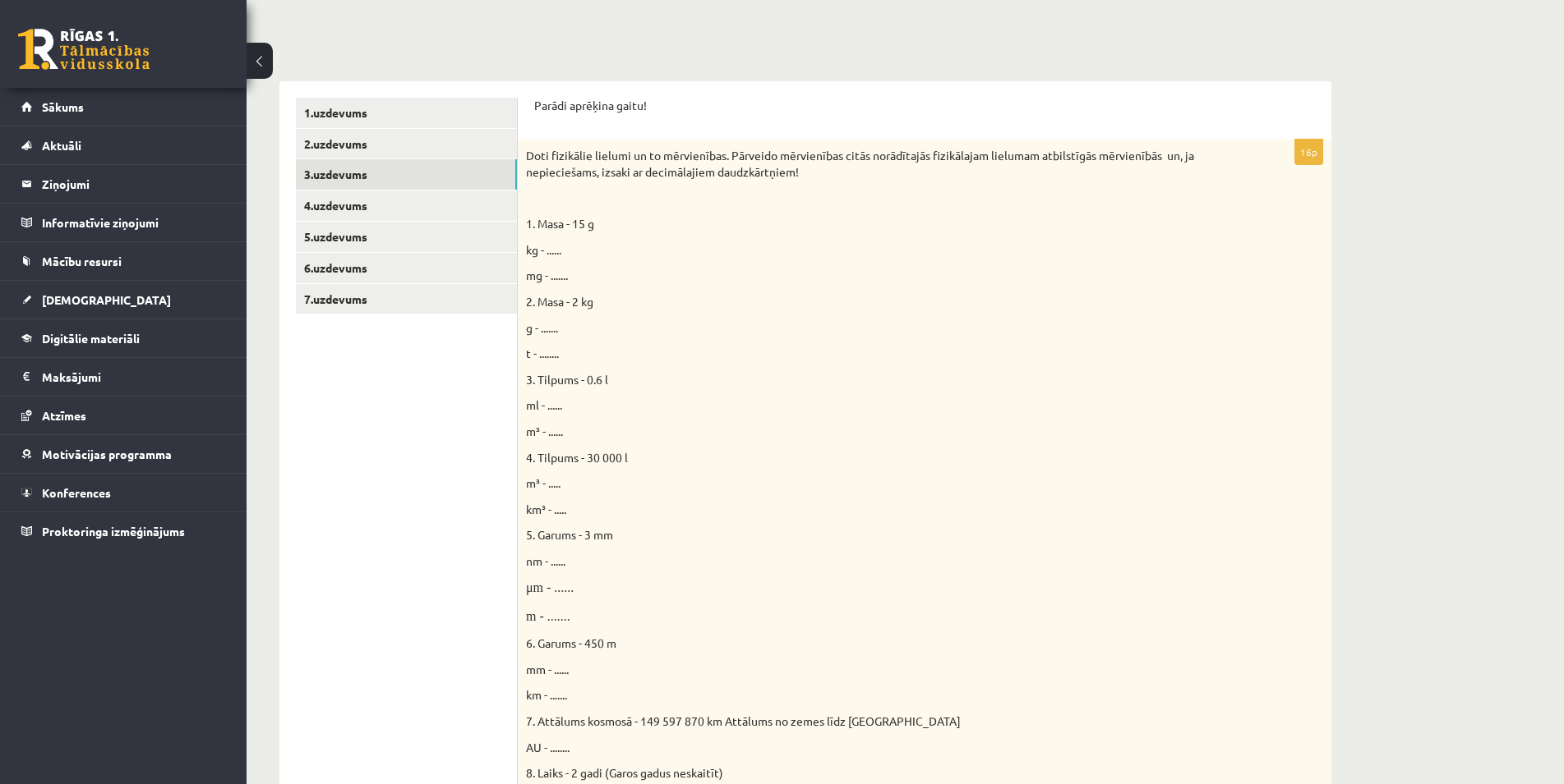
scroll to position [0, 0]
drag, startPoint x: 577, startPoint y: 222, endPoint x: 619, endPoint y: 237, distance: 44.6
click at [623, 236] on div "Doti fizikālie lielumi un to mērvienības. Pārveido mērvienības citās norādītajā…" at bounding box center [924, 521] width 813 height 764
drag, startPoint x: 575, startPoint y: 269, endPoint x: 546, endPoint y: 256, distance: 31.8
click at [546, 256] on div "Doti fizikālie lielumi un to mērvienības. Pārveido mērvienības citās norādītajā…" at bounding box center [924, 521] width 813 height 764
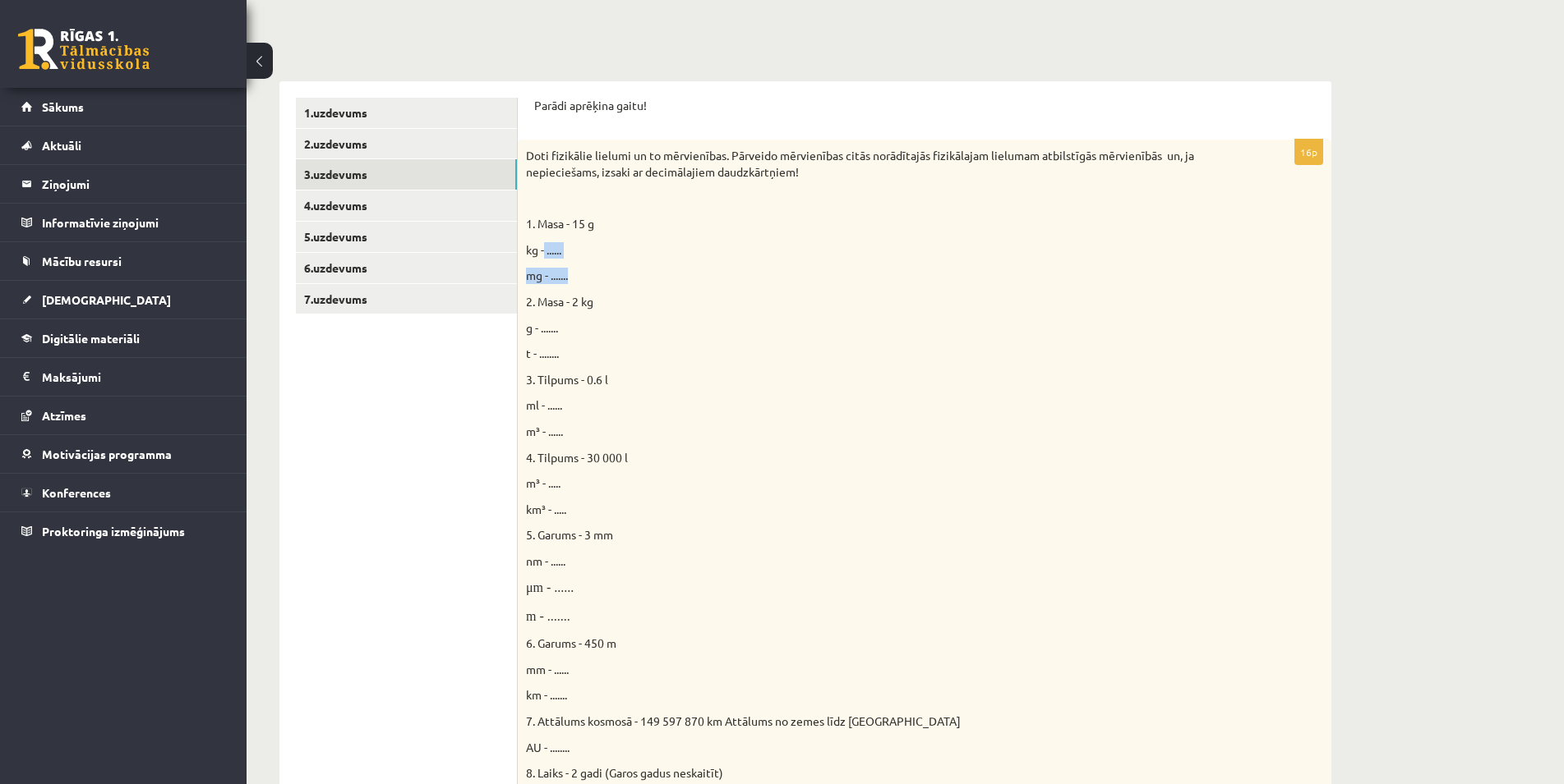
click at [559, 280] on span "mg - ......." at bounding box center [547, 276] width 42 height 15
